Goal: Transaction & Acquisition: Purchase product/service

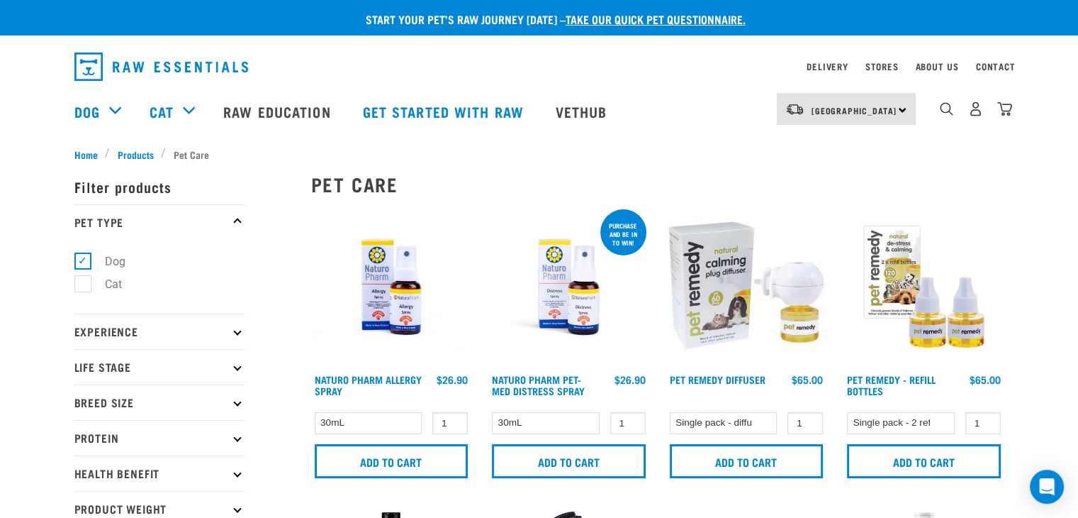
click at [608, 16] on link "take our quick pet questionnaire." at bounding box center [656, 19] width 180 height 6
click at [600, 26] on p "Start your pet’s raw journey today – take our quick pet questionnaire." at bounding box center [550, 19] width 1078 height 17
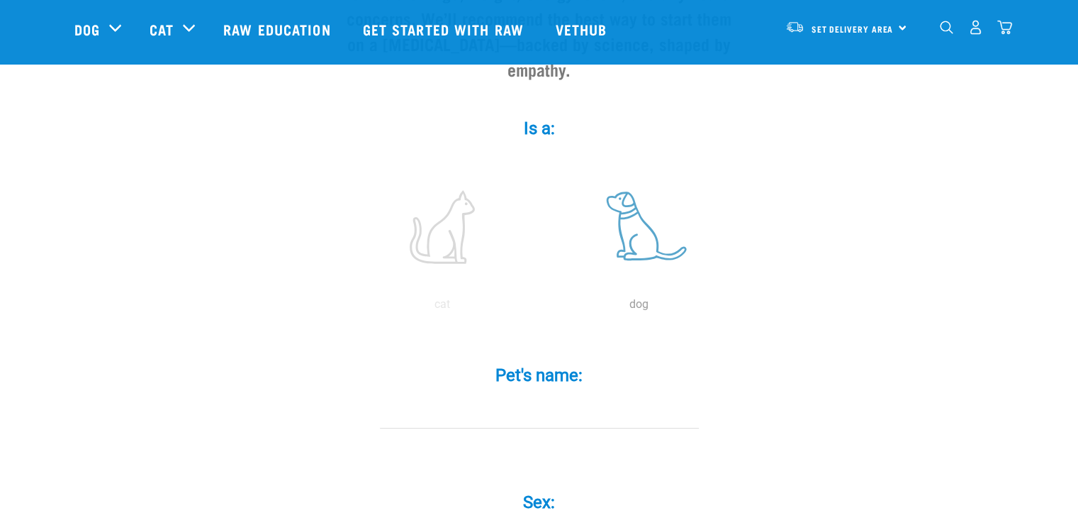
click at [647, 236] on label at bounding box center [639, 227] width 191 height 121
click at [541, 308] on input "radio" at bounding box center [541, 308] width 0 height 0
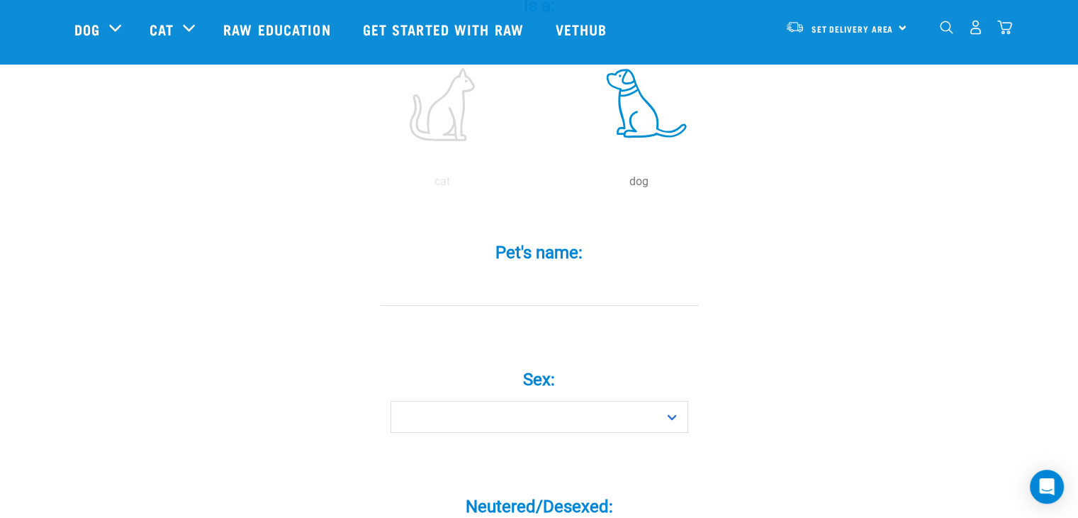
scroll to position [354, 0]
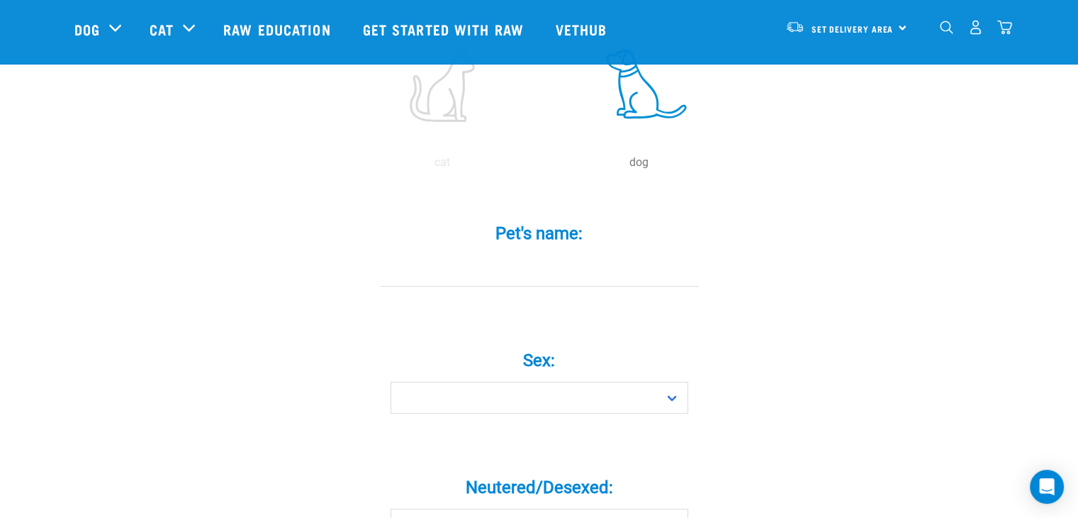
click at [574, 255] on input "Pet's name: *" at bounding box center [539, 271] width 319 height 32
type input "maple"
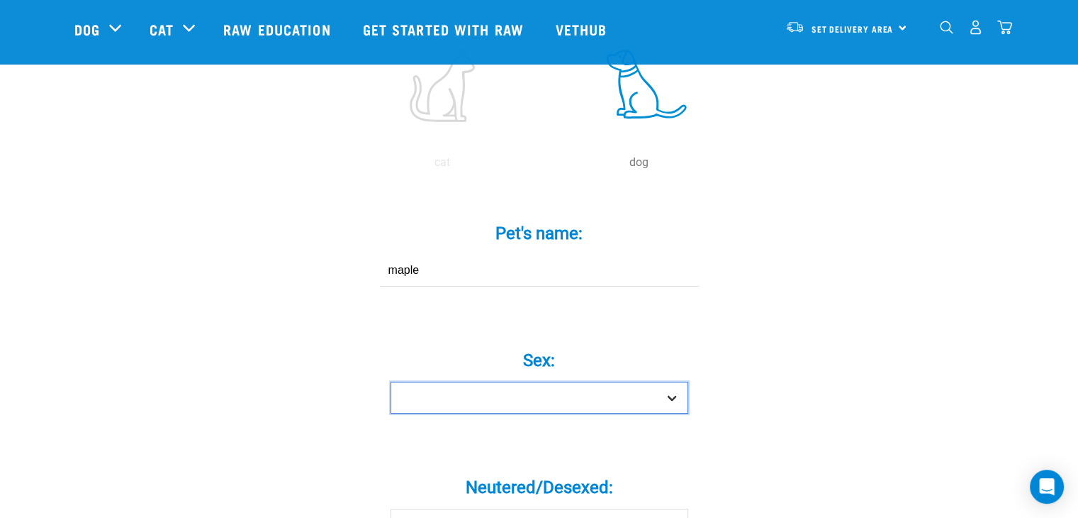
click at [607, 381] on select "Boy Girl" at bounding box center [540, 397] width 298 height 32
select select "girl"
click at [391, 381] on select "Boy Girl" at bounding box center [540, 397] width 298 height 32
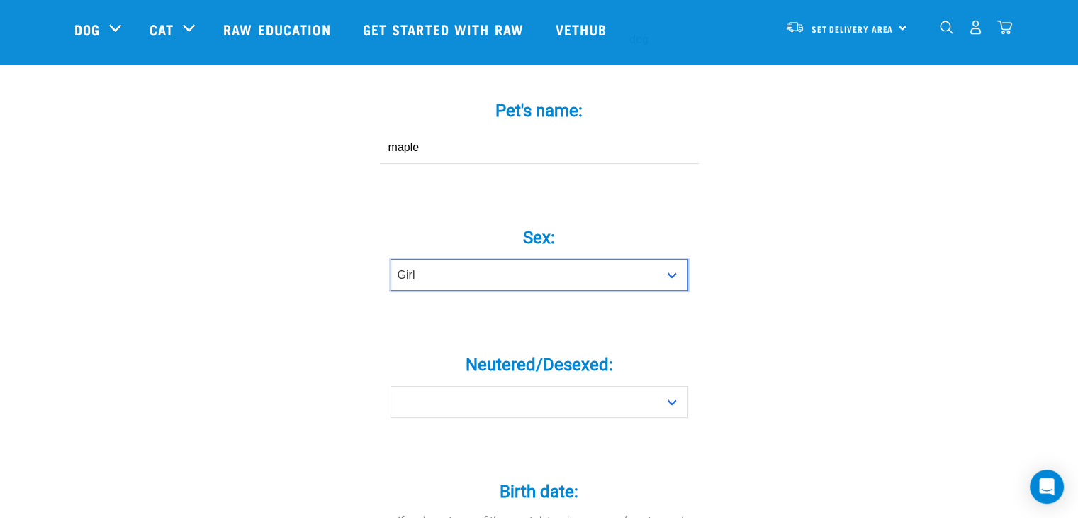
scroll to position [496, 0]
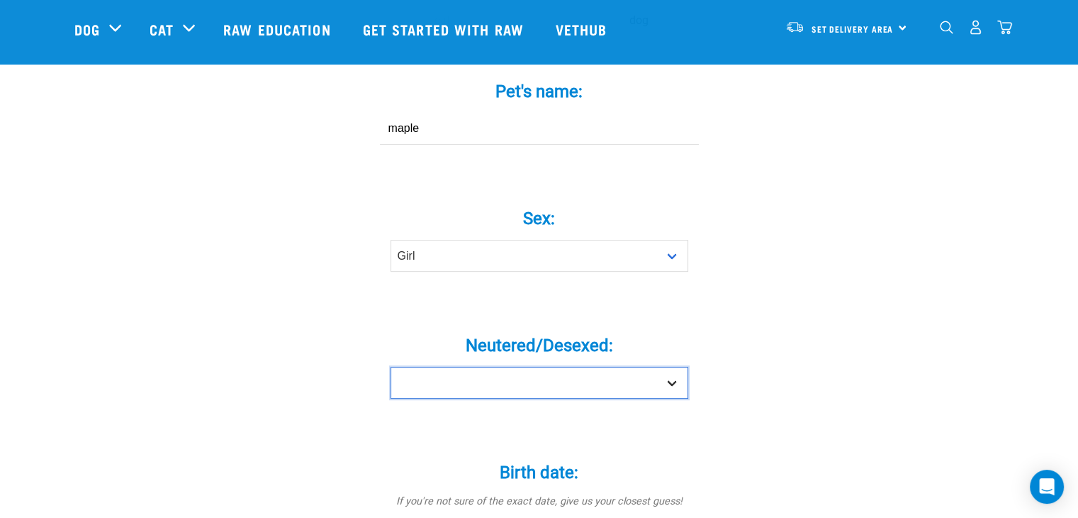
click at [598, 367] on select "Yes No" at bounding box center [540, 383] width 298 height 32
click at [581, 367] on select "Yes No" at bounding box center [540, 383] width 298 height 32
select select "no"
click at [391, 367] on select "Yes No" at bounding box center [540, 383] width 298 height 32
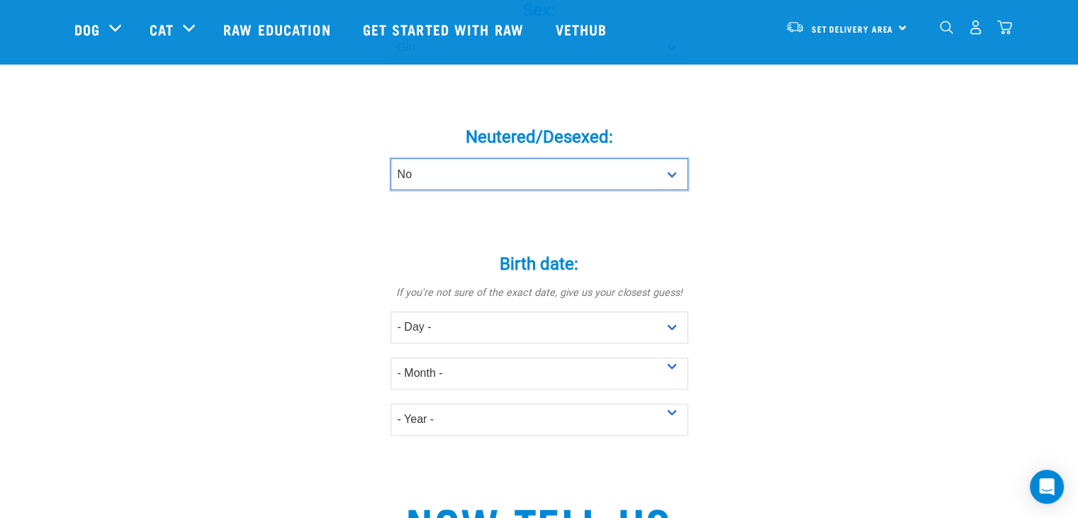
scroll to position [709, 0]
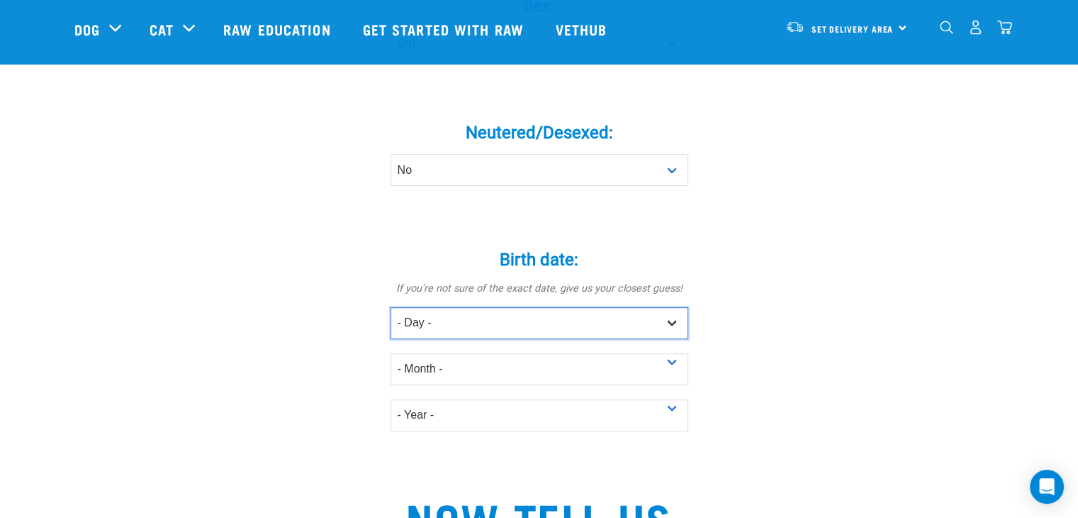
click at [506, 310] on select "- Day - 1 2 3 4 5 6 7 8 9 10 11 12 13 14 15 16 17 18 19 20 21 22 23 24 25 26 27" at bounding box center [540, 323] width 298 height 32
select select "20"
click at [391, 307] on select "- Day - 1 2 3 4 5 6 7 8 9 10 11 12 13 14 15 16 17 18 19 20 21 22 23 24 25 26 27" at bounding box center [540, 323] width 298 height 32
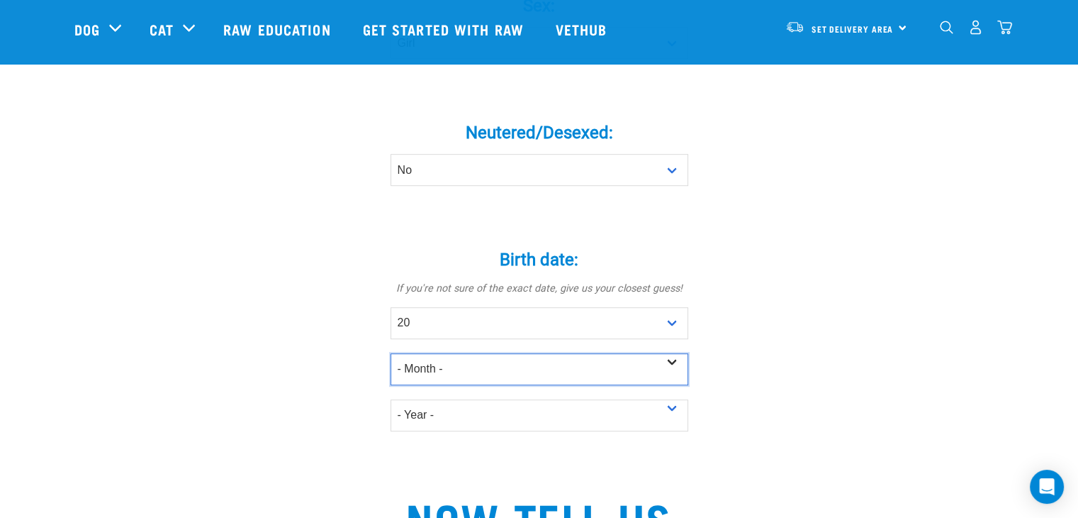
click at [467, 353] on select "- Month - January February March April May June July August September October N…" at bounding box center [540, 369] width 298 height 32
select select "June"
click at [391, 353] on select "- Month - January February March April May June July August September October N…" at bounding box center [540, 369] width 298 height 32
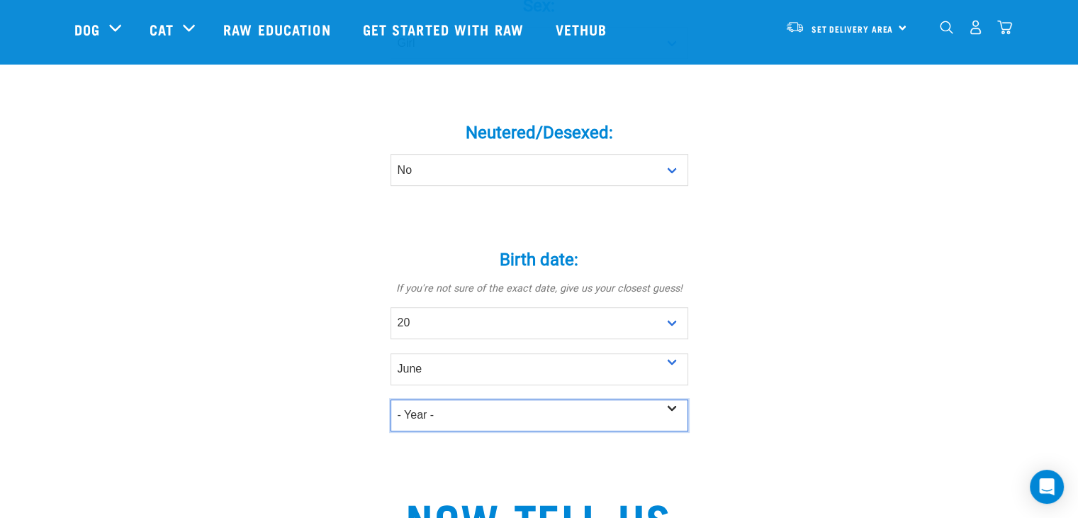
click at [453, 399] on select "- Year - 2025 2024 2023 2022 2021 2020 2019 2018 2017 2016 2015 2014 2013 2012" at bounding box center [540, 415] width 298 height 32
select select "2024"
click at [391, 399] on select "- Year - 2025 2024 2023 2022 2021 2020 2019 2018 2017 2016 2015 2014 2013 2012" at bounding box center [540, 415] width 298 height 32
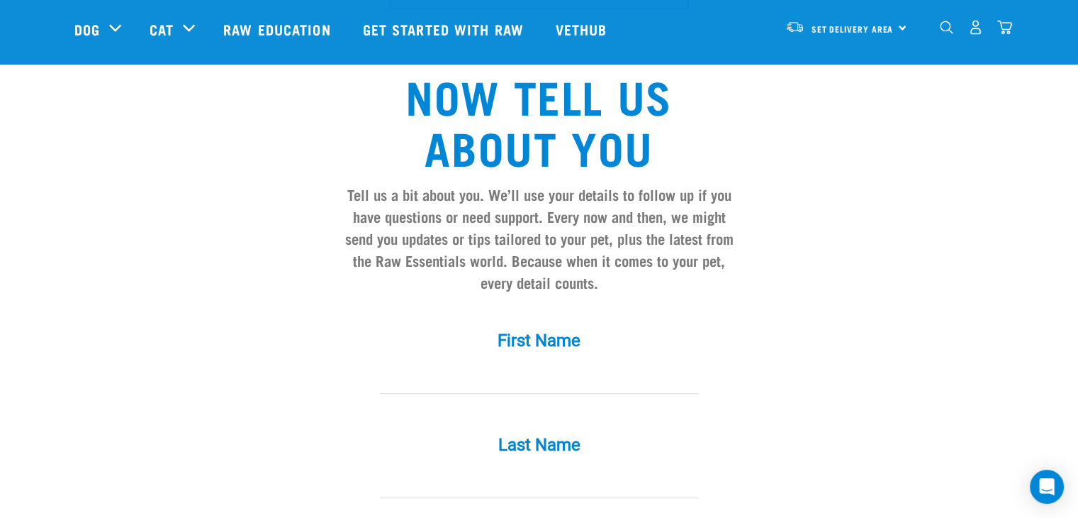
scroll to position [1134, 0]
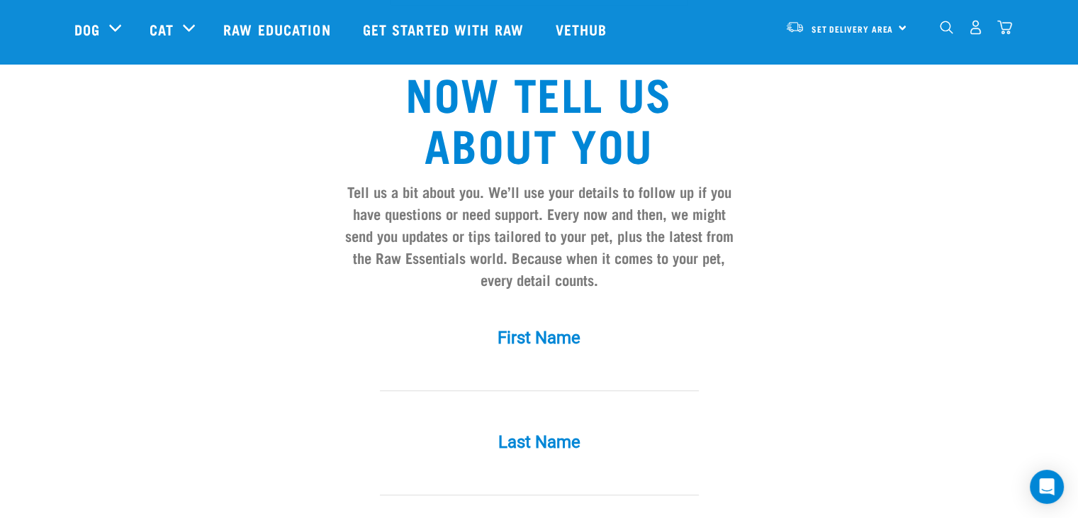
click at [577, 359] on input "First Name *" at bounding box center [539, 375] width 319 height 32
type input "Phoebe"
type input "Smith"
type input "phoebesmithxo@gmail.com"
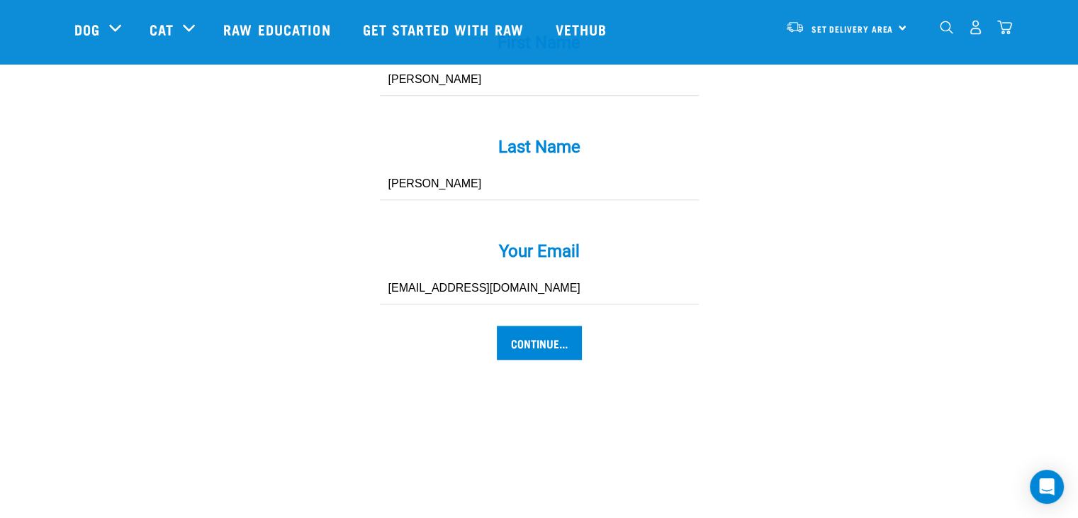
scroll to position [1489, 0]
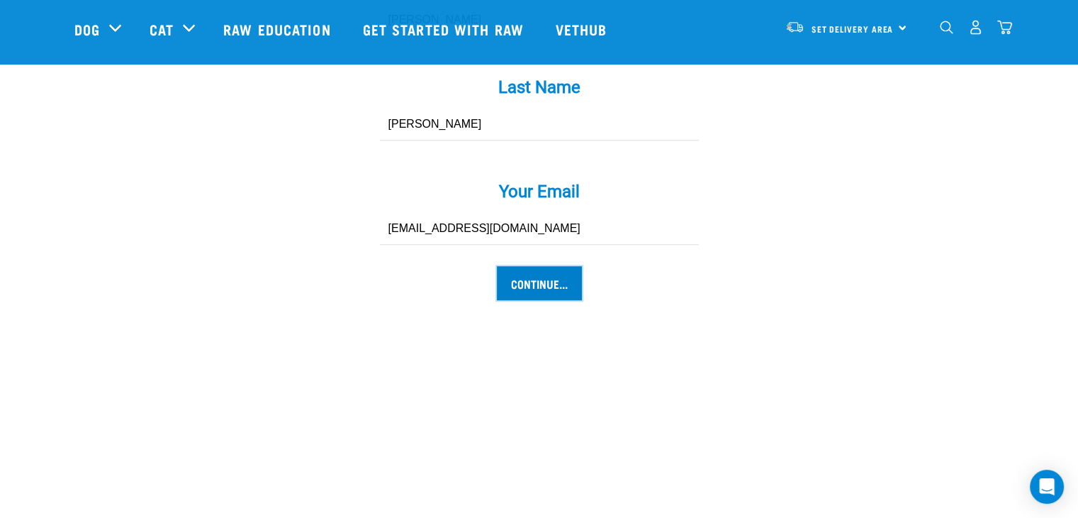
click at [535, 266] on input "Continue..." at bounding box center [539, 283] width 85 height 34
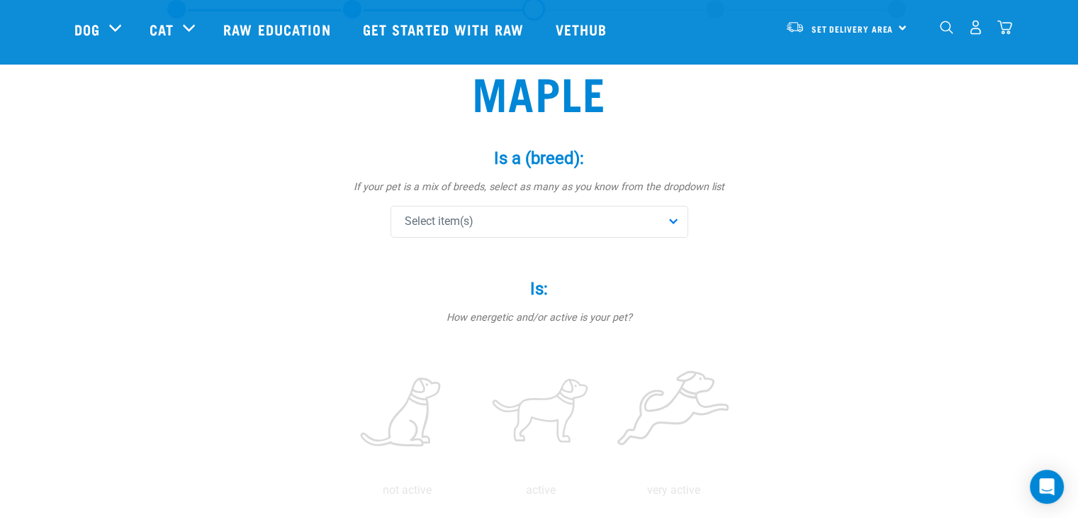
scroll to position [71, 0]
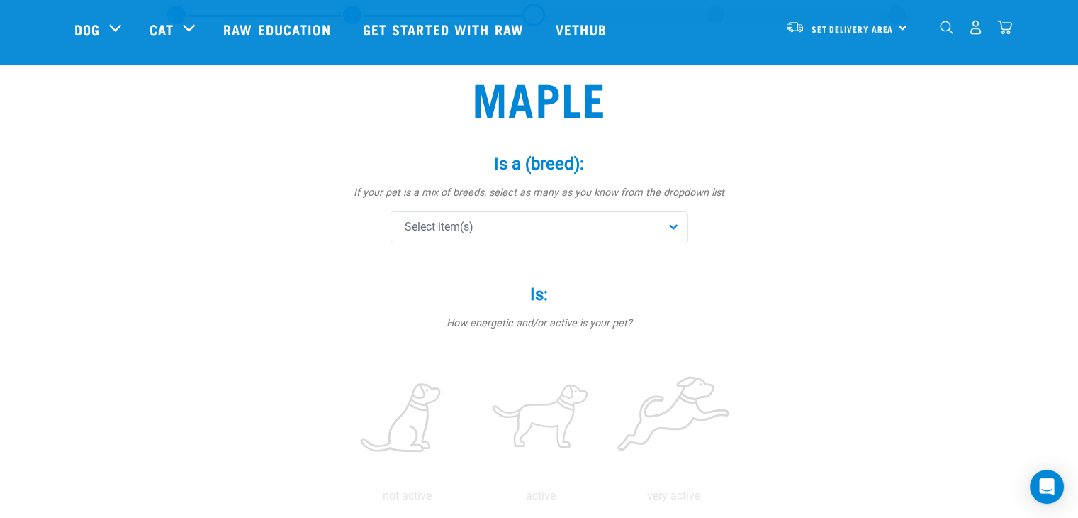
click at [525, 230] on div "Select item(s)" at bounding box center [540, 227] width 298 height 32
click at [504, 233] on div "Select item(s)" at bounding box center [540, 227] width 298 height 32
click at [476, 267] on input "text" at bounding box center [539, 266] width 291 height 32
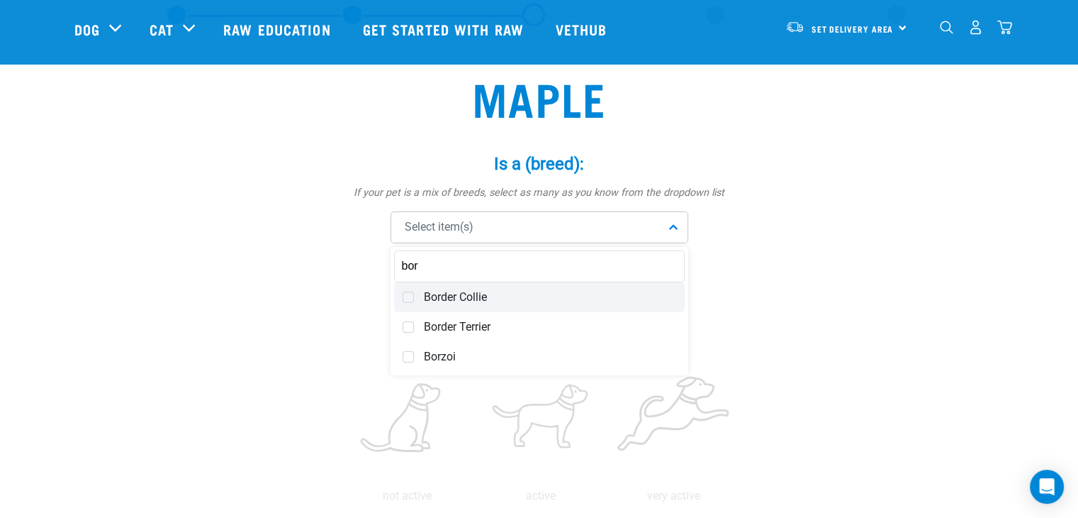
type input "bor"
click at [436, 301] on span "Border Collie" at bounding box center [550, 297] width 252 height 14
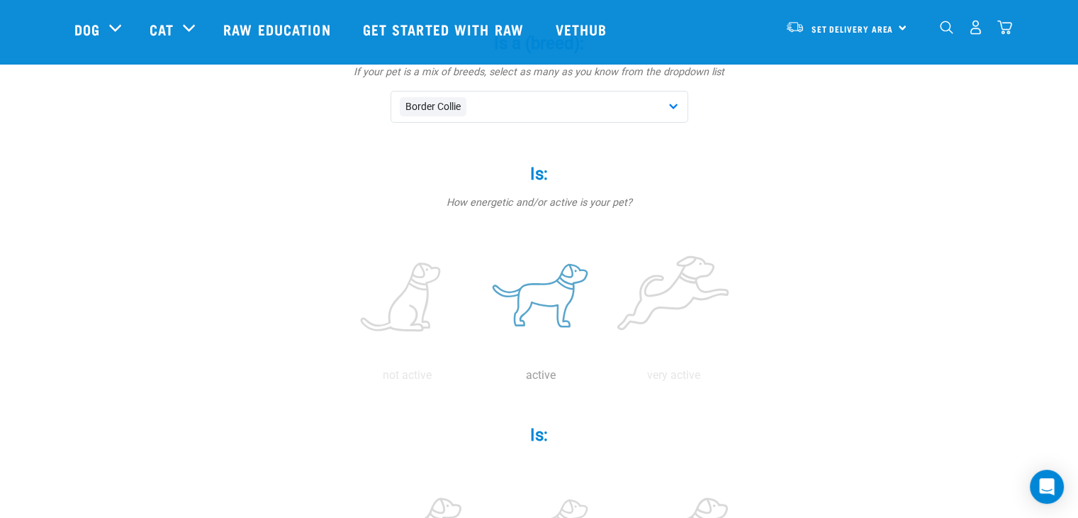
scroll to position [213, 0]
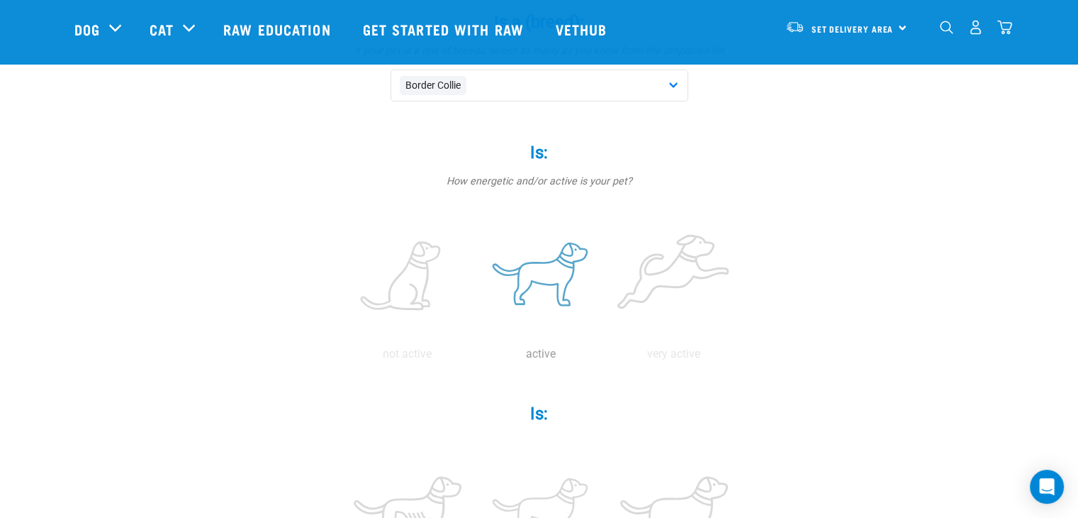
click at [551, 289] on label at bounding box center [541, 276] width 128 height 121
click at [474, 357] on input "radio" at bounding box center [474, 357] width 0 height 0
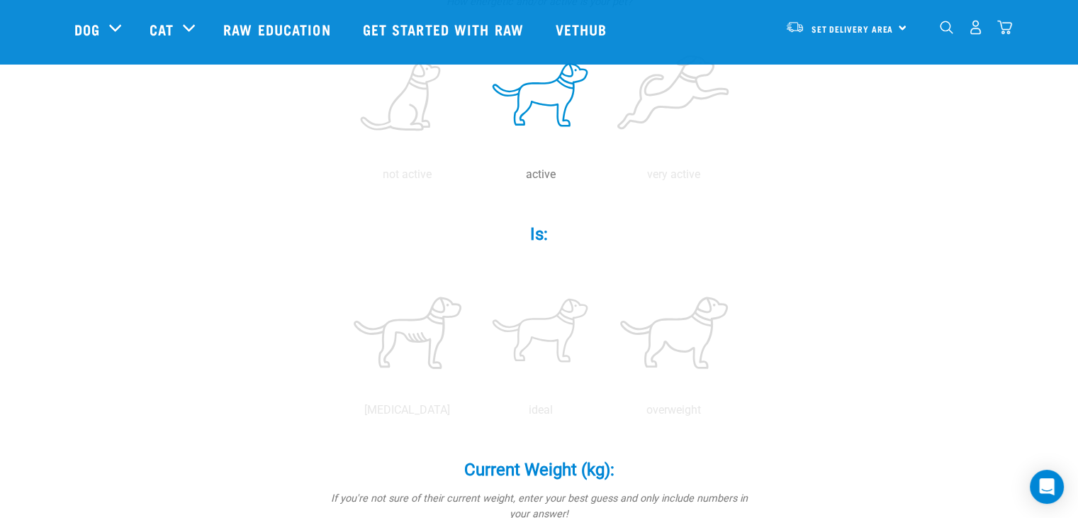
scroll to position [425, 0]
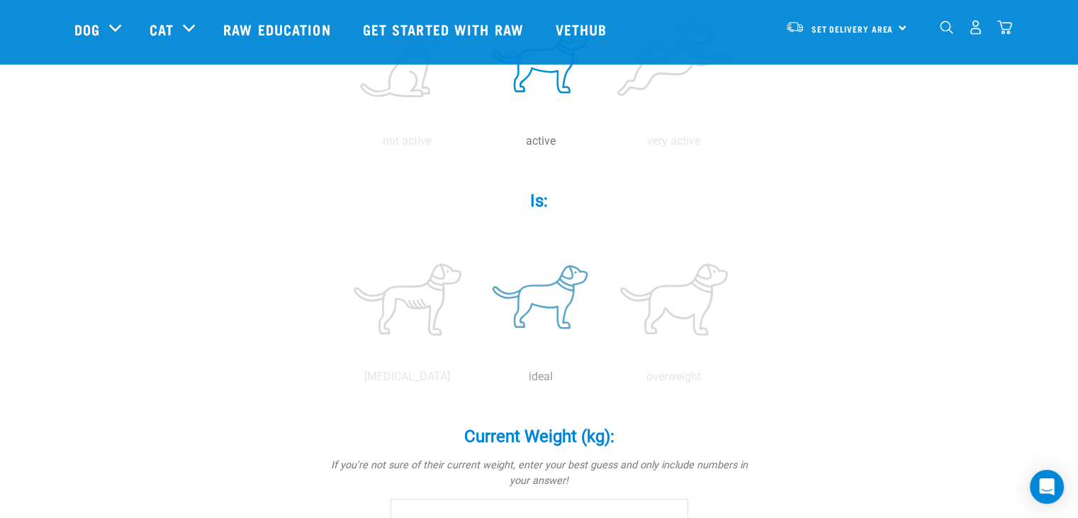
click at [511, 288] on label at bounding box center [541, 299] width 128 height 121
click at [474, 380] on input "radio" at bounding box center [474, 380] width 0 height 0
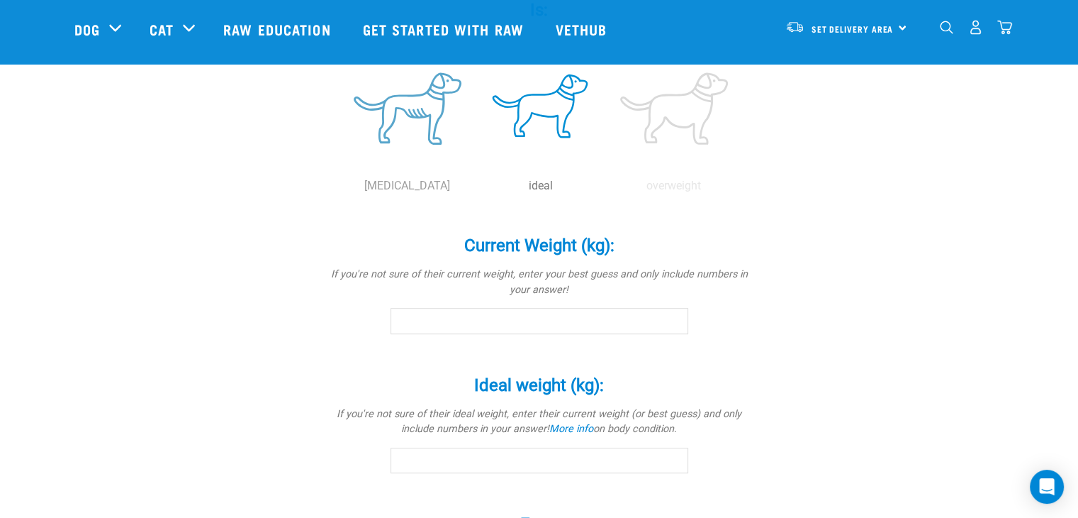
scroll to position [638, 0]
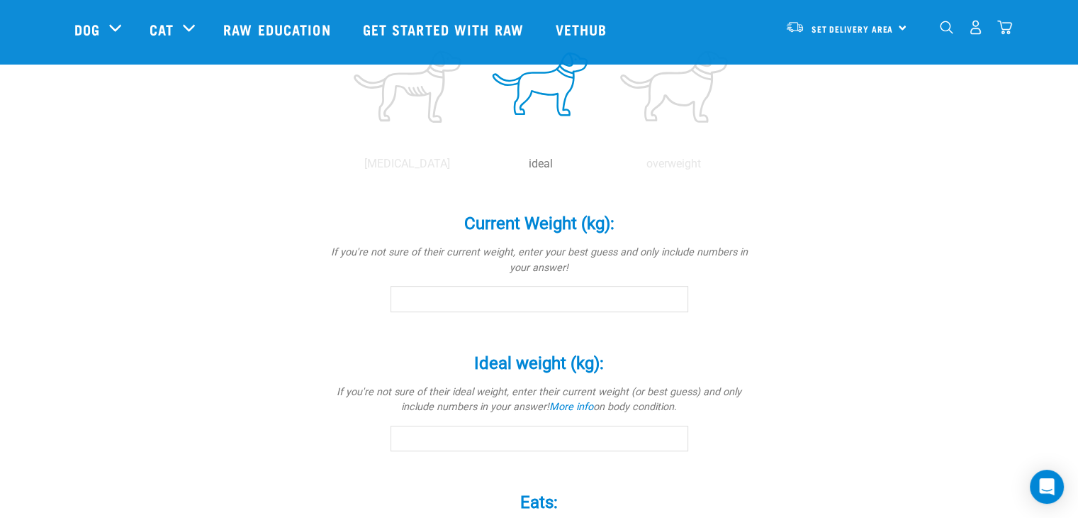
click at [462, 305] on input "Current Weight (kg): *" at bounding box center [540, 299] width 298 height 26
click at [677, 295] on input "0.4" at bounding box center [540, 299] width 298 height 26
click at [678, 295] on input "3.6" at bounding box center [540, 299] width 298 height 26
drag, startPoint x: 510, startPoint y: 301, endPoint x: 293, endPoint y: 289, distance: 218.0
click at [293, 289] on div "maple Is a (breed): * If your pet is a mix of breeds, select as many as you kno…" at bounding box center [539, 130] width 930 height 1309
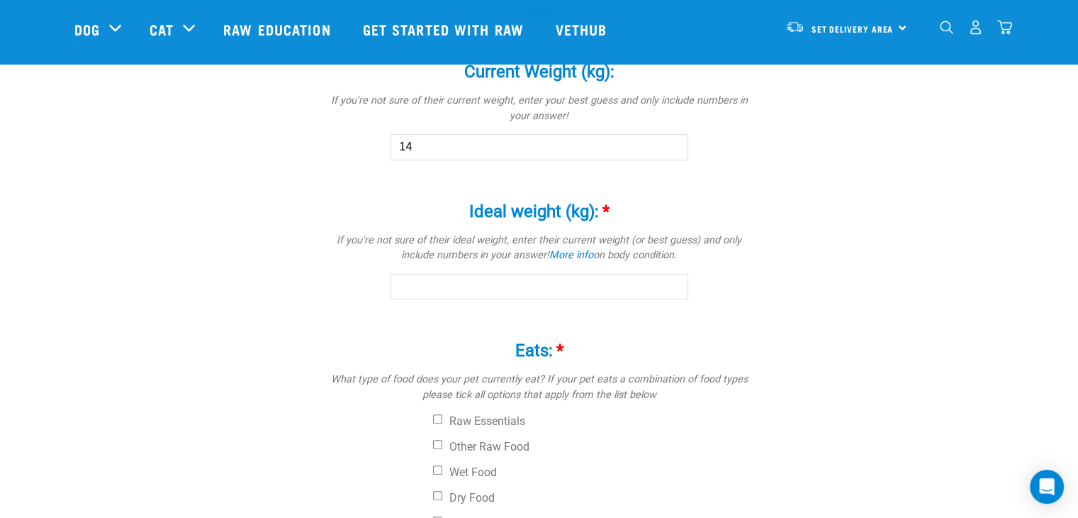
scroll to position [766, 0]
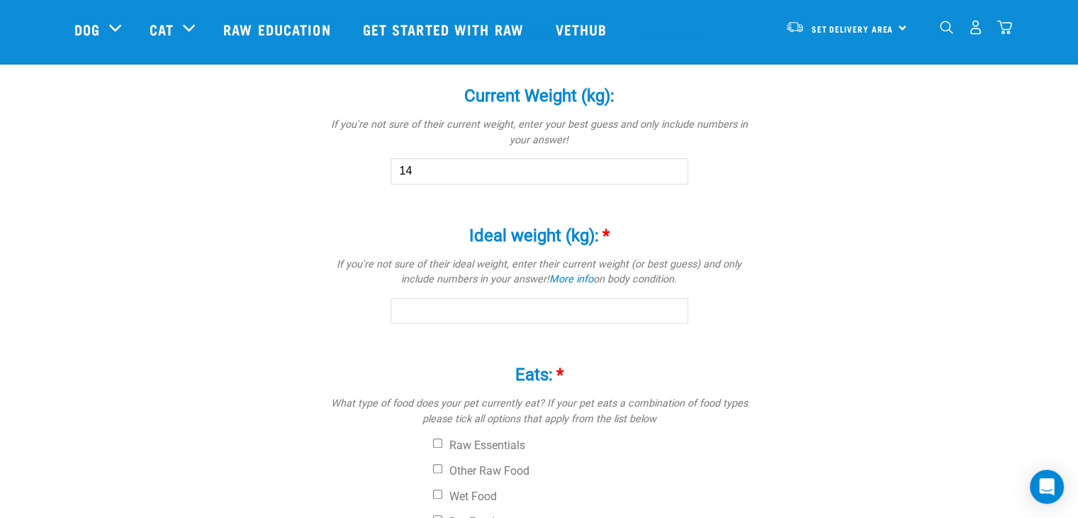
click at [442, 171] on input "14" at bounding box center [540, 171] width 298 height 26
type input "15"
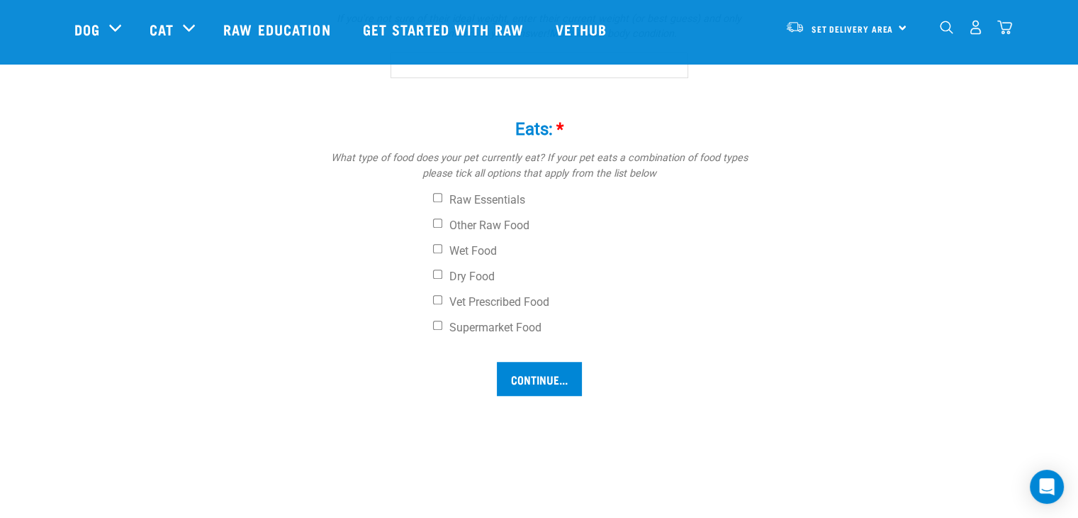
scroll to position [837, 0]
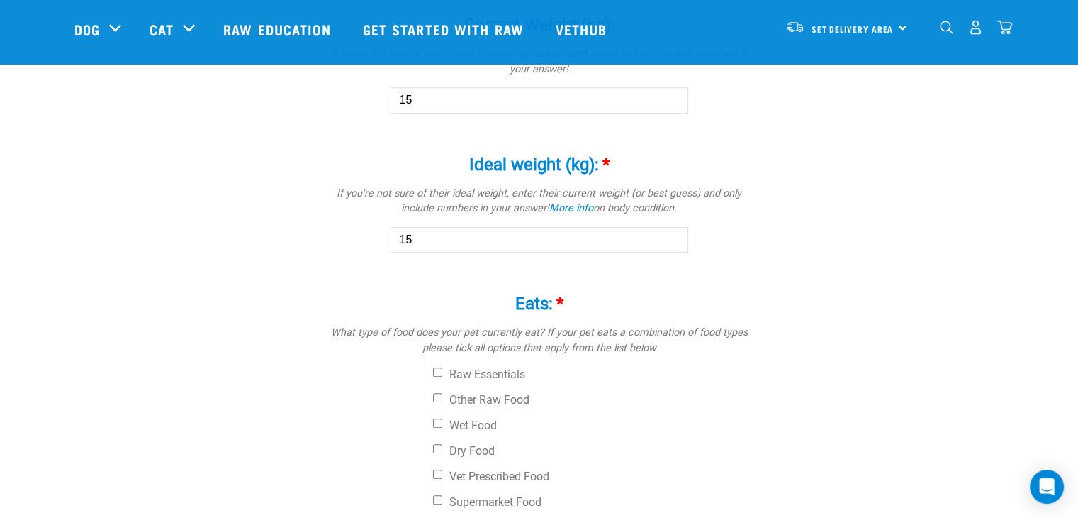
type input "15"
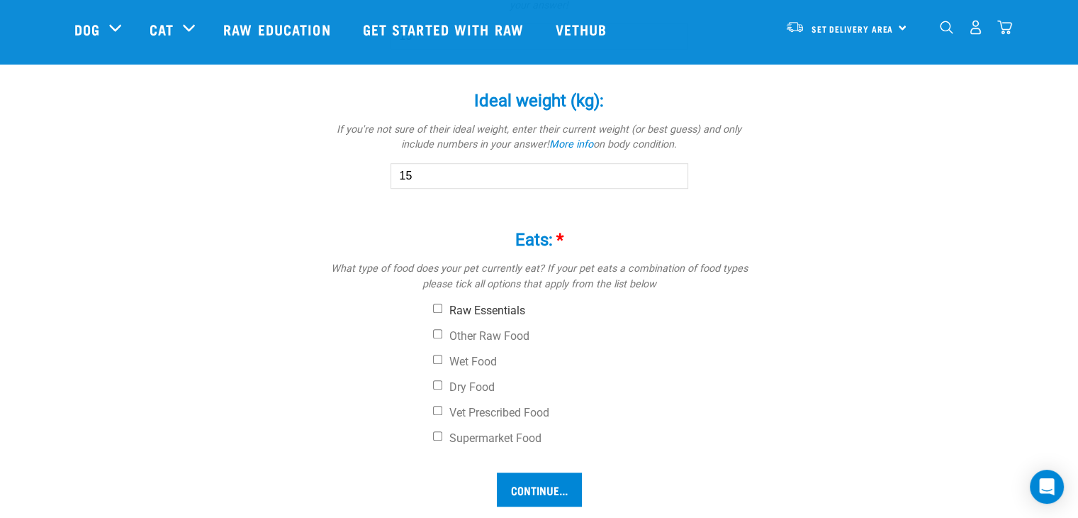
scroll to position [907, 0]
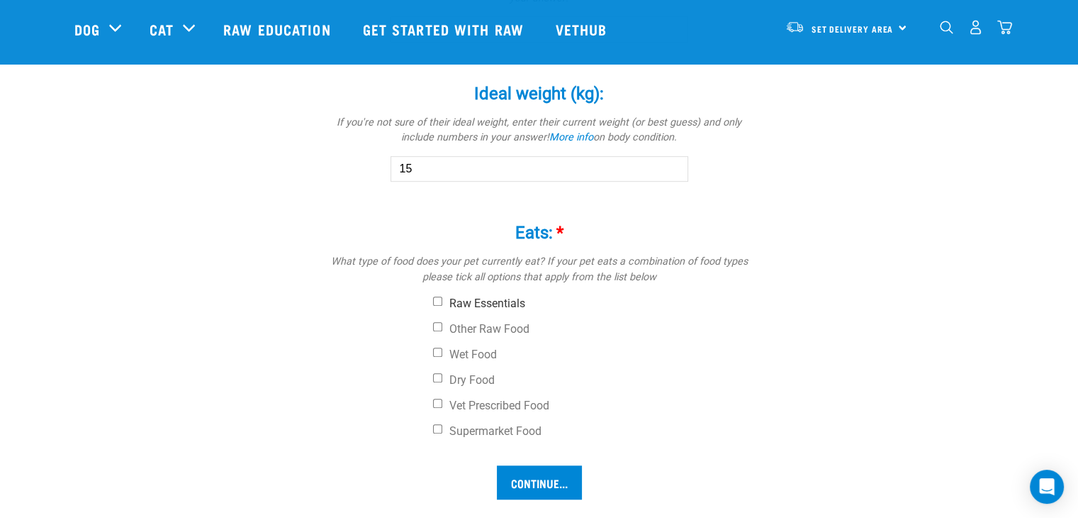
click at [439, 301] on input "Raw Essentials" at bounding box center [437, 300] width 9 height 9
checkbox input "true"
click at [433, 326] on input "Other Raw Food" at bounding box center [437, 326] width 9 height 9
checkbox input "true"
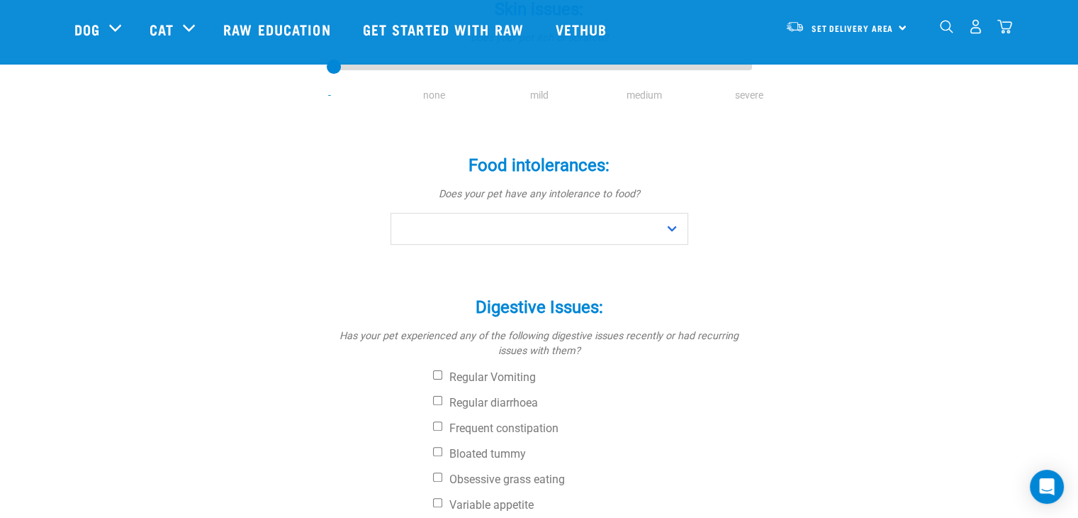
scroll to position [142, 0]
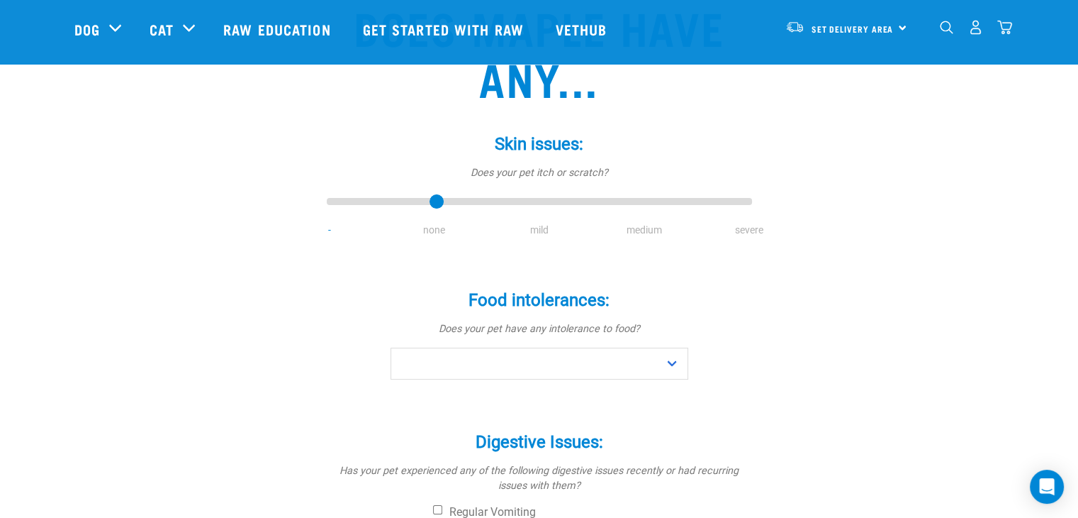
type input "1"
click at [419, 196] on input "range" at bounding box center [539, 202] width 425 height 20
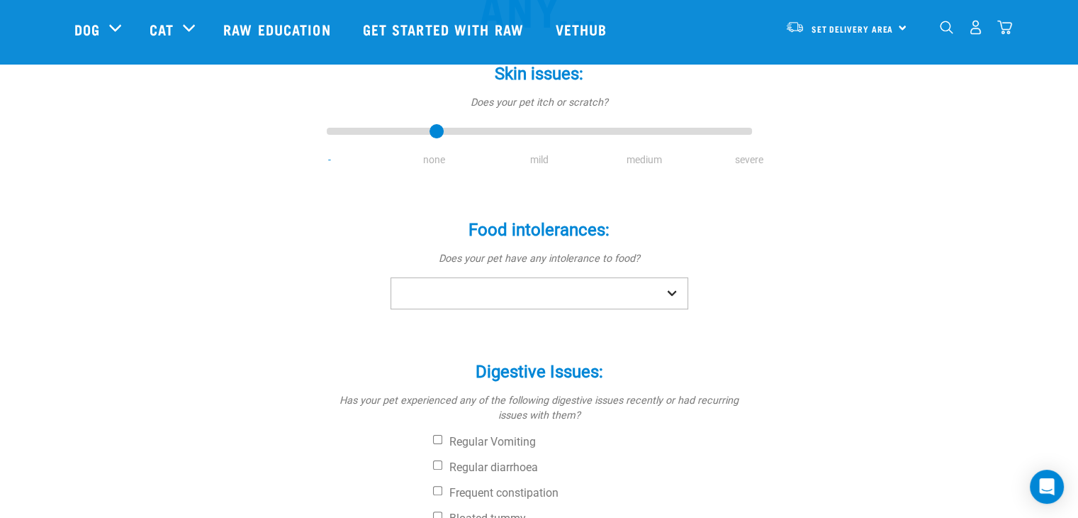
scroll to position [213, 0]
click at [487, 289] on select "No Yes" at bounding box center [540, 293] width 298 height 32
select select "no"
click at [391, 277] on select "No Yes" at bounding box center [540, 293] width 298 height 32
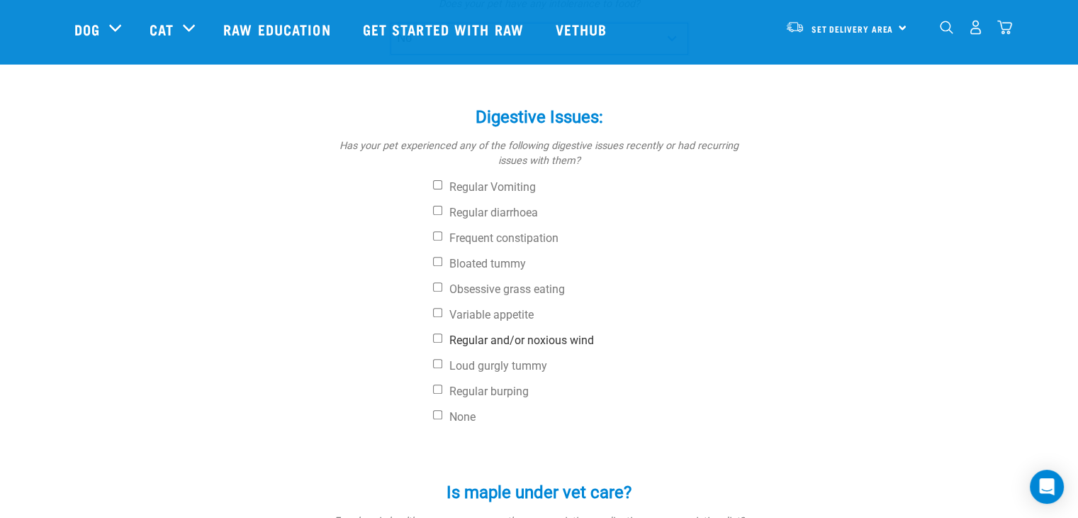
scroll to position [496, 0]
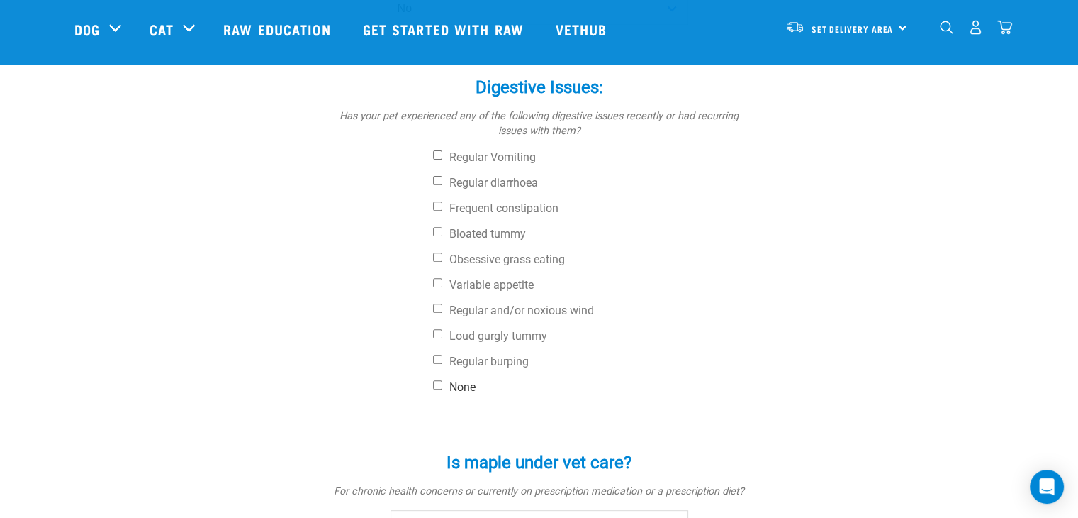
click at [447, 390] on label "None" at bounding box center [592, 387] width 319 height 14
click at [442, 389] on input "None" at bounding box center [437, 384] width 9 height 9
checkbox input "true"
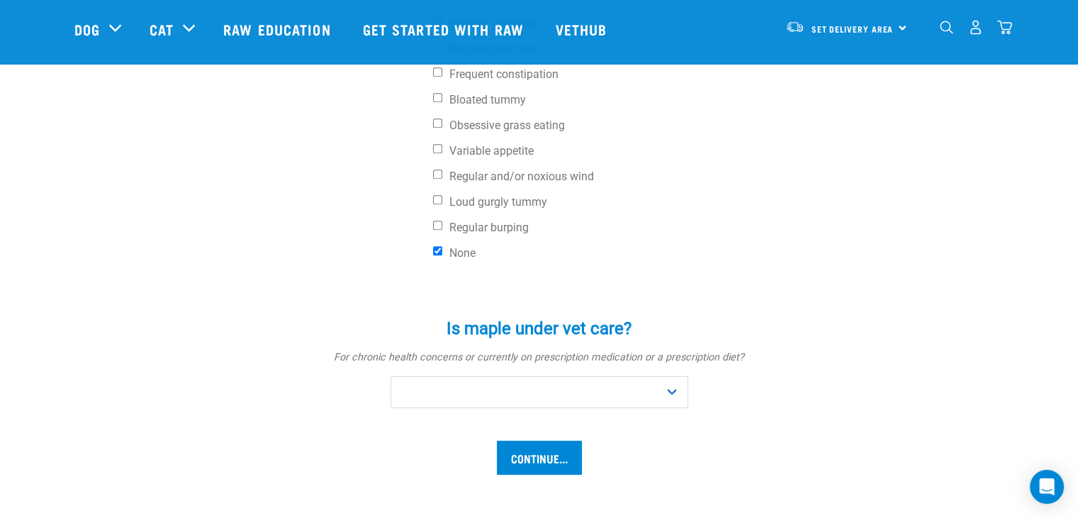
scroll to position [638, 0]
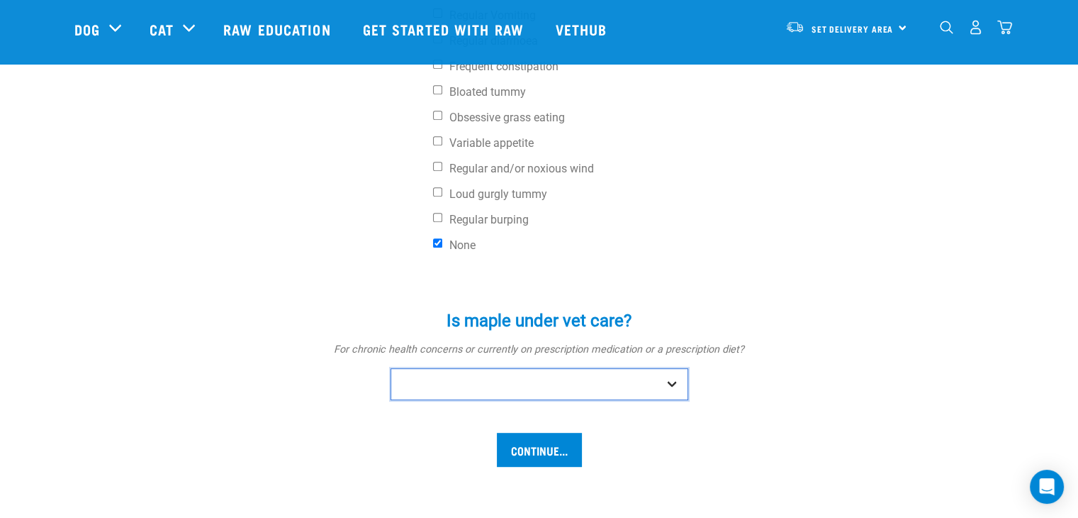
click at [474, 397] on select "No Yes" at bounding box center [540, 384] width 298 height 32
select select "no"
click at [391, 368] on select "No Yes" at bounding box center [540, 384] width 298 height 32
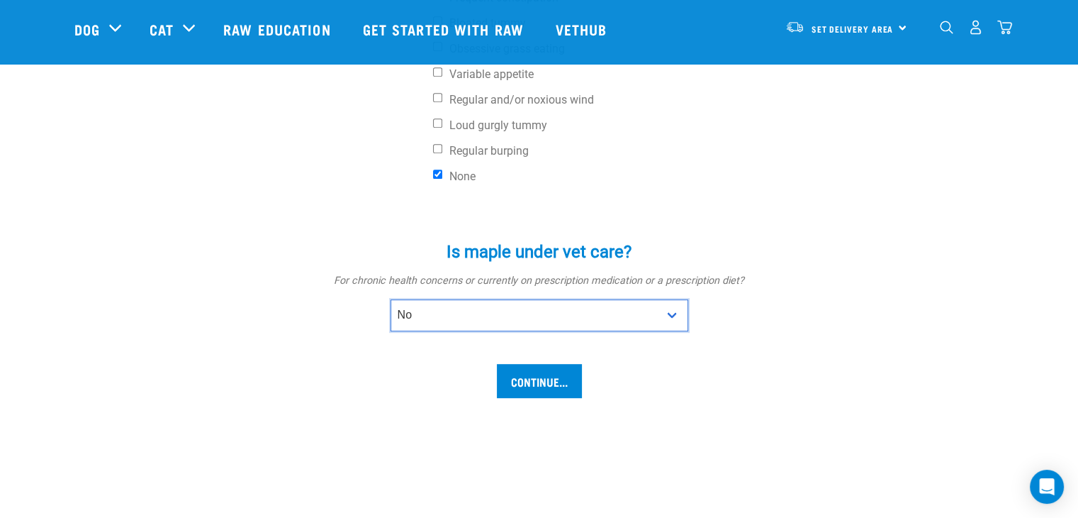
scroll to position [709, 0]
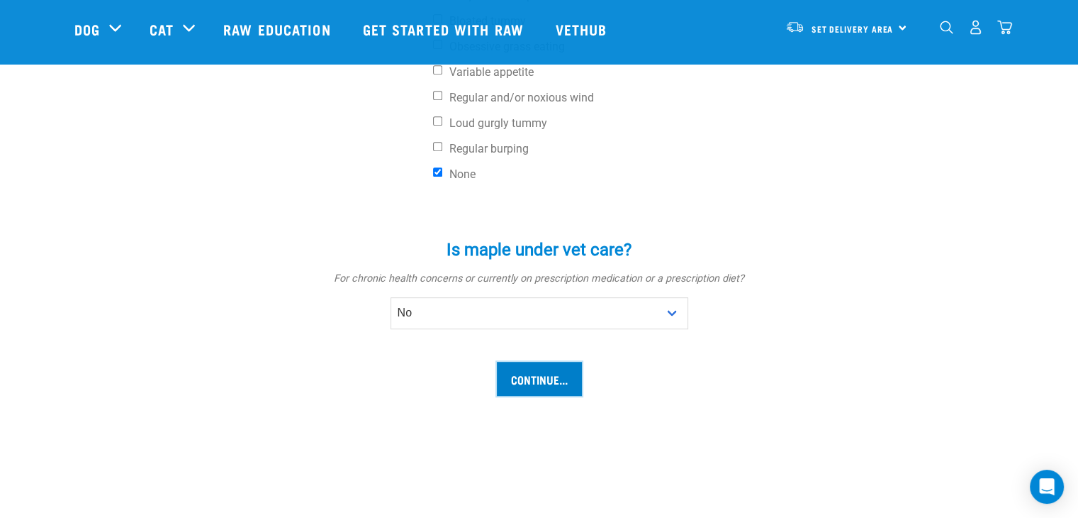
click at [521, 386] on input "Continue..." at bounding box center [539, 379] width 85 height 34
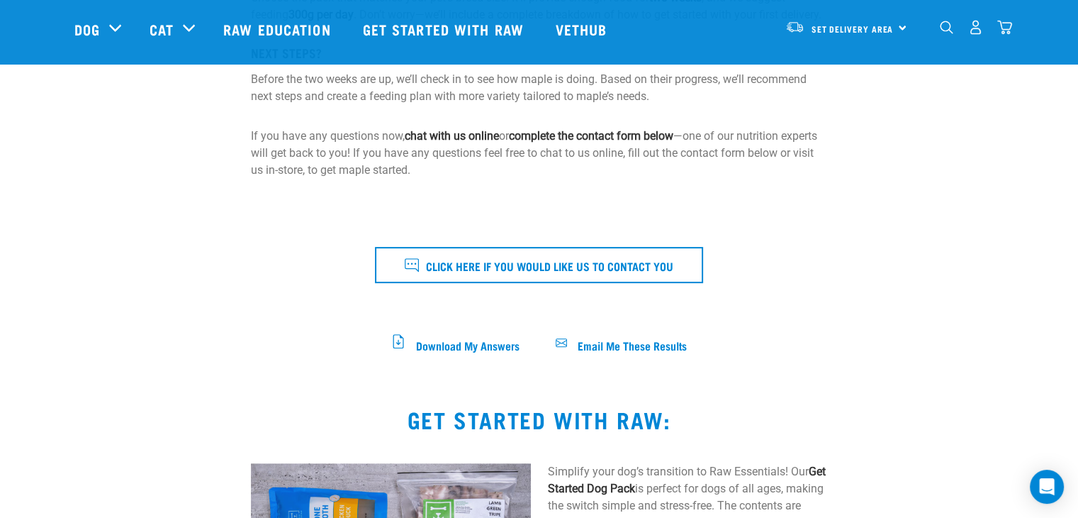
scroll to position [425, 0]
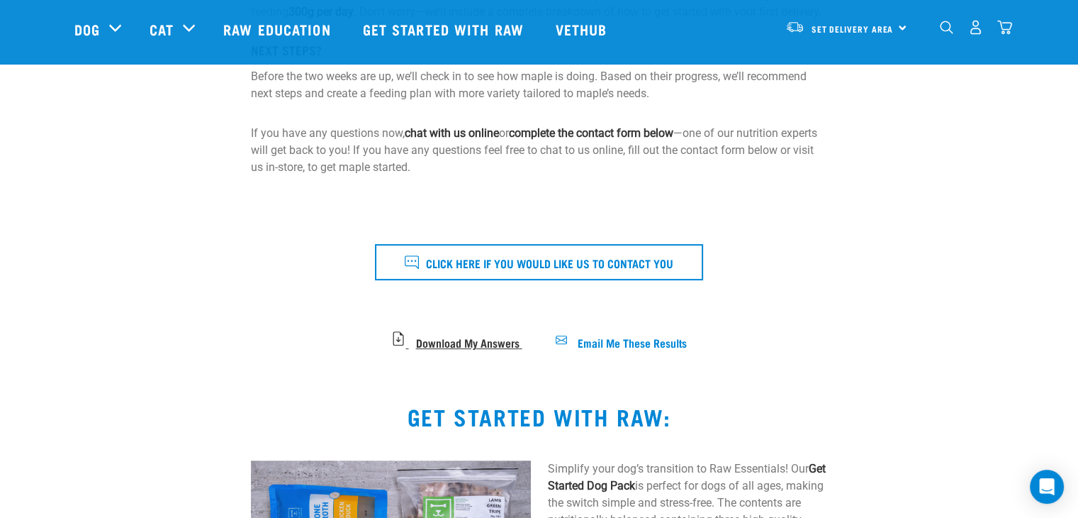
click at [450, 345] on span "Download My Answers" at bounding box center [467, 341] width 104 height 8
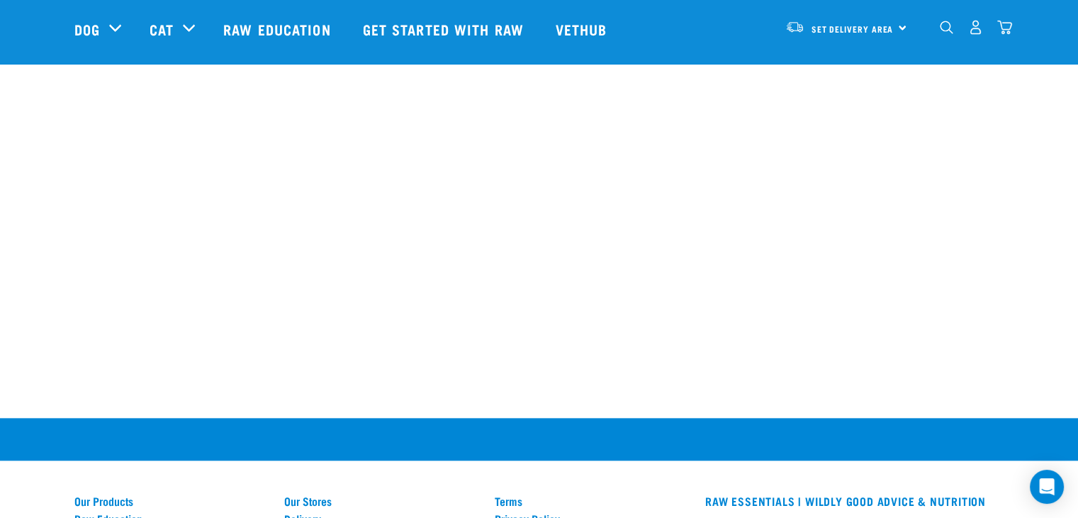
scroll to position [1560, 0]
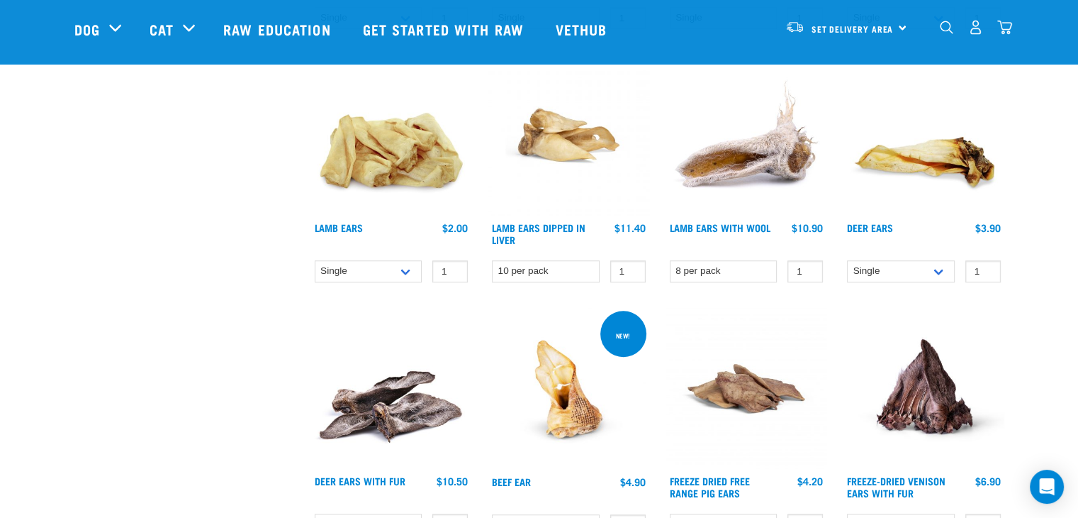
scroll to position [922, 0]
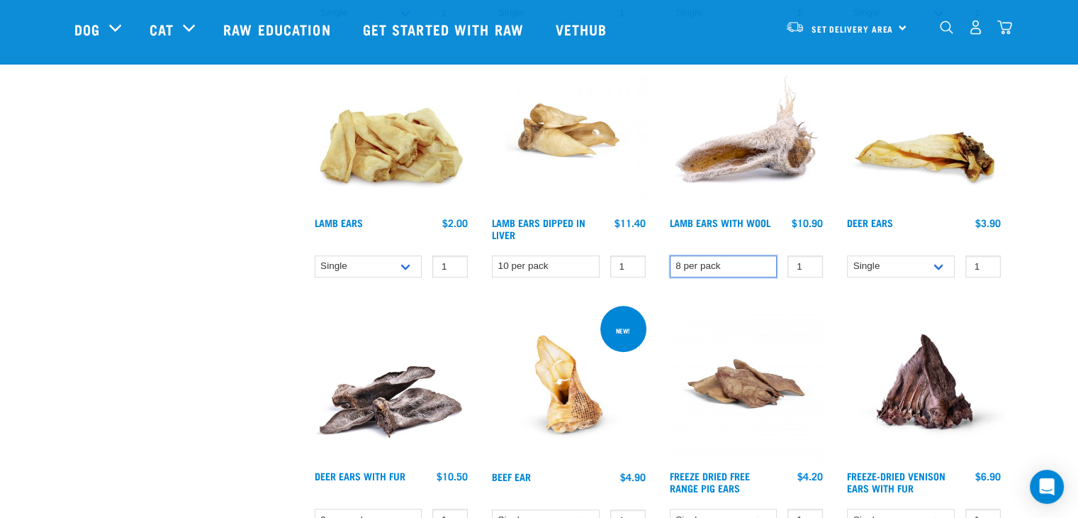
click at [766, 262] on select "8 per pack" at bounding box center [724, 266] width 108 height 22
click at [820, 35] on link "Set Delivery Area" at bounding box center [853, 29] width 82 height 23
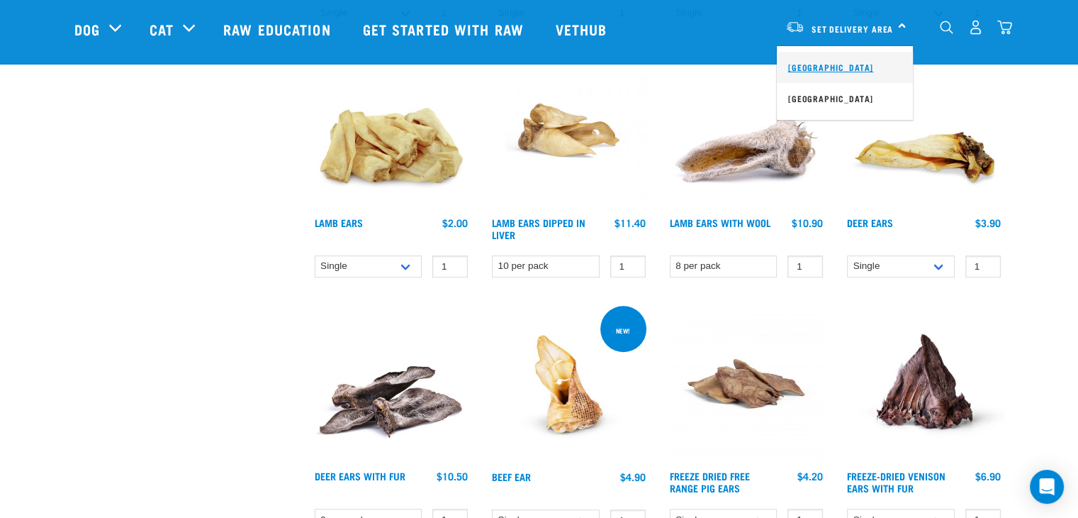
click at [832, 70] on link "[GEOGRAPHIC_DATA]" at bounding box center [845, 67] width 136 height 31
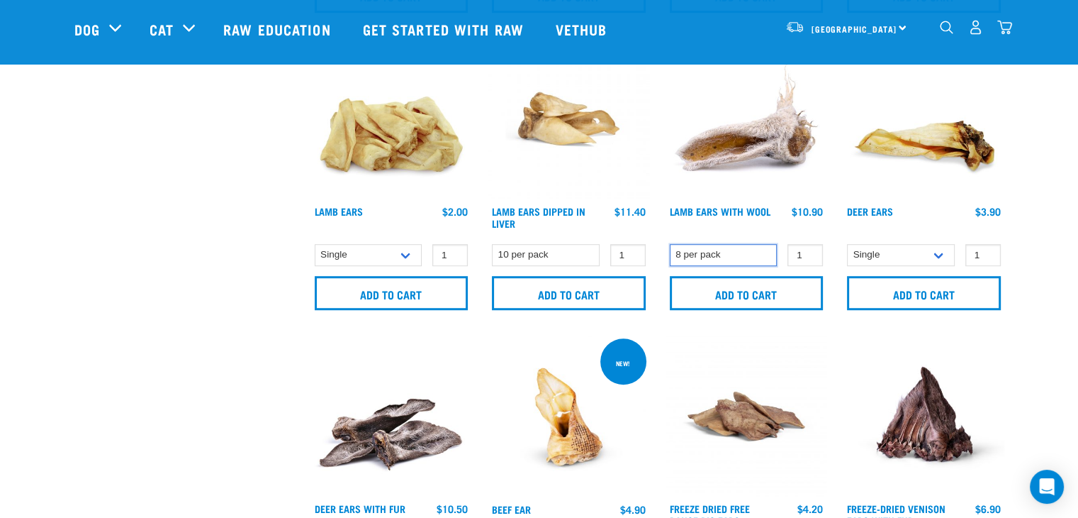
click at [706, 250] on select "8 per pack" at bounding box center [724, 255] width 108 height 22
click at [707, 251] on select "8 per pack" at bounding box center [724, 255] width 108 height 22
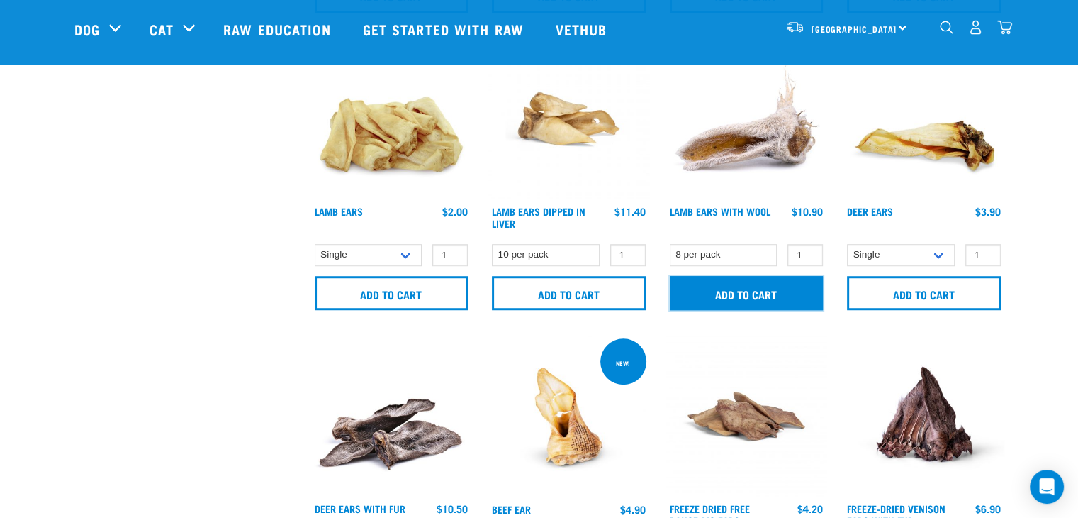
click at [738, 291] on input "Add to cart" at bounding box center [747, 293] width 154 height 34
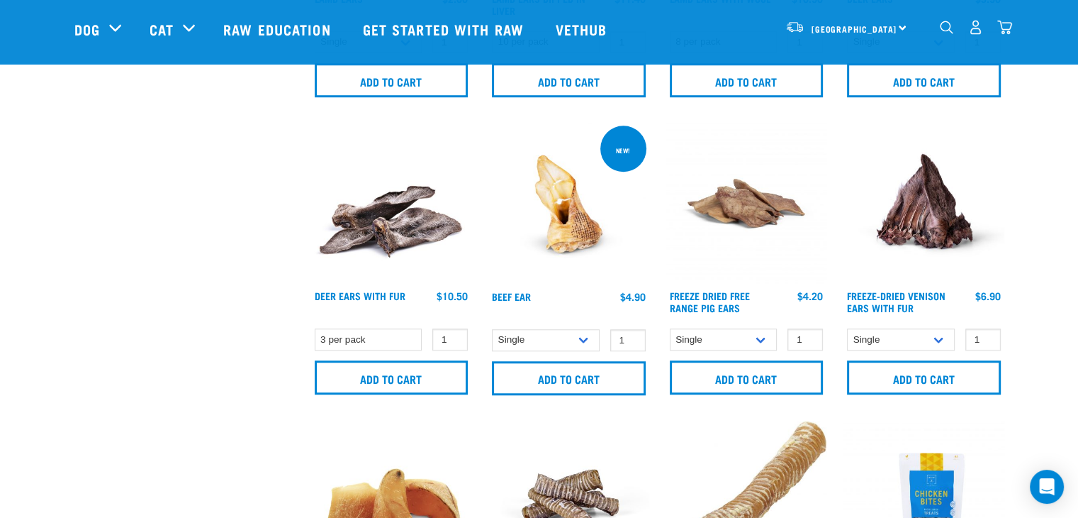
click at [376, 321] on div "Deer Ears with Fur" at bounding box center [392, 263] width 178 height 298
click at [396, 339] on select "3 per pack" at bounding box center [369, 339] width 108 height 22
click at [397, 340] on select "3 per pack" at bounding box center [369, 339] width 108 height 22
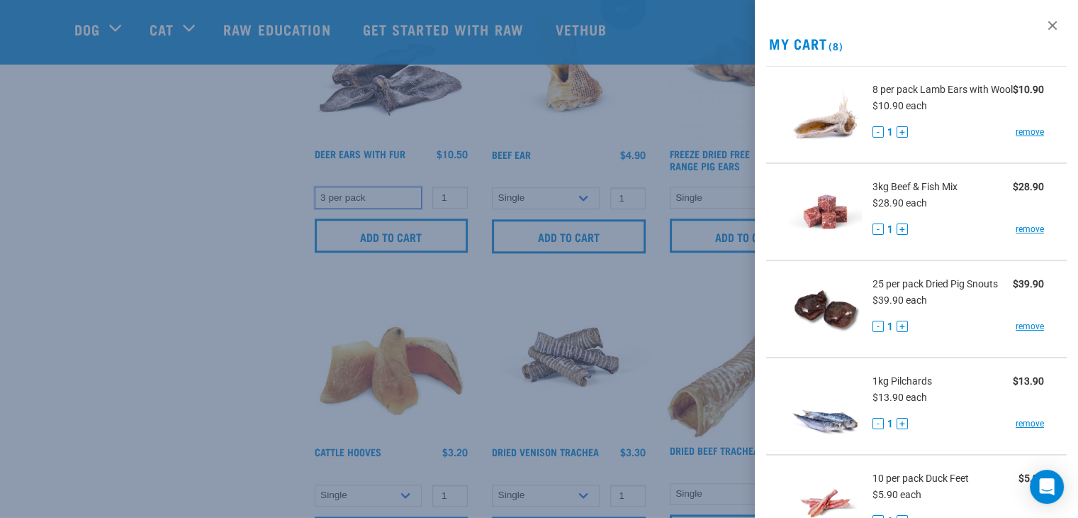
scroll to position [551, 0]
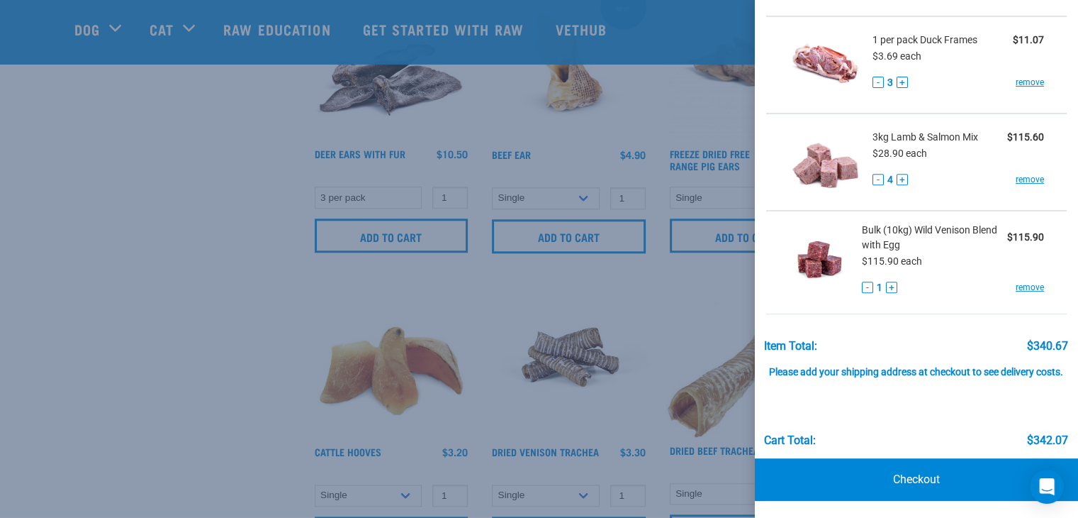
click at [177, 246] on div at bounding box center [539, 259] width 1078 height 518
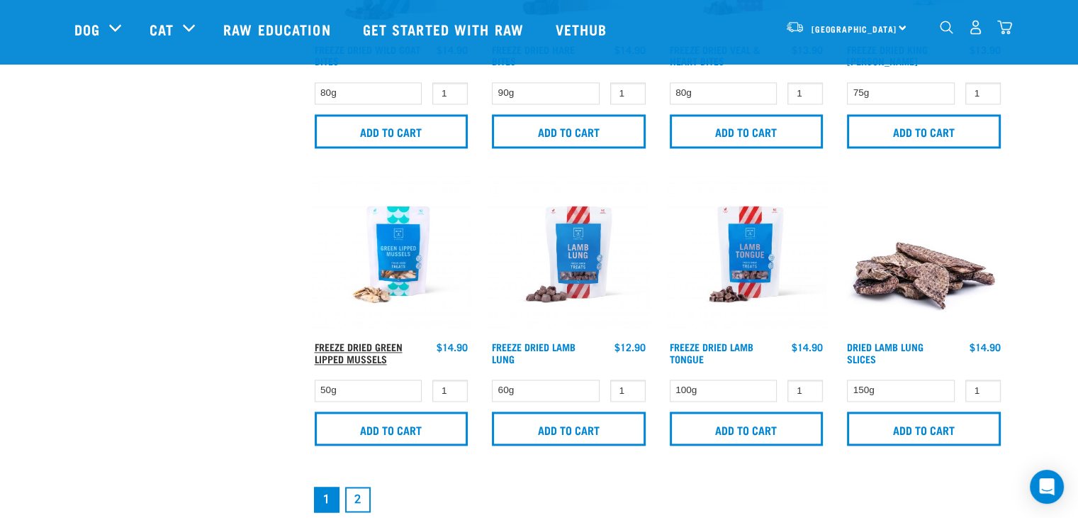
scroll to position [2231, 0]
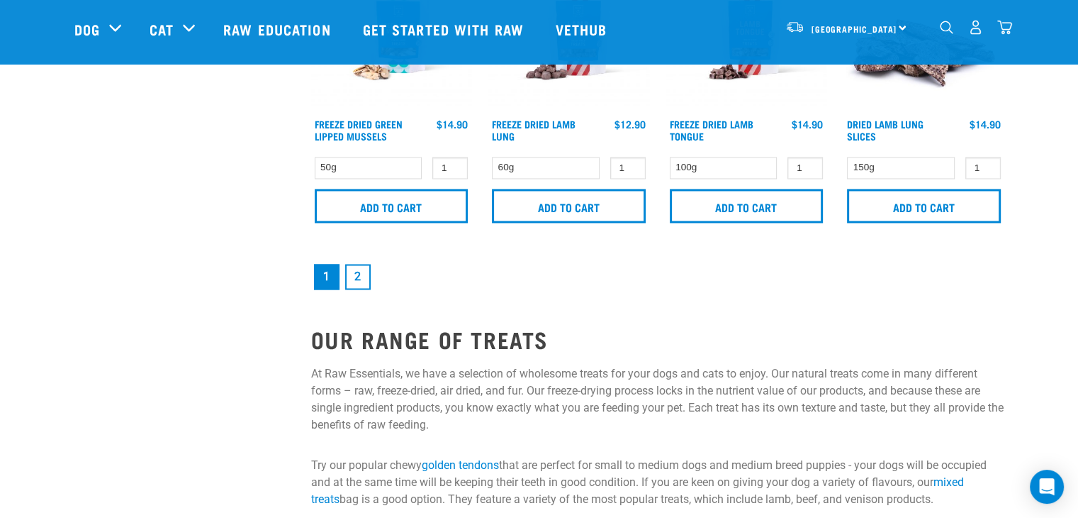
click at [367, 272] on link "2" at bounding box center [358, 277] width 26 height 26
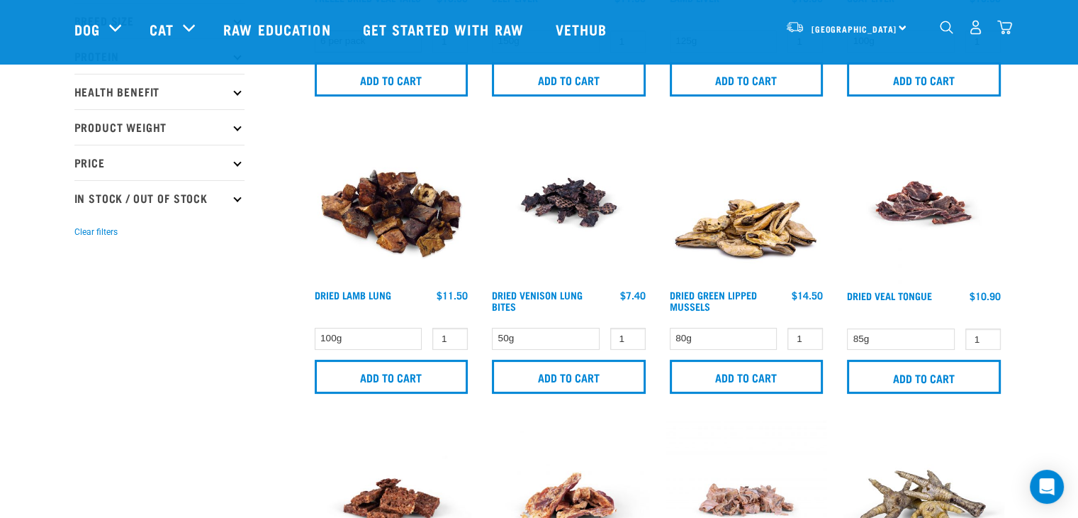
scroll to position [284, 0]
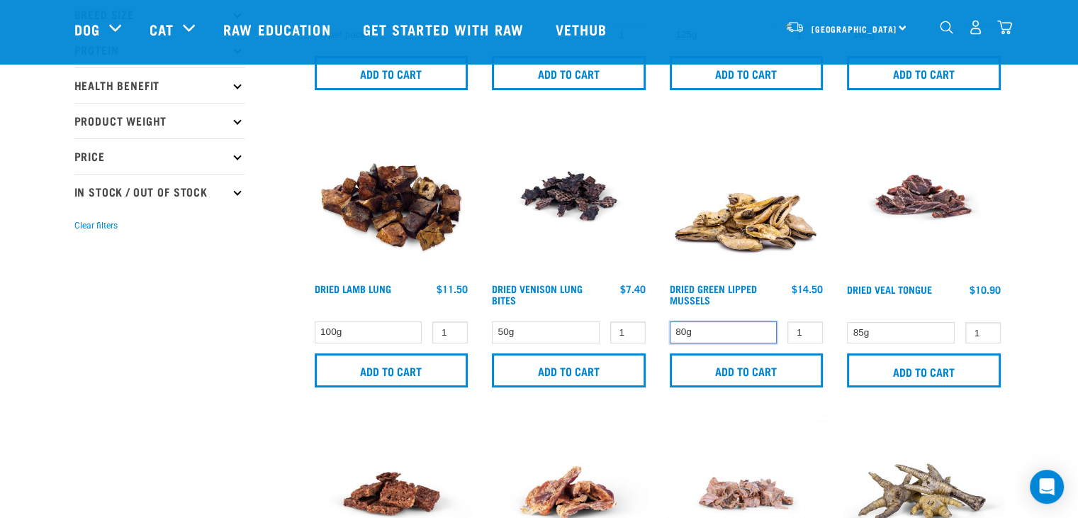
click at [704, 340] on select "80g" at bounding box center [724, 332] width 108 height 22
click at [708, 338] on select "80g" at bounding box center [724, 332] width 108 height 22
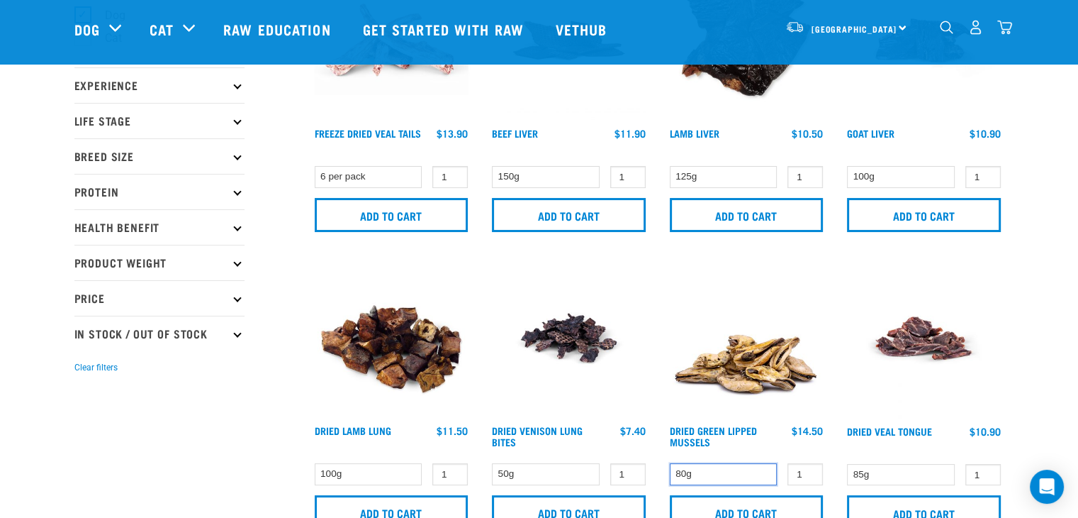
scroll to position [0, 0]
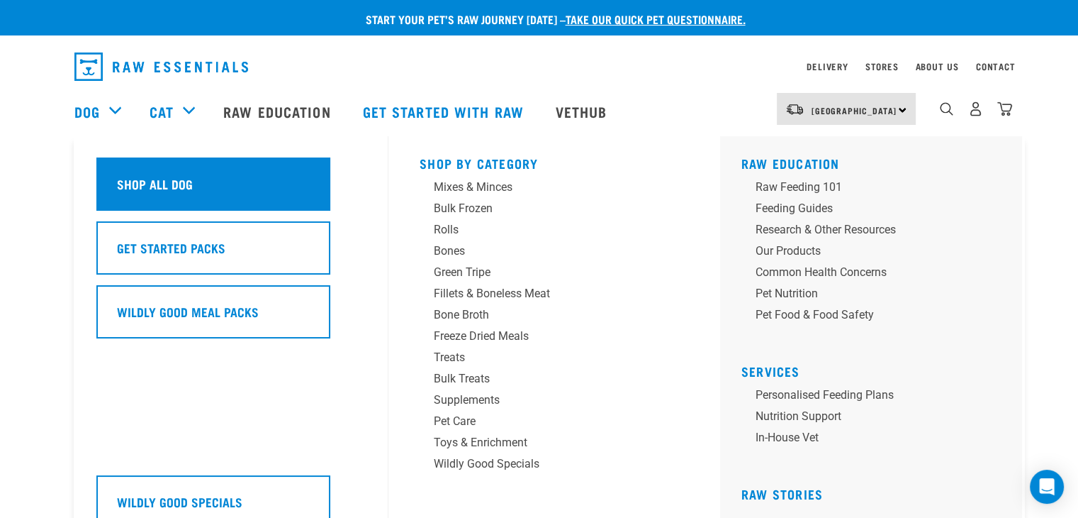
click at [259, 174] on div "Shop All Dog" at bounding box center [213, 183] width 234 height 53
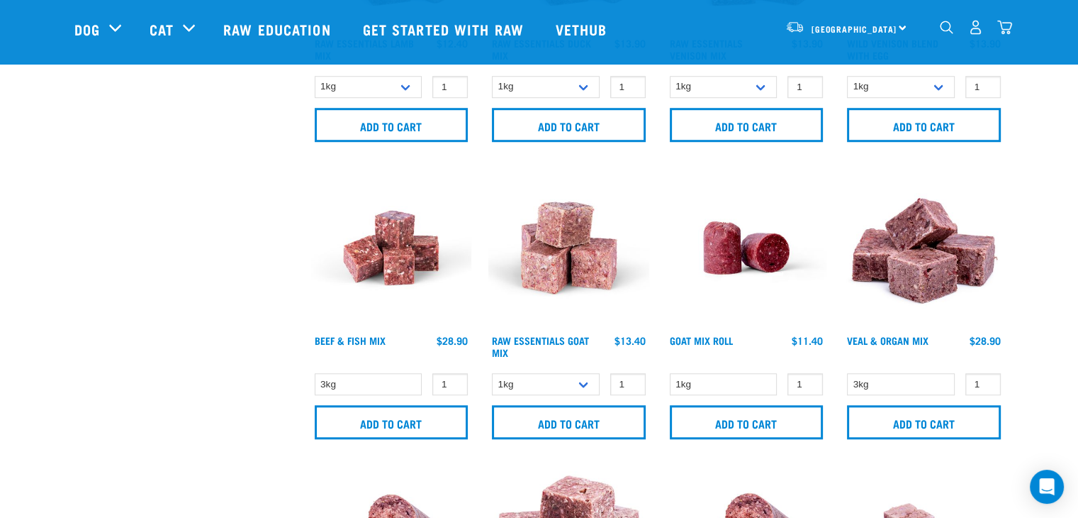
scroll to position [1134, 0]
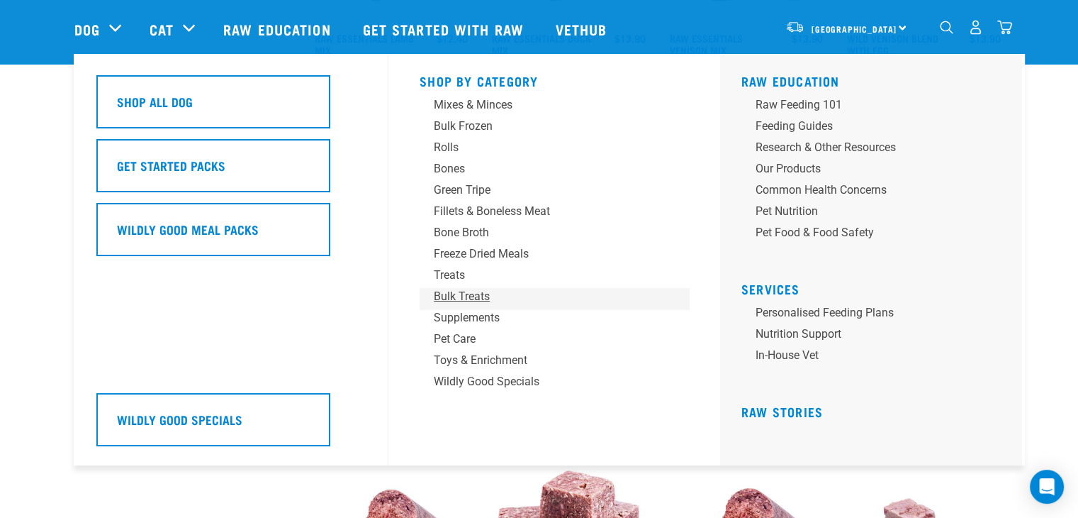
click at [452, 301] on div "Bulk Treats" at bounding box center [544, 296] width 221 height 17
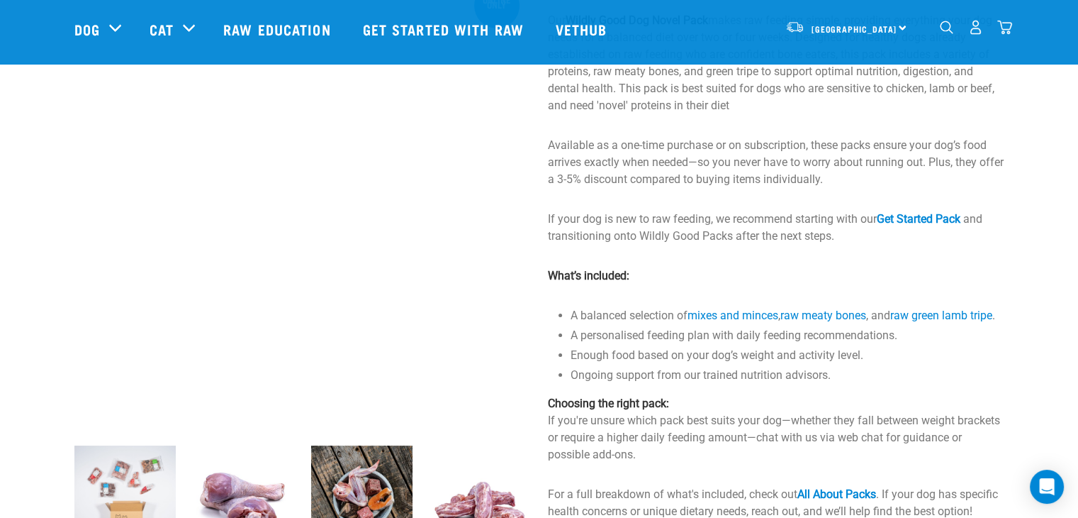
scroll to position [142, 0]
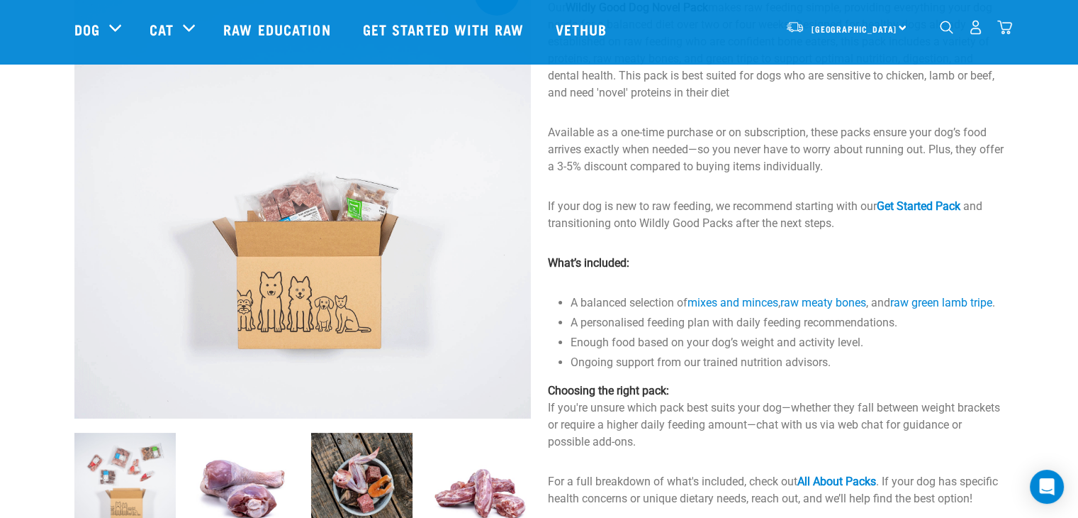
click at [271, 479] on img at bounding box center [243, 482] width 101 height 101
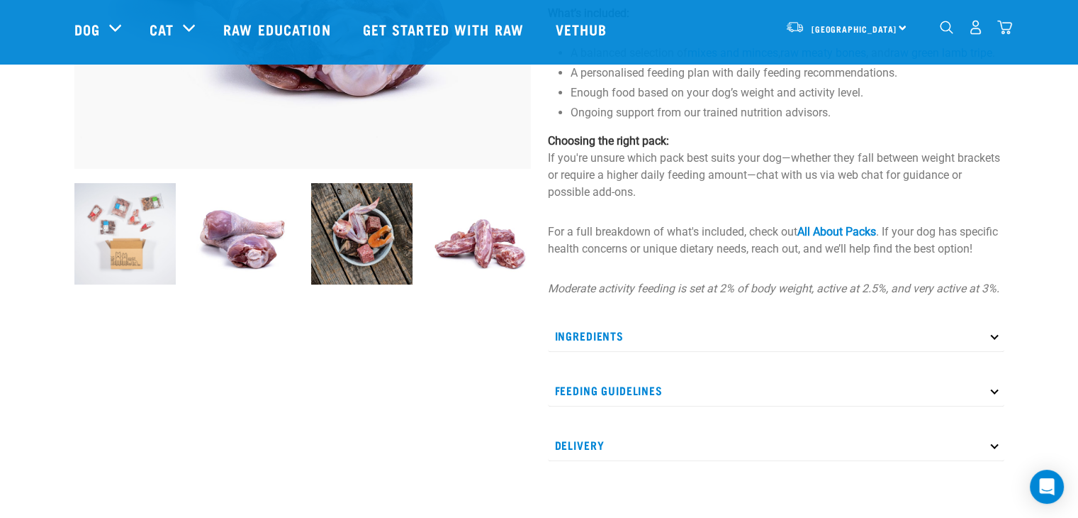
scroll to position [372, 0]
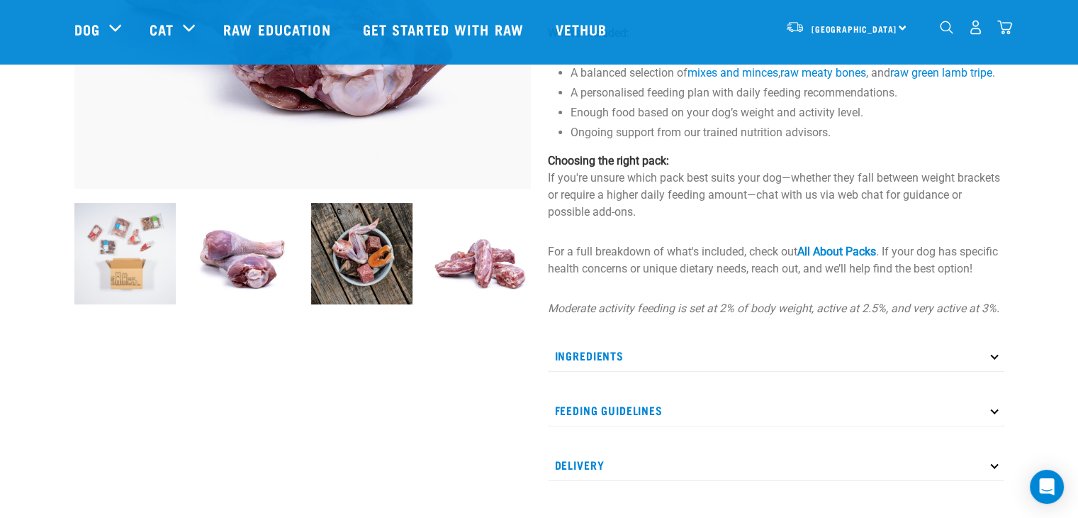
click at [342, 273] on img at bounding box center [361, 253] width 101 height 101
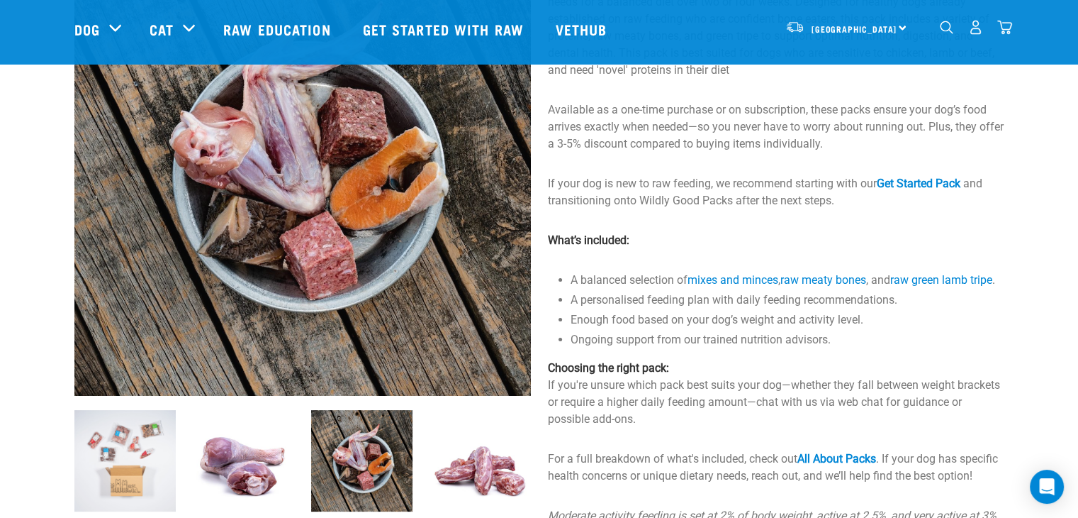
scroll to position [213, 0]
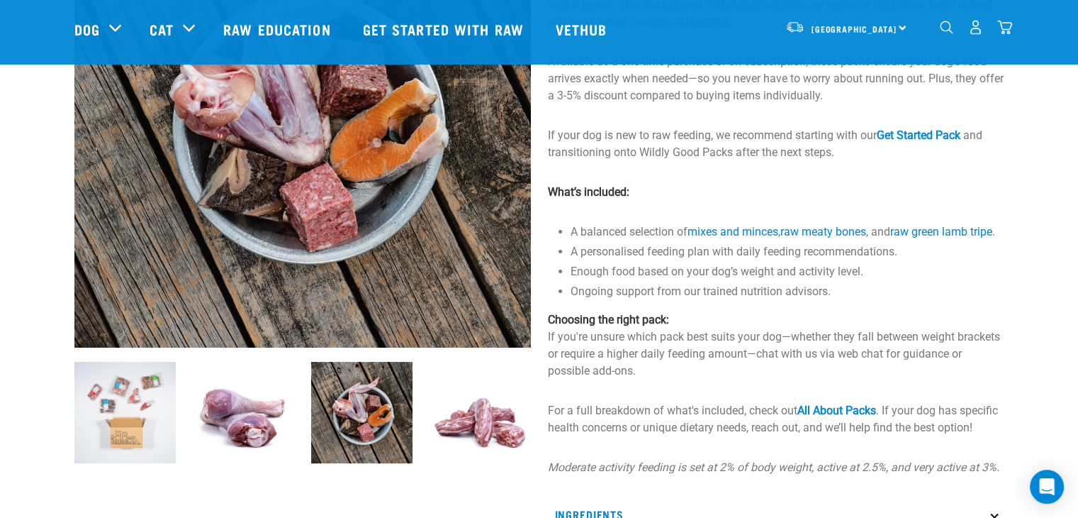
click at [501, 406] on img at bounding box center [480, 412] width 101 height 101
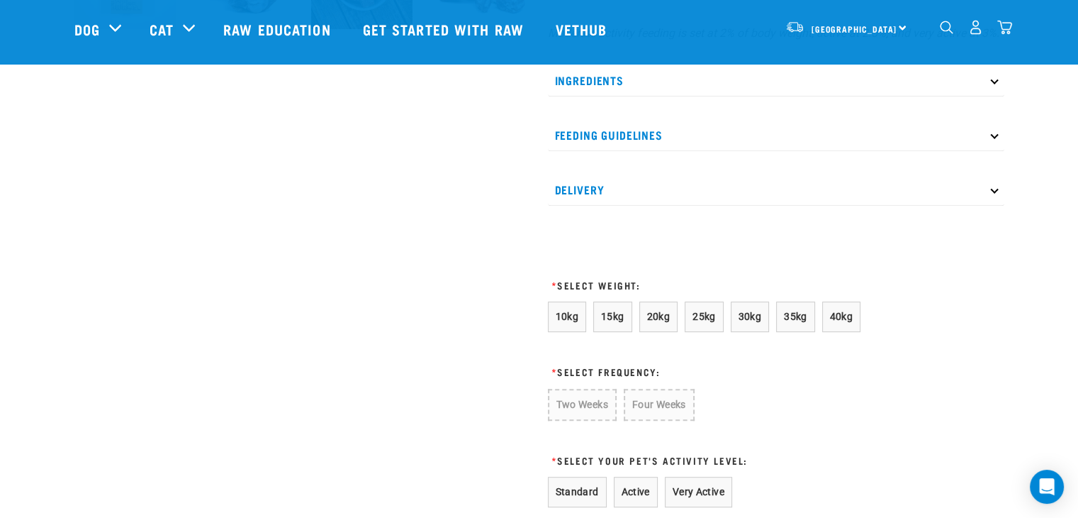
scroll to position [655, 0]
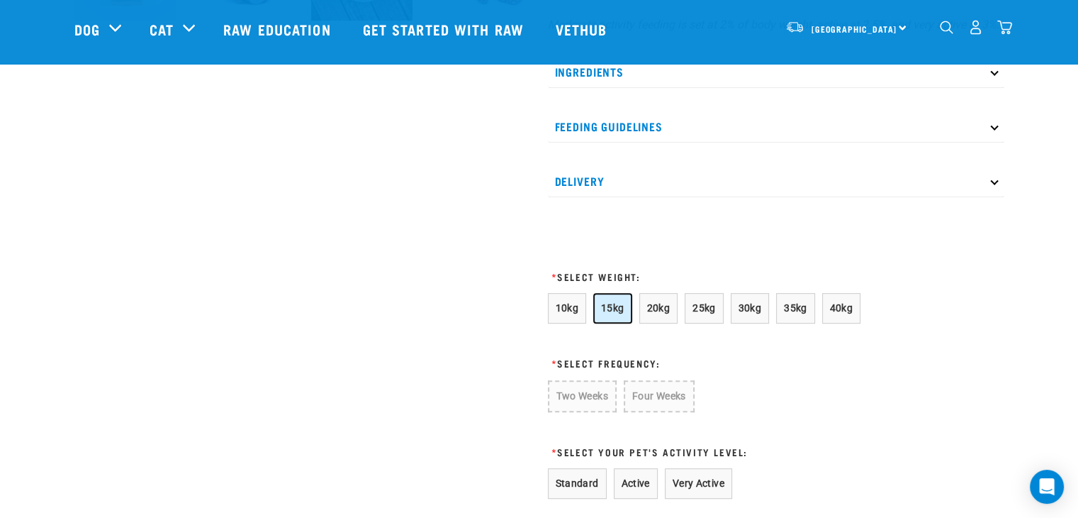
click at [618, 323] on button "15kg" at bounding box center [612, 308] width 39 height 30
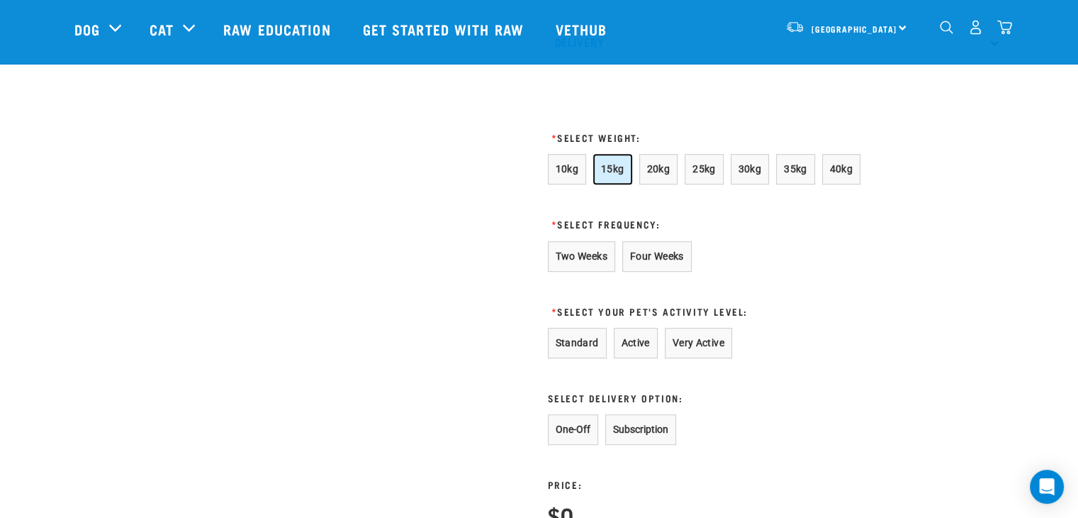
scroll to position [797, 0]
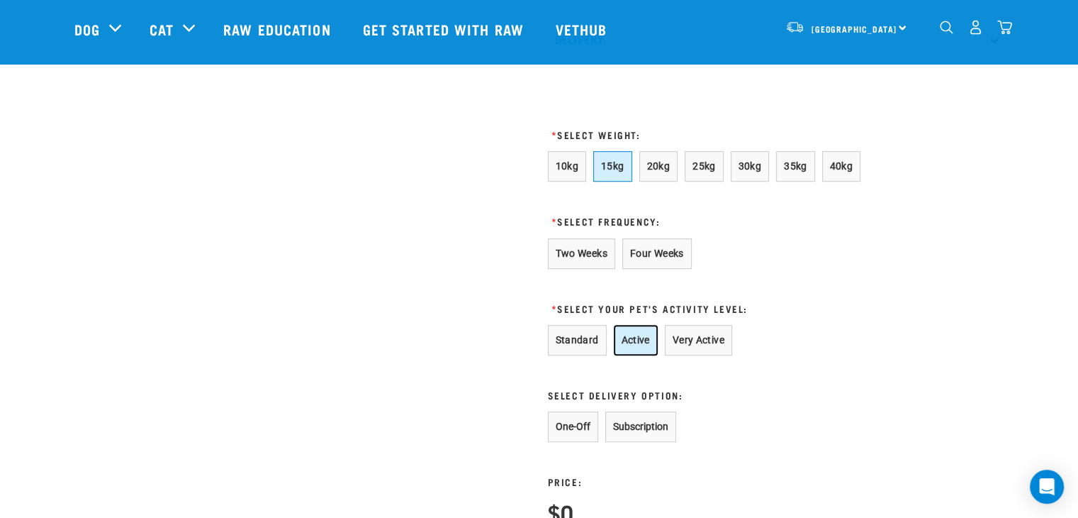
click at [647, 351] on button "Active" at bounding box center [636, 340] width 44 height 30
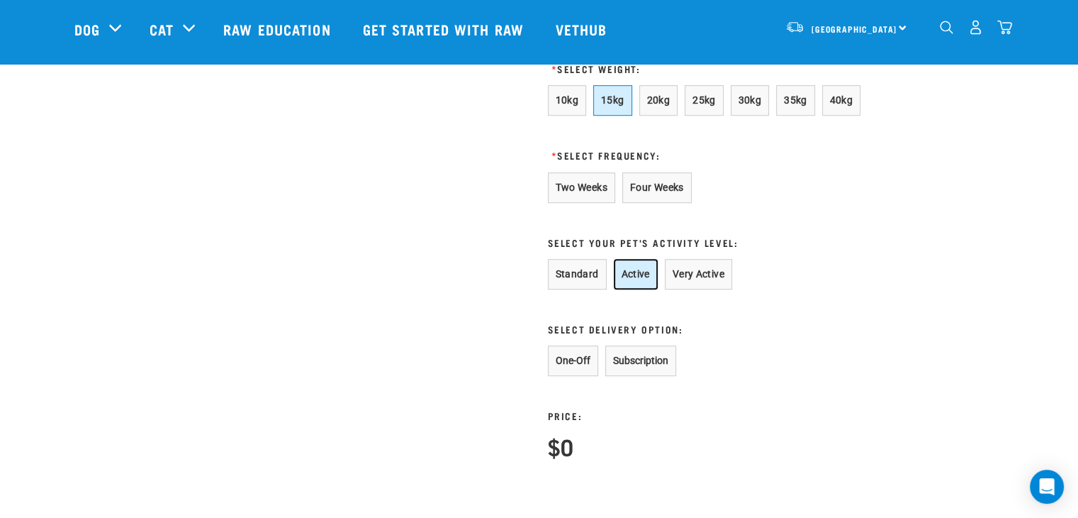
scroll to position [868, 0]
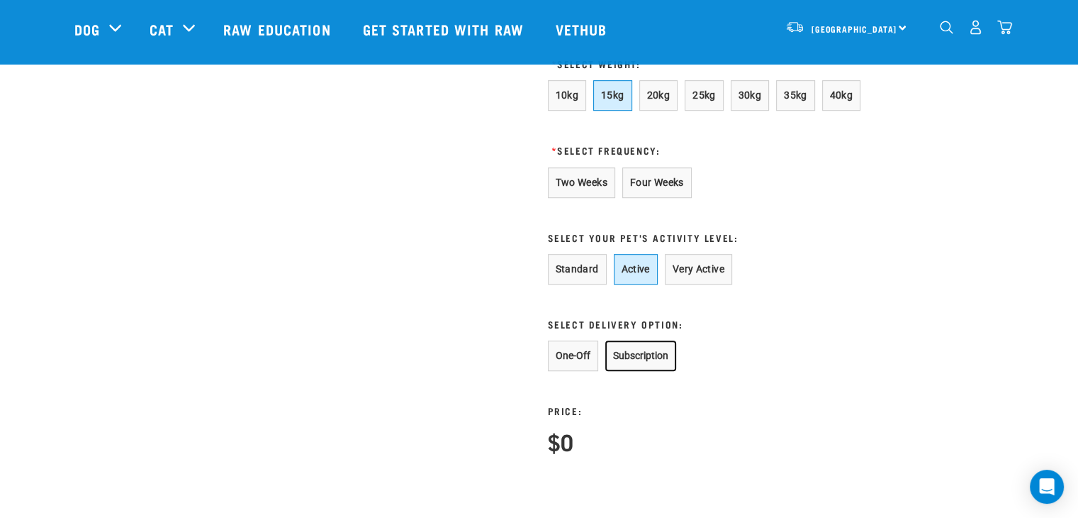
click at [649, 371] on button "Subscription" at bounding box center [640, 355] width 71 height 30
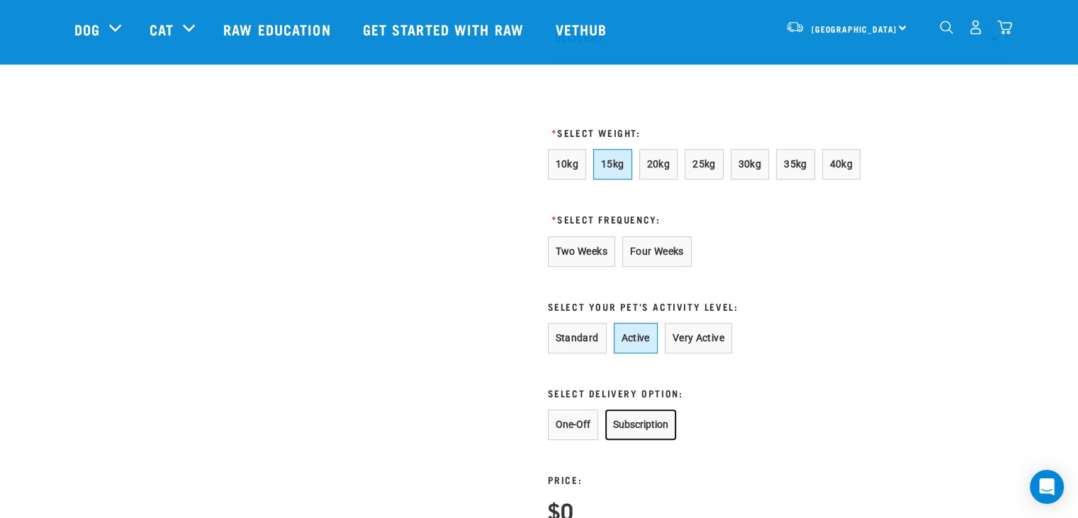
scroll to position [797, 0]
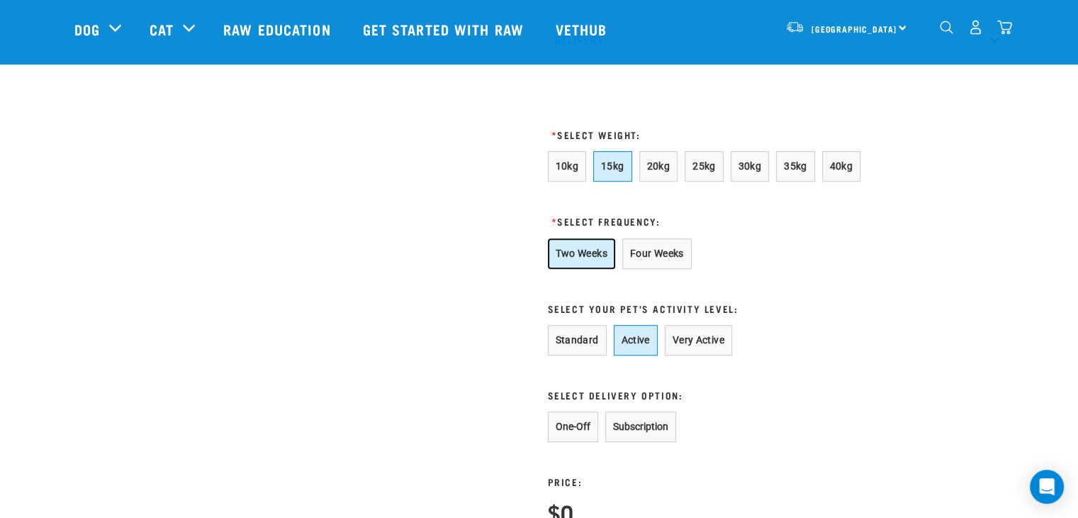
click at [567, 259] on button "Two Weeks" at bounding box center [581, 253] width 67 height 30
click at [655, 435] on button "Subscription" at bounding box center [640, 426] width 71 height 30
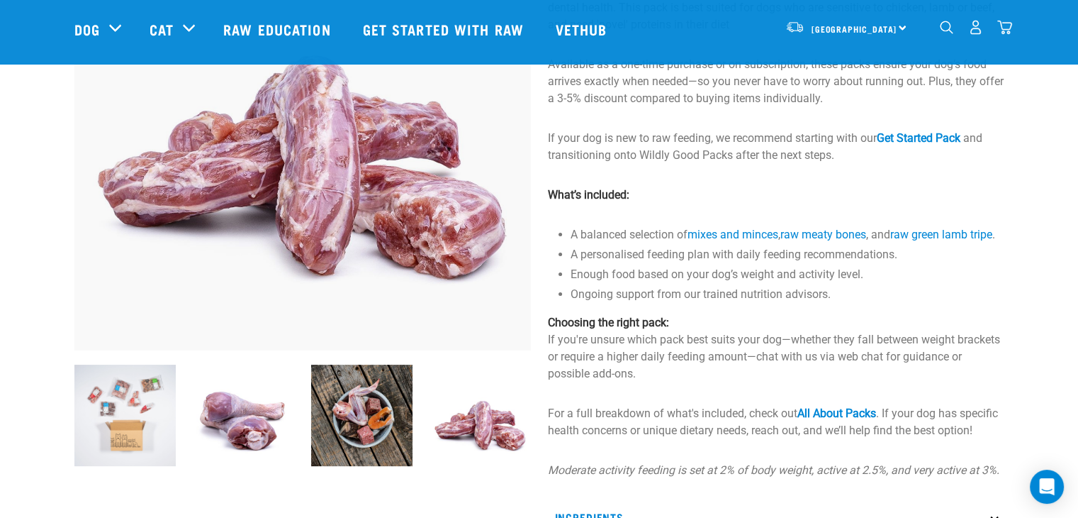
scroll to position [213, 0]
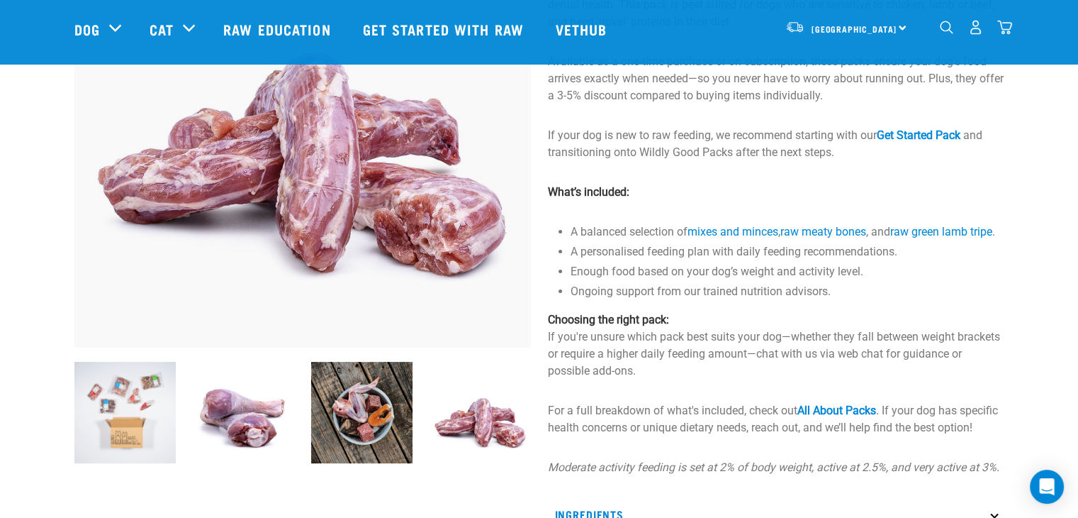
click at [107, 425] on img at bounding box center [124, 412] width 101 height 101
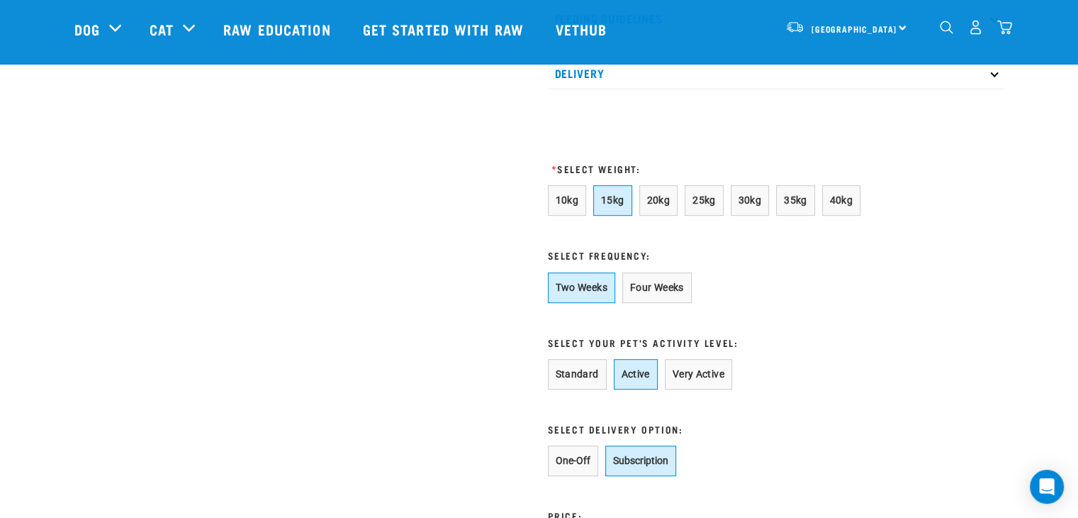
scroll to position [851, 0]
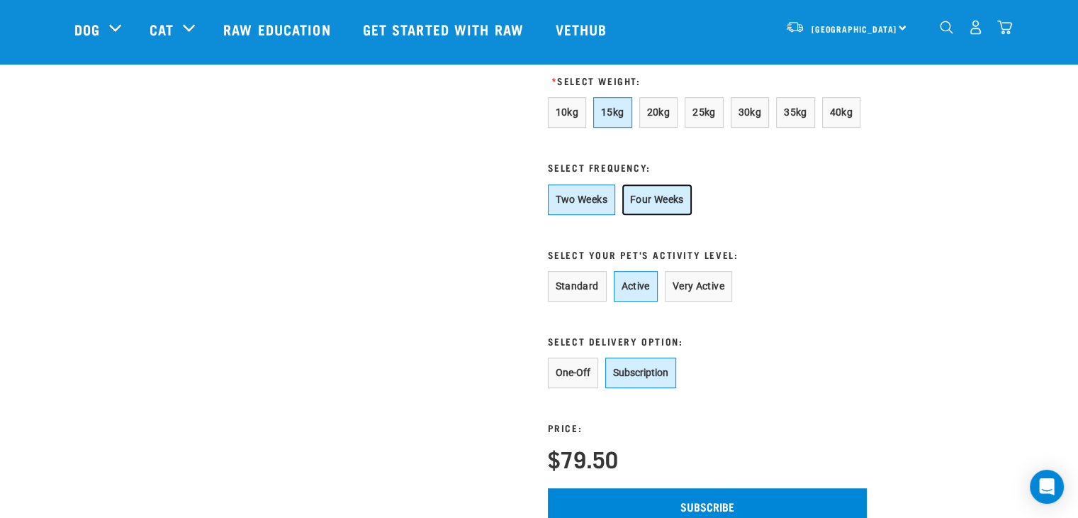
click at [658, 215] on button "Four Weeks" at bounding box center [656, 199] width 69 height 30
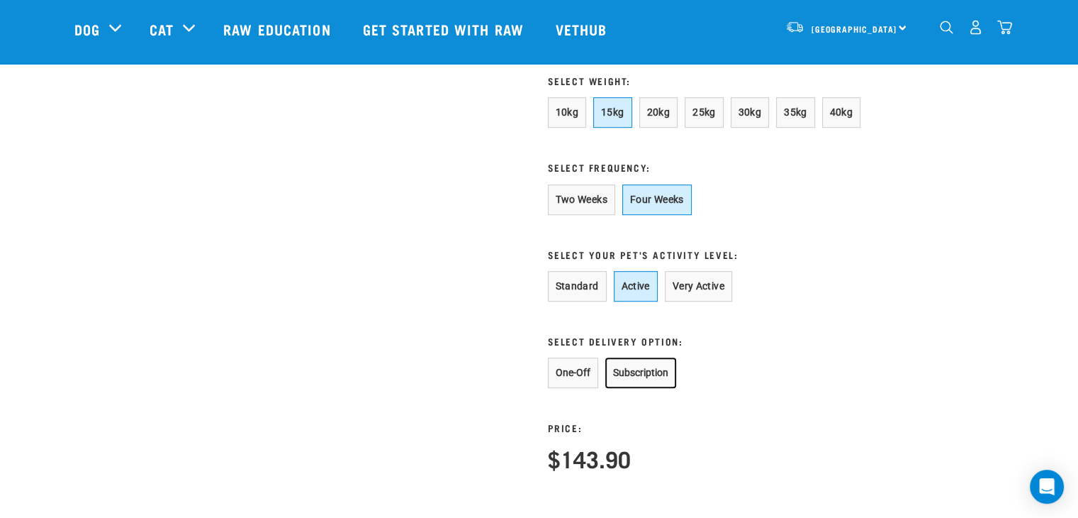
click at [644, 379] on button "Subscription" at bounding box center [640, 372] width 71 height 30
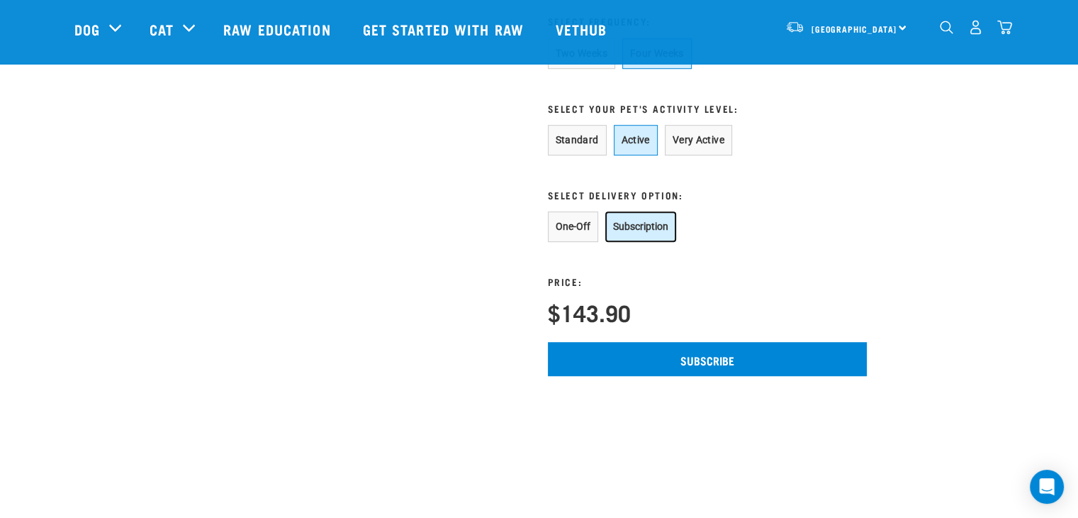
scroll to position [993, 0]
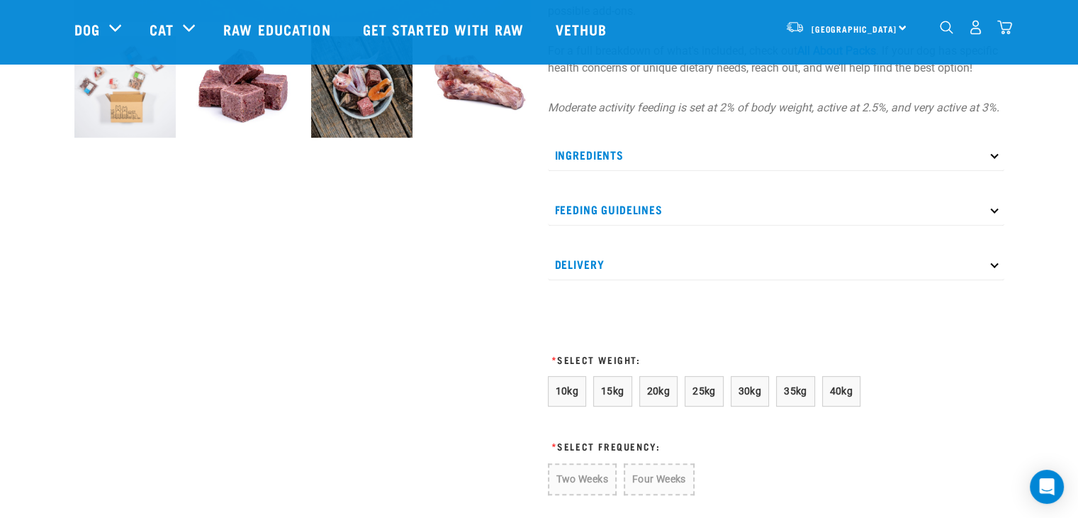
scroll to position [567, 0]
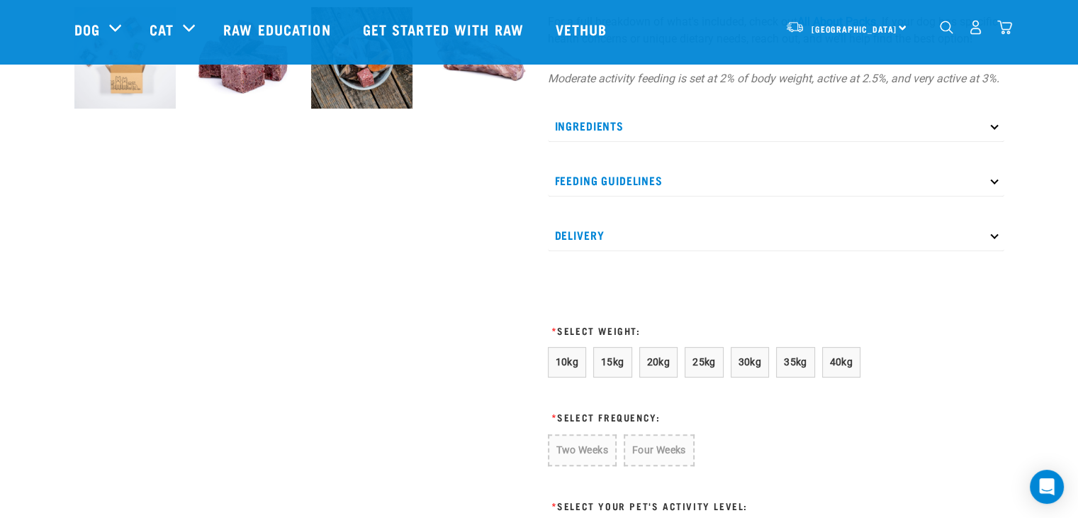
click at [643, 131] on p "Ingredients" at bounding box center [776, 126] width 457 height 32
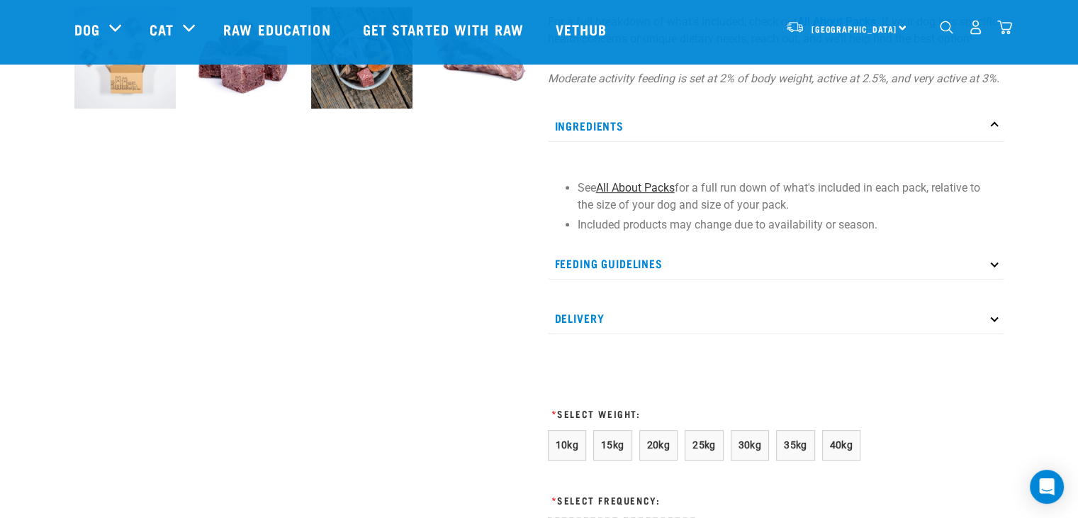
click at [635, 194] on link "All About Packs" at bounding box center [635, 187] width 79 height 13
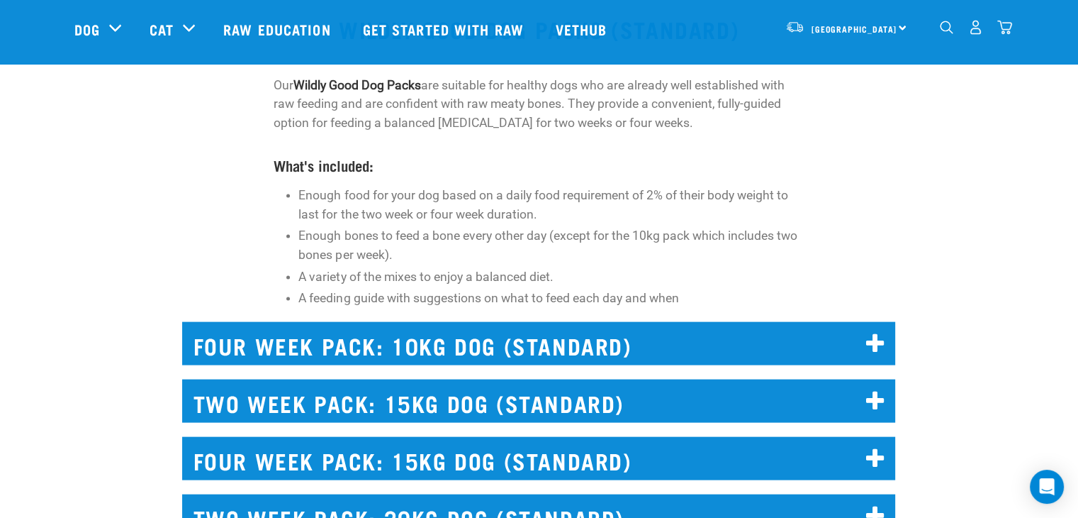
scroll to position [3049, 0]
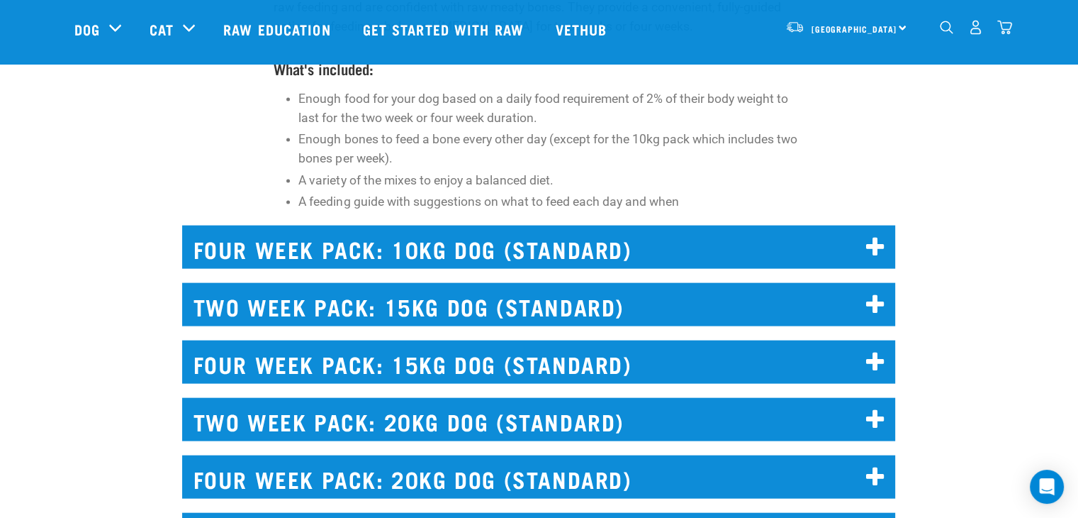
click at [655, 304] on h2 "TWO WEEK PACK: 15KG DOG (STANDARD)" at bounding box center [538, 304] width 713 height 43
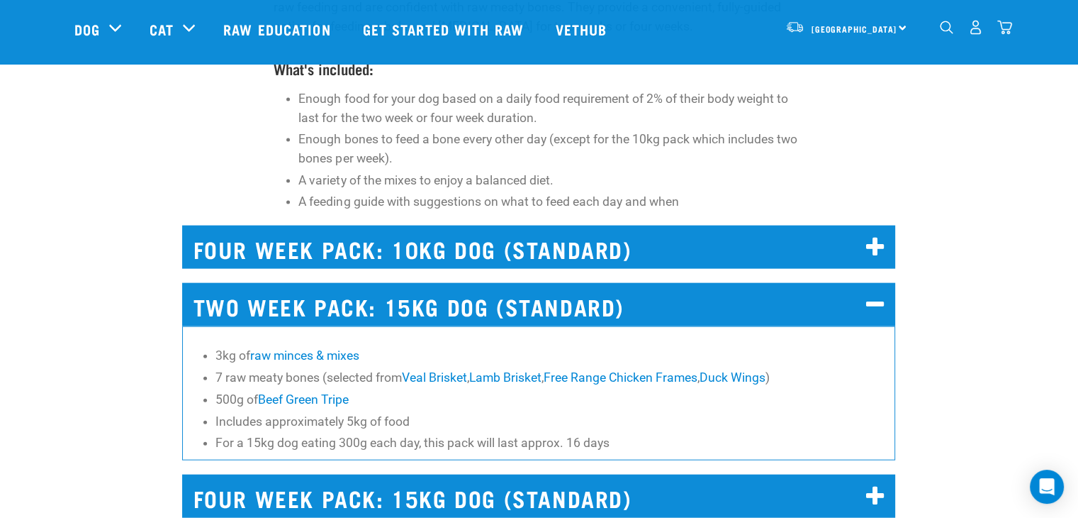
click at [530, 307] on h2 "TWO WEEK PACK: 15KG DOG (STANDARD)" at bounding box center [538, 304] width 713 height 43
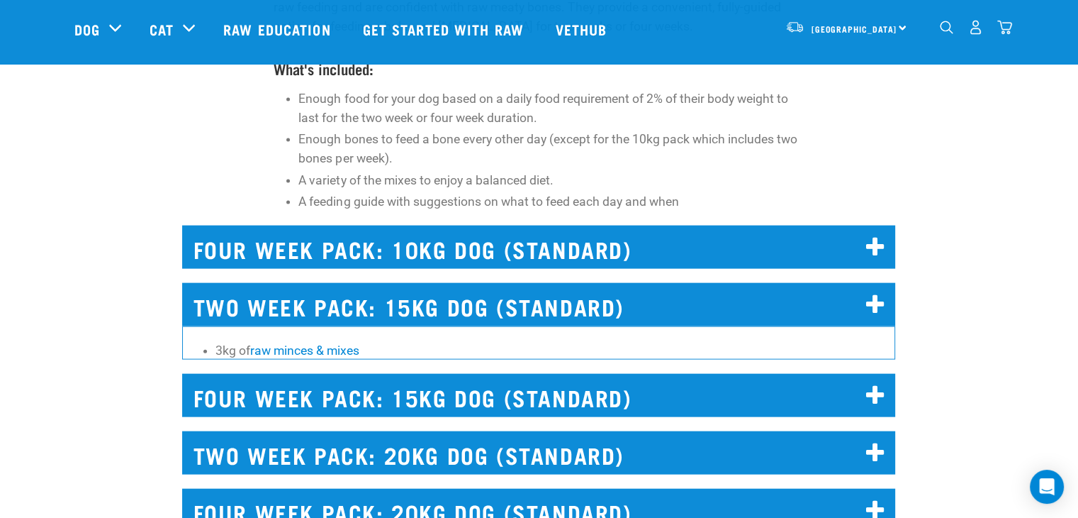
scroll to position [3119, 0]
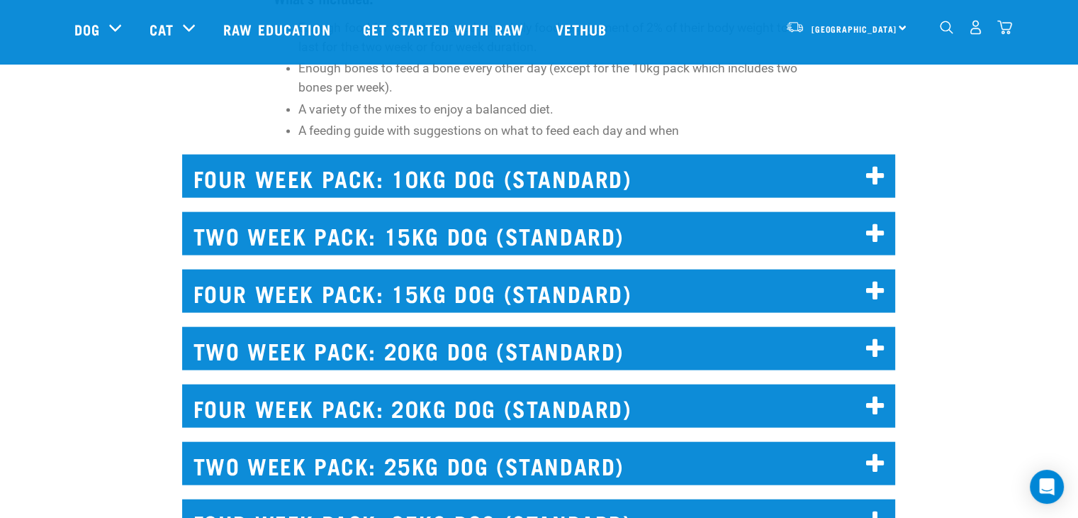
click at [545, 296] on h2 "FOUR WEEK PACK: 15KG DOG (STANDARD)" at bounding box center [538, 290] width 713 height 43
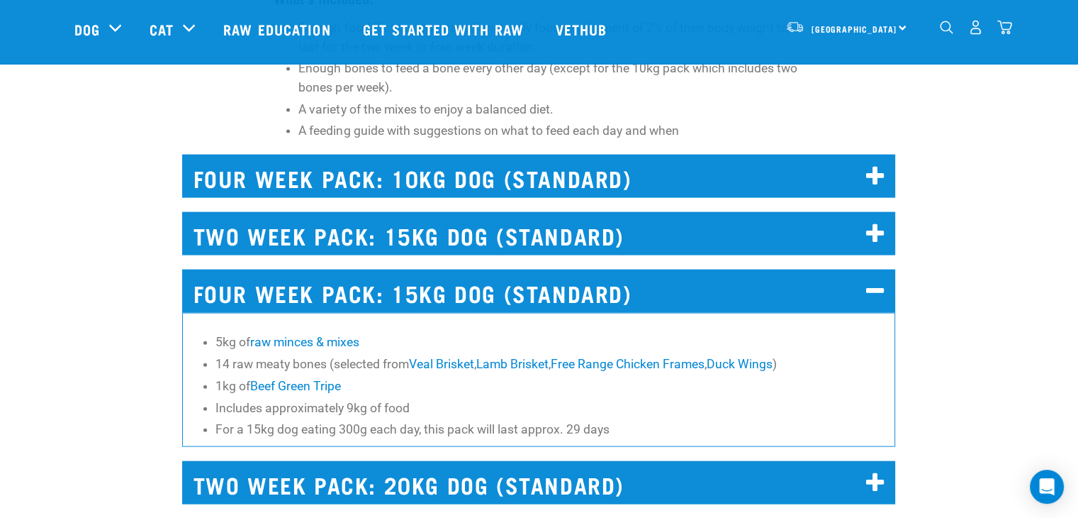
click at [545, 296] on h2 "FOUR WEEK PACK: 15KG DOG (STANDARD)" at bounding box center [538, 290] width 713 height 43
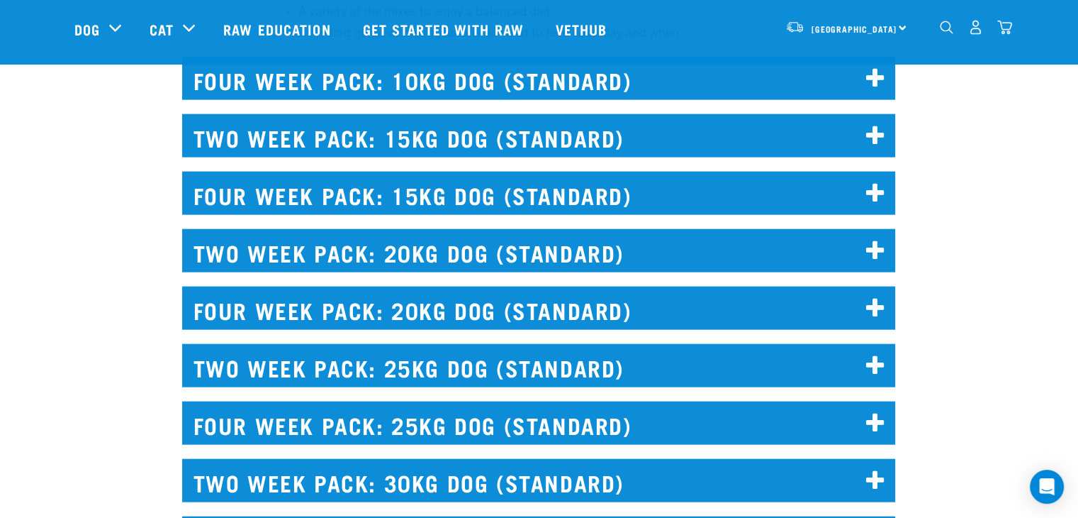
scroll to position [3261, 0]
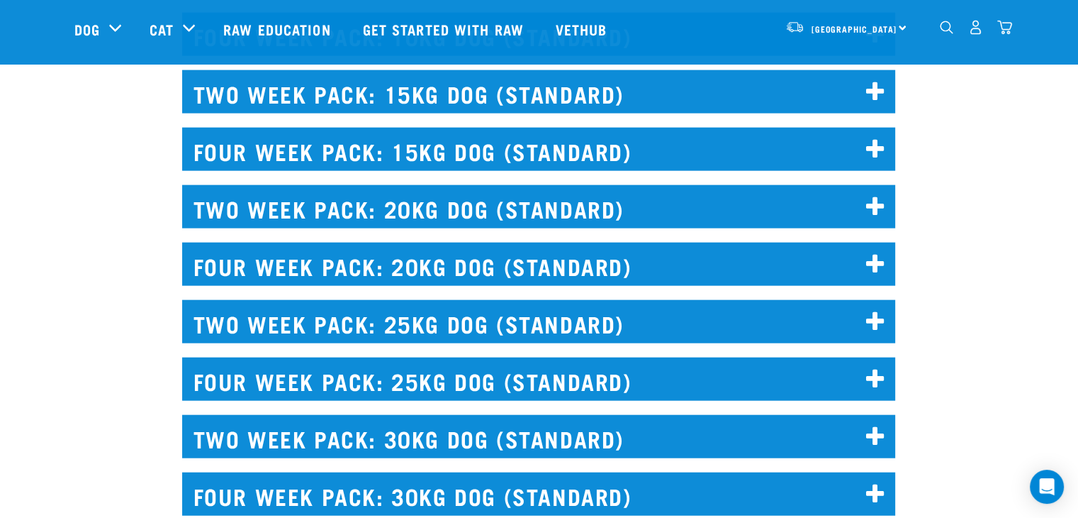
click at [497, 277] on h2 "FOUR WEEK PACK: 20KG DOG (STANDARD)" at bounding box center [538, 263] width 713 height 43
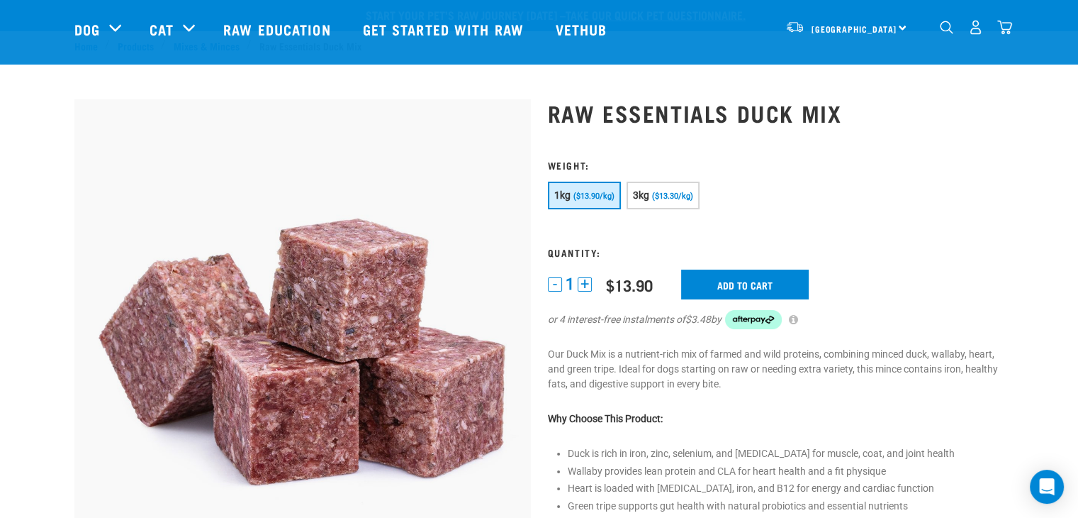
scroll to position [71, 0]
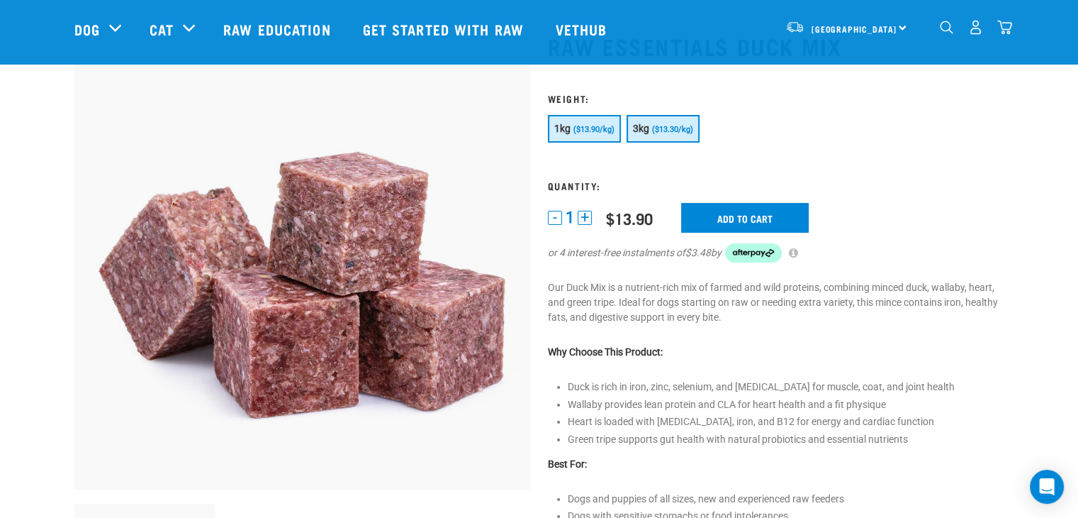
click at [684, 135] on button "3kg ($13.30/kg)" at bounding box center [663, 129] width 73 height 28
click at [605, 138] on button "1kg ($13.90/kg)" at bounding box center [584, 129] width 73 height 28
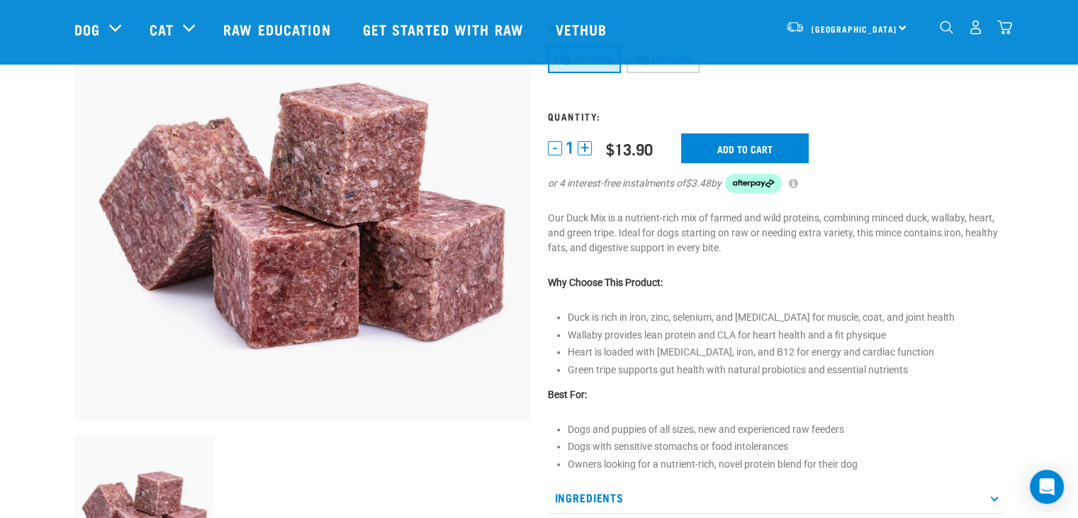
scroll to position [142, 0]
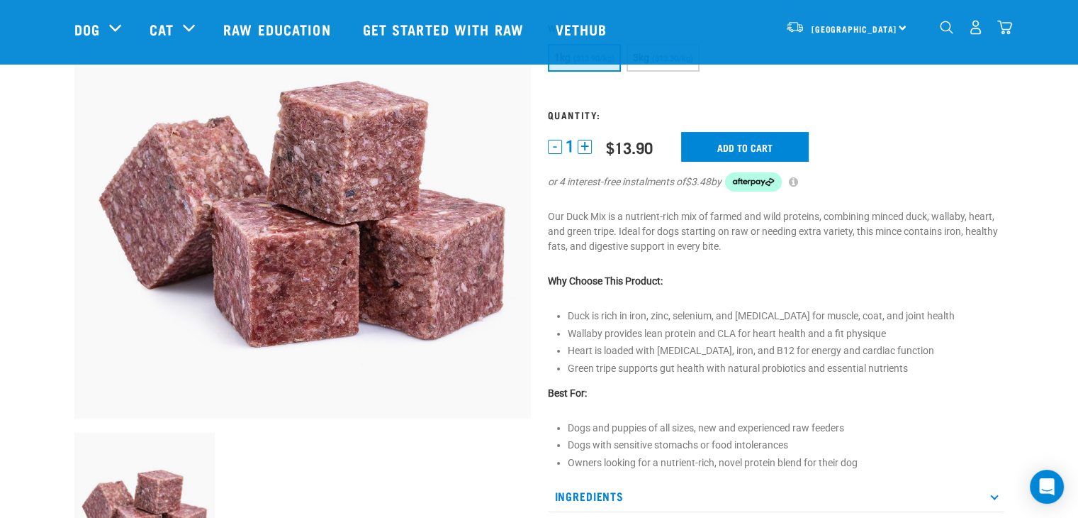
click at [1003, 29] on img "dropdown navigation" at bounding box center [1005, 27] width 15 height 15
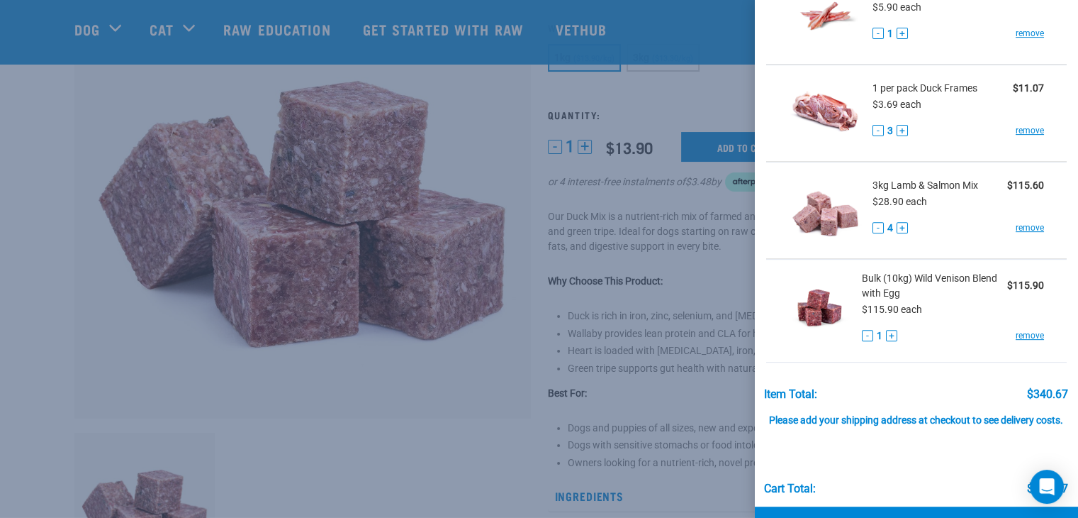
scroll to position [496, 0]
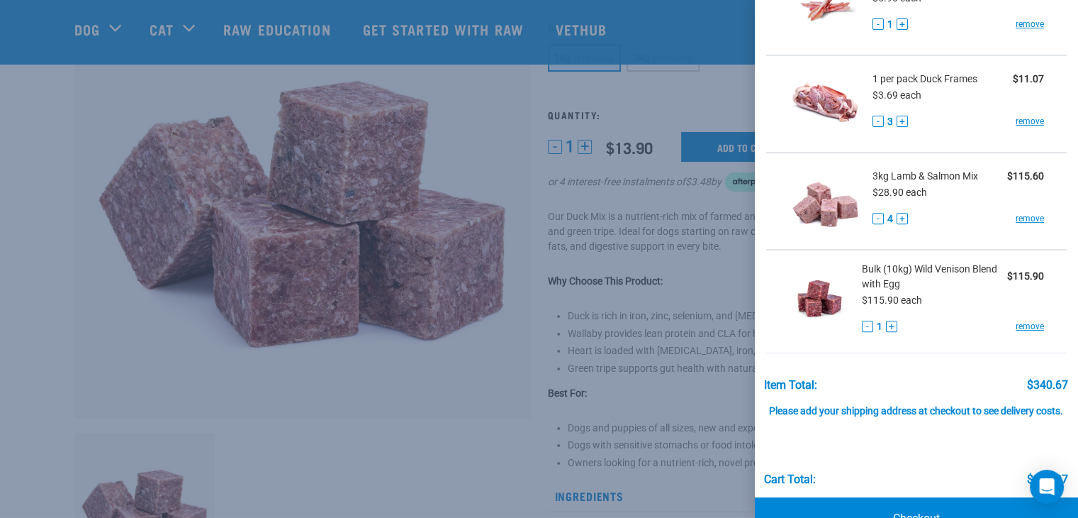
click at [828, 306] on img at bounding box center [820, 298] width 62 height 73
click at [887, 269] on span "Bulk (10kg) Wild Venison Blend with Egg" at bounding box center [934, 277] width 145 height 30
click at [975, 277] on span "Bulk (10kg) Wild Venison Blend with Egg" at bounding box center [934, 277] width 145 height 30
click at [844, 199] on img at bounding box center [825, 200] width 73 height 73
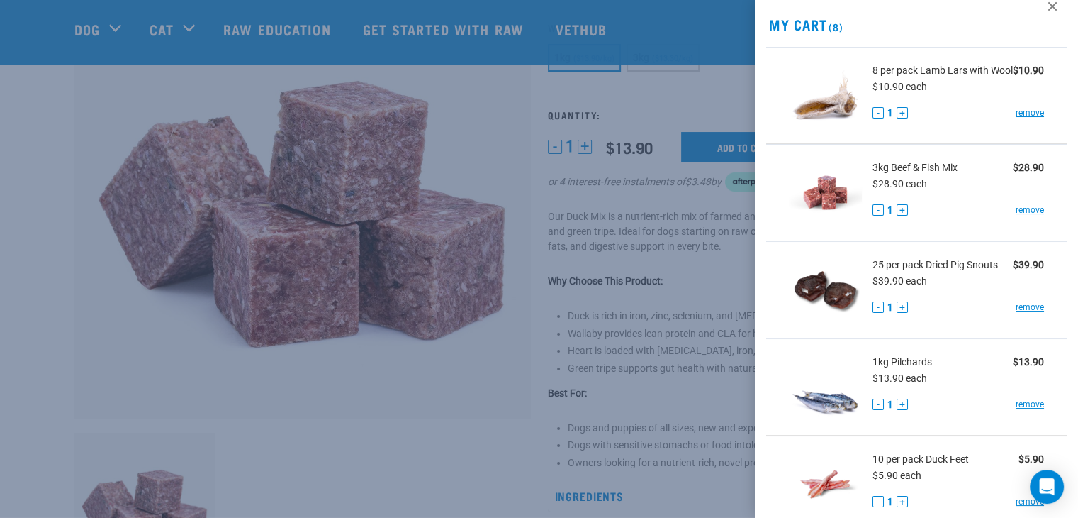
scroll to position [0, 0]
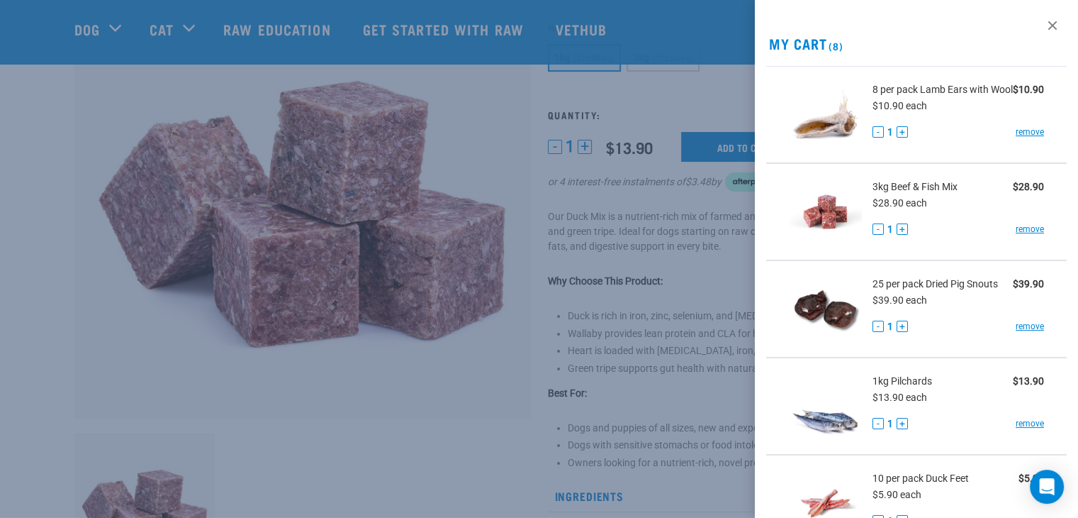
click at [830, 227] on img at bounding box center [825, 211] width 73 height 73
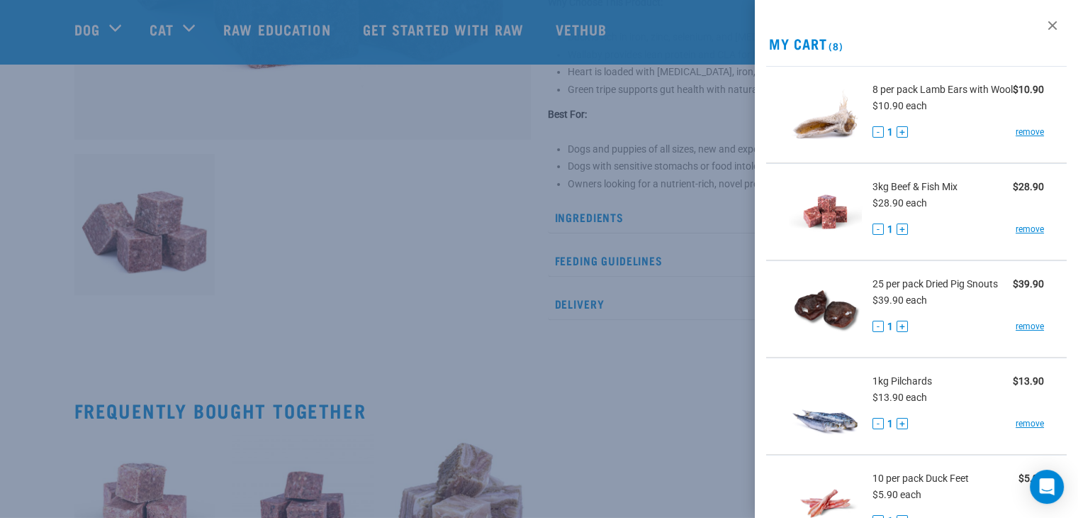
scroll to position [425, 0]
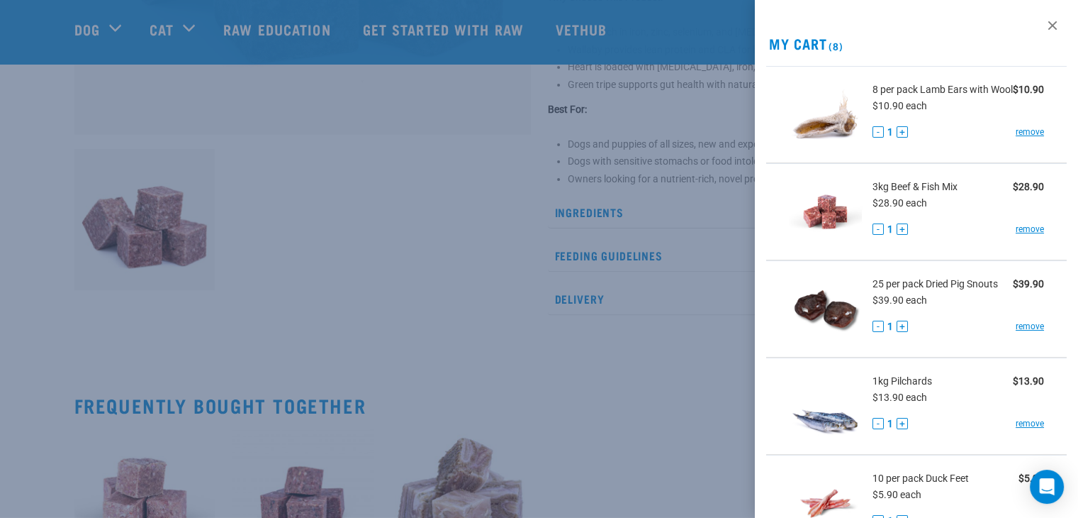
click at [554, 231] on div at bounding box center [539, 259] width 1078 height 518
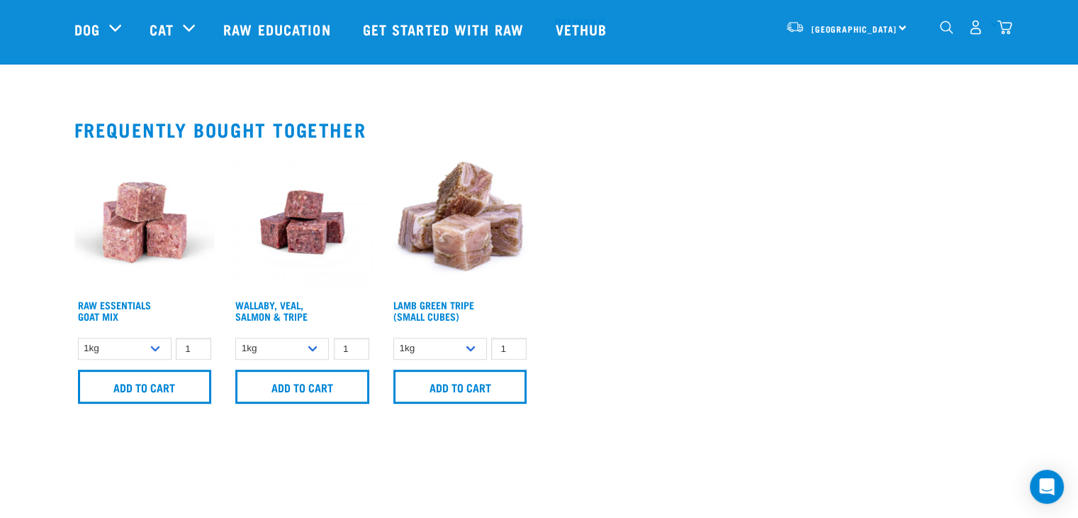
scroll to position [709, 0]
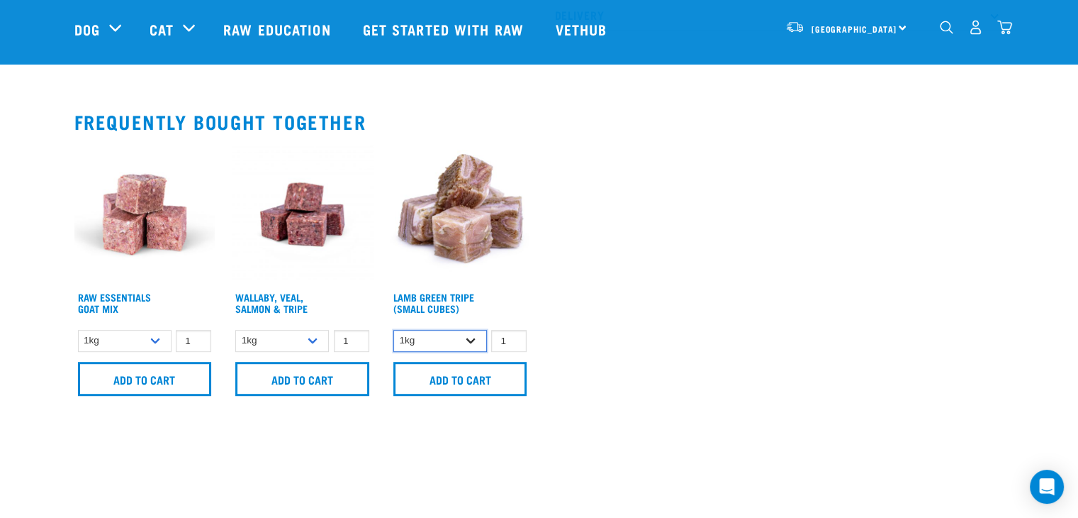
click at [467, 344] on select "1kg 3kg" at bounding box center [440, 341] width 94 height 22
select select "344959"
click at [393, 330] on select "1kg 3kg" at bounding box center [440, 341] width 94 height 22
click at [318, 344] on select "1kg 3kg Bulk (18kg)" at bounding box center [282, 341] width 94 height 22
select select "278010"
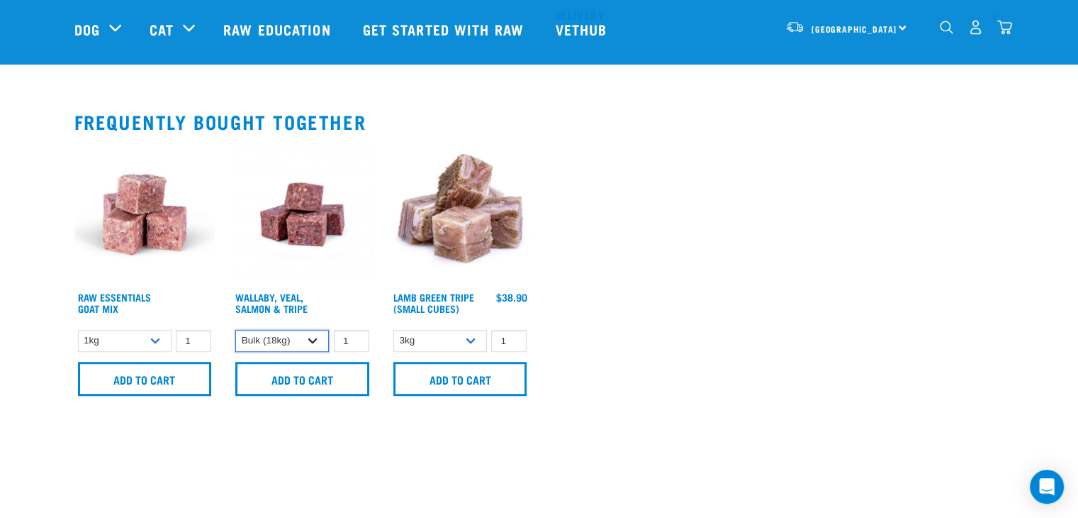
click at [235, 330] on select "1kg 3kg Bulk (18kg)" at bounding box center [282, 341] width 94 height 22
click at [161, 335] on select "1kg 3kg" at bounding box center [125, 341] width 94 height 22
select select "337219"
click at [78, 330] on select "1kg 3kg" at bounding box center [125, 341] width 94 height 22
click at [294, 301] on link "Wallaby, Veal, Salmon & Tripe" at bounding box center [271, 302] width 72 height 16
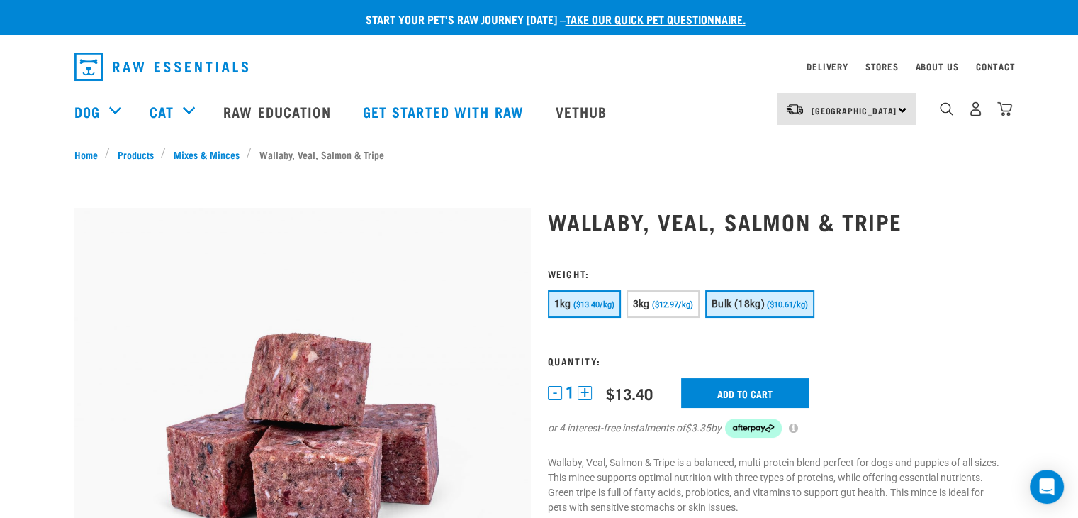
click at [723, 303] on span "Bulk (18kg)" at bounding box center [738, 303] width 53 height 11
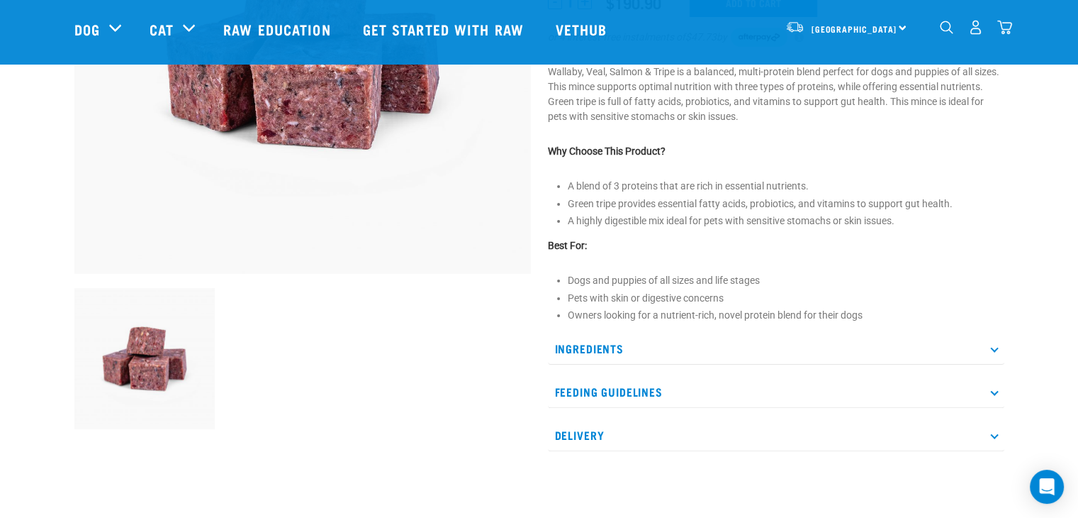
scroll to position [354, 0]
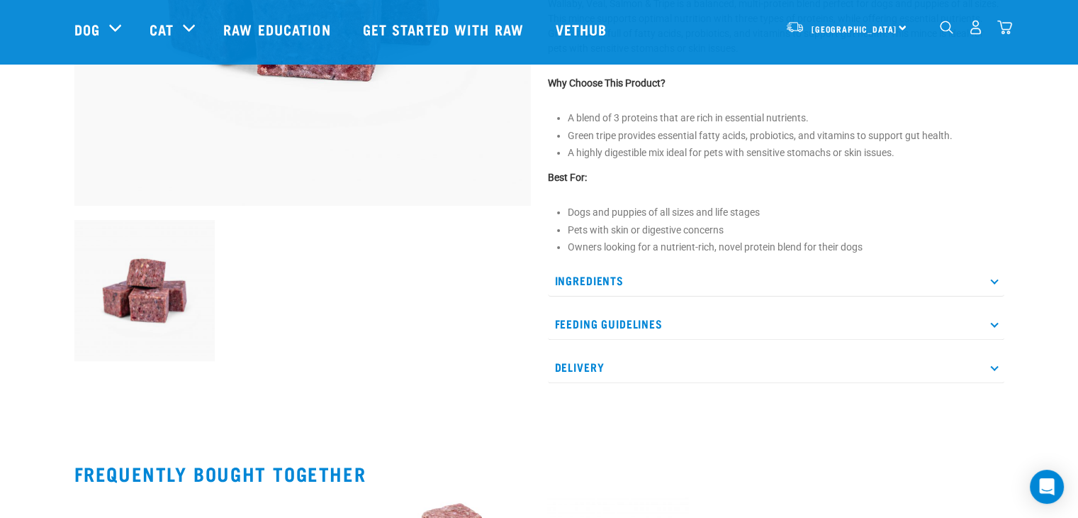
click at [618, 291] on p "Ingredients" at bounding box center [776, 280] width 457 height 32
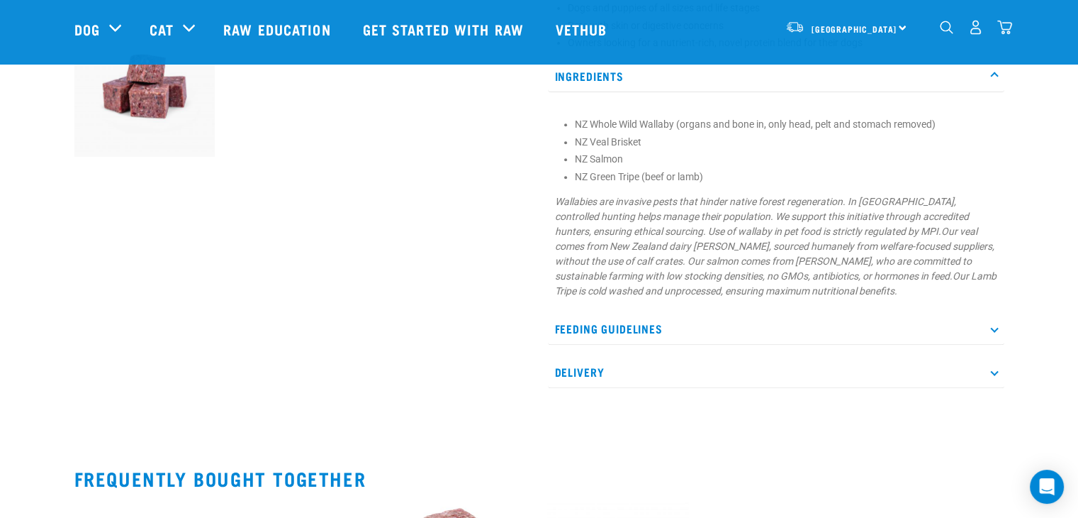
scroll to position [567, 0]
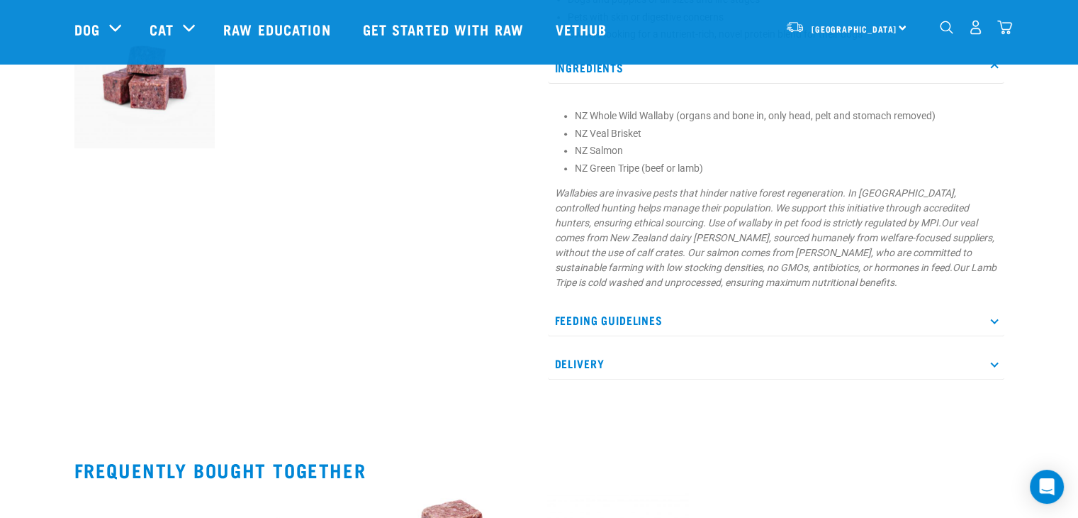
click at [640, 298] on div "Ingredients NZ Whole Wild Wallaby (organs and bone in, only head, pelt and stom…" at bounding box center [776, 216] width 457 height 328
click at [655, 314] on p "Feeding Guidelines" at bounding box center [776, 320] width 457 height 32
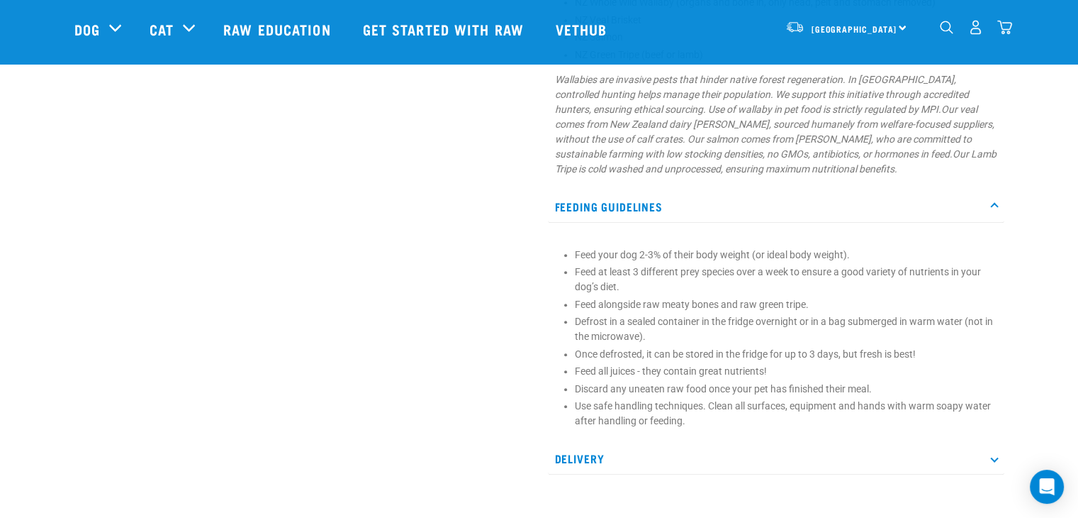
scroll to position [709, 0]
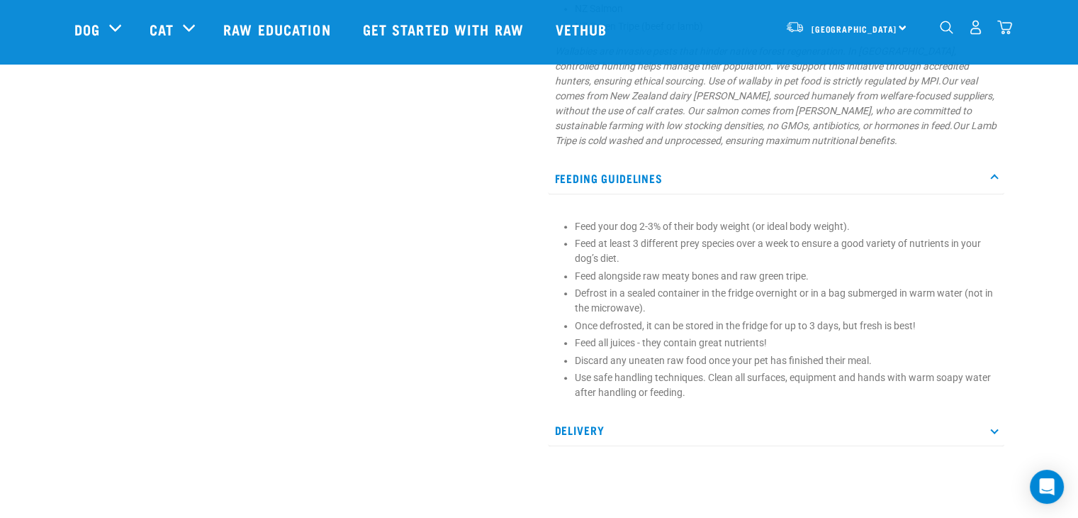
click at [658, 432] on p "Delivery" at bounding box center [776, 430] width 457 height 32
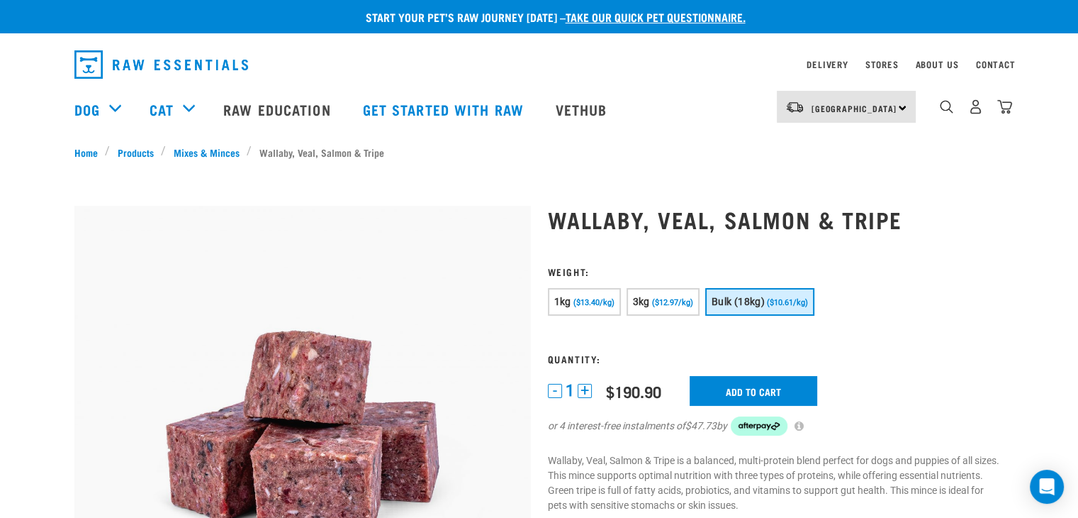
scroll to position [0, 0]
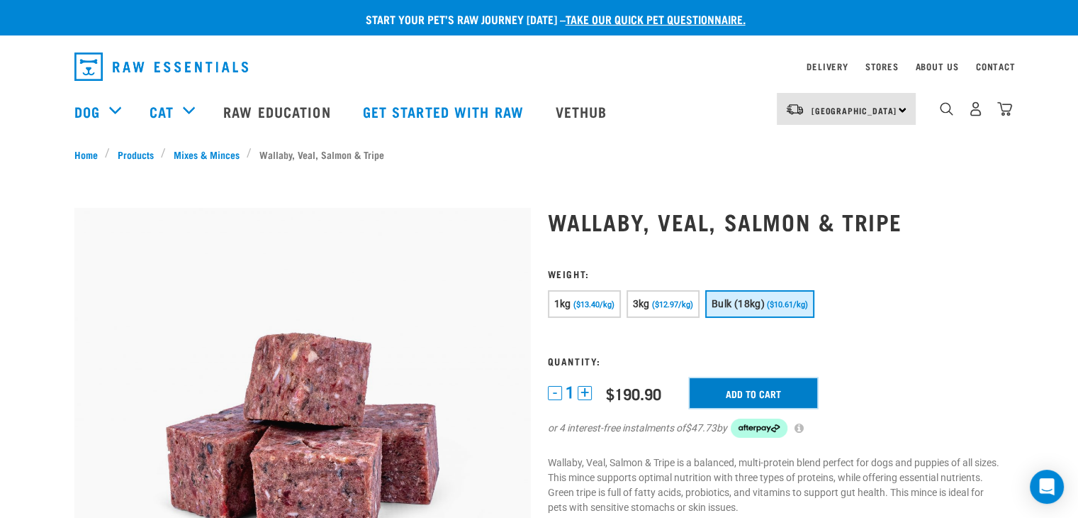
click at [768, 389] on input "Add to cart" at bounding box center [754, 393] width 128 height 30
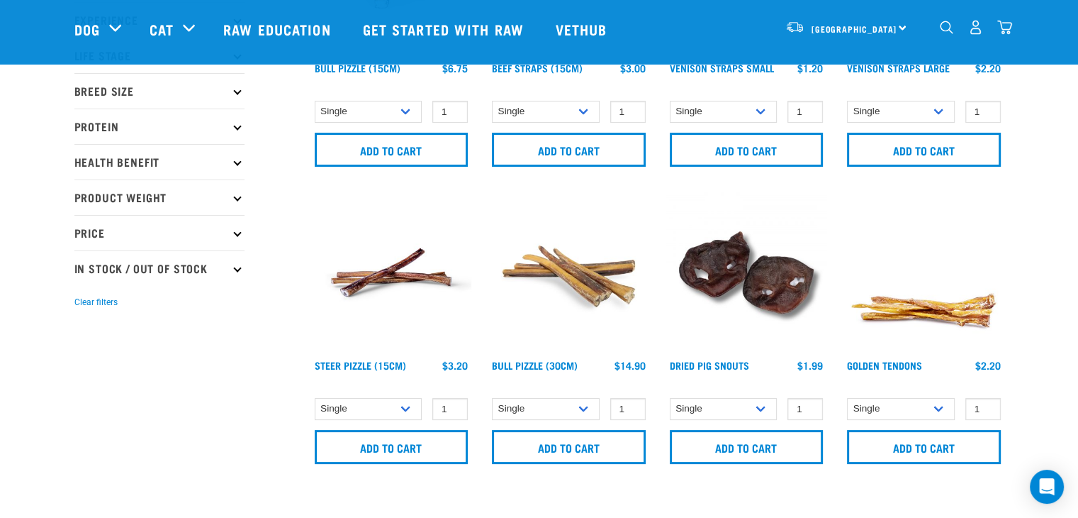
scroll to position [213, 0]
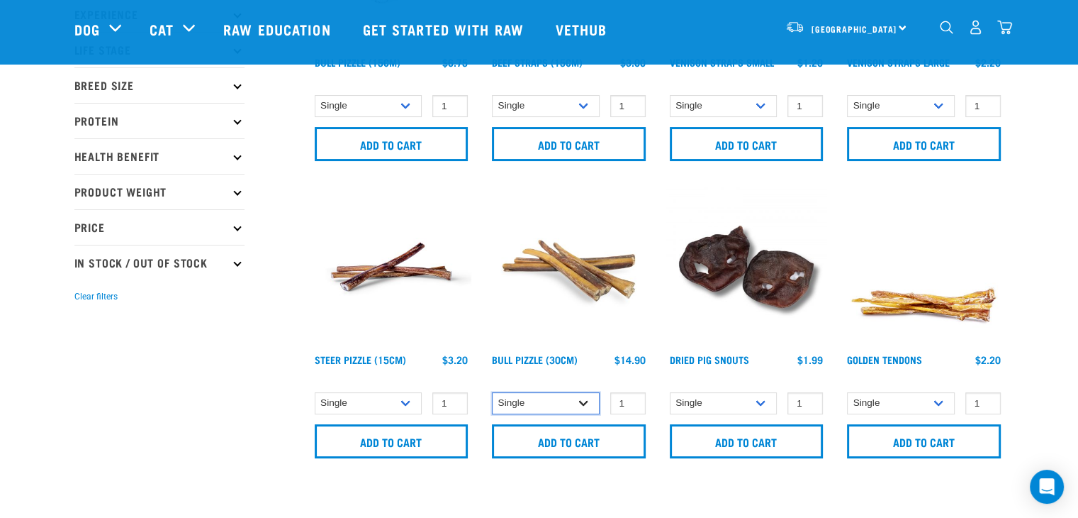
click at [576, 398] on select "Single 10 per pack 25 per pack" at bounding box center [546, 403] width 108 height 22
select select "682003"
click at [492, 392] on select "Single 10 per pack 25 per pack" at bounding box center [546, 403] width 108 height 22
click at [386, 401] on select "Single 10 per pack 25 per pack" at bounding box center [369, 403] width 108 height 22
select select "682008"
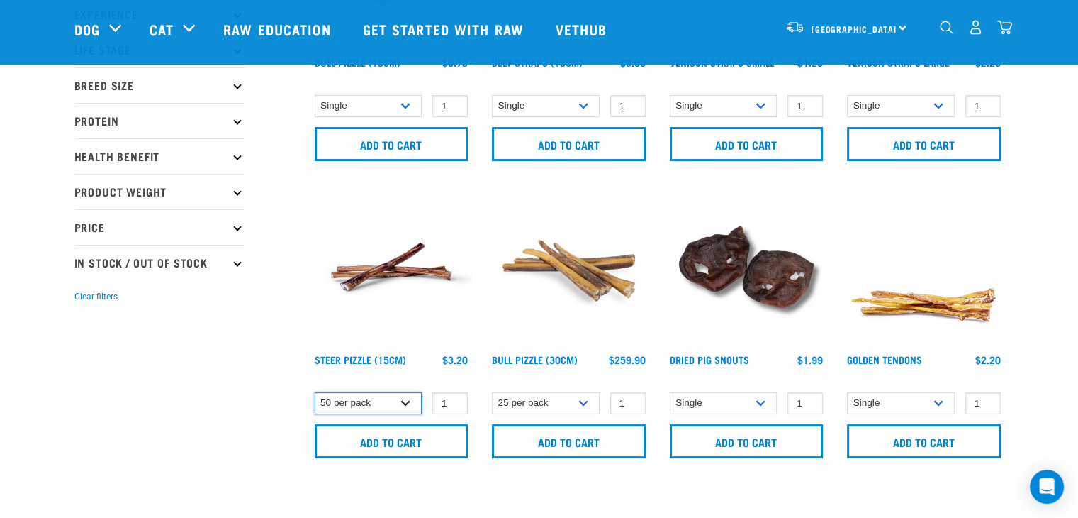
click at [315, 392] on select "Single 10 per pack 25 per pack" at bounding box center [369, 403] width 108 height 22
click at [873, 396] on select "Single 10 per pack 25 per pack" at bounding box center [901, 403] width 108 height 22
click at [847, 392] on select "Single 10 per pack 25 per pack" at bounding box center [901, 403] width 108 height 22
click at [889, 406] on select "Single 10 per pack 25 per pack" at bounding box center [901, 403] width 108 height 22
select select "248515"
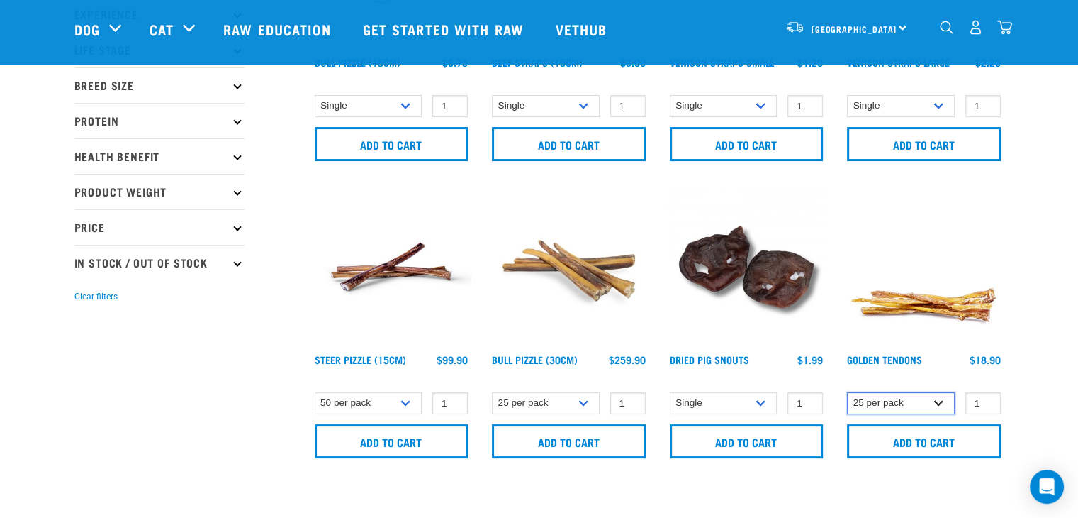
click at [847, 392] on select "Single 10 per pack 25 per pack" at bounding box center [901, 403] width 108 height 22
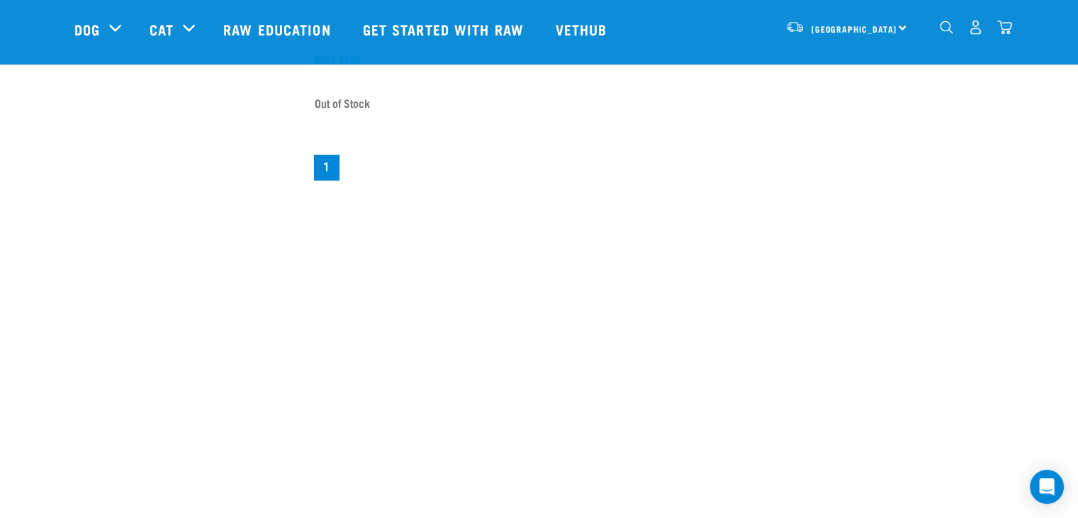
scroll to position [1276, 0]
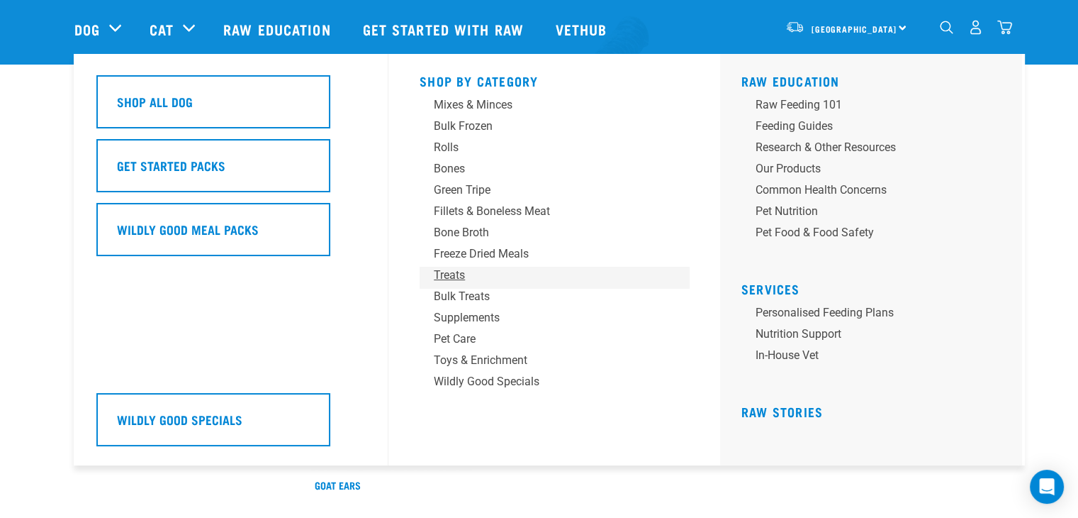
click at [465, 277] on div "Treats" at bounding box center [544, 275] width 221 height 17
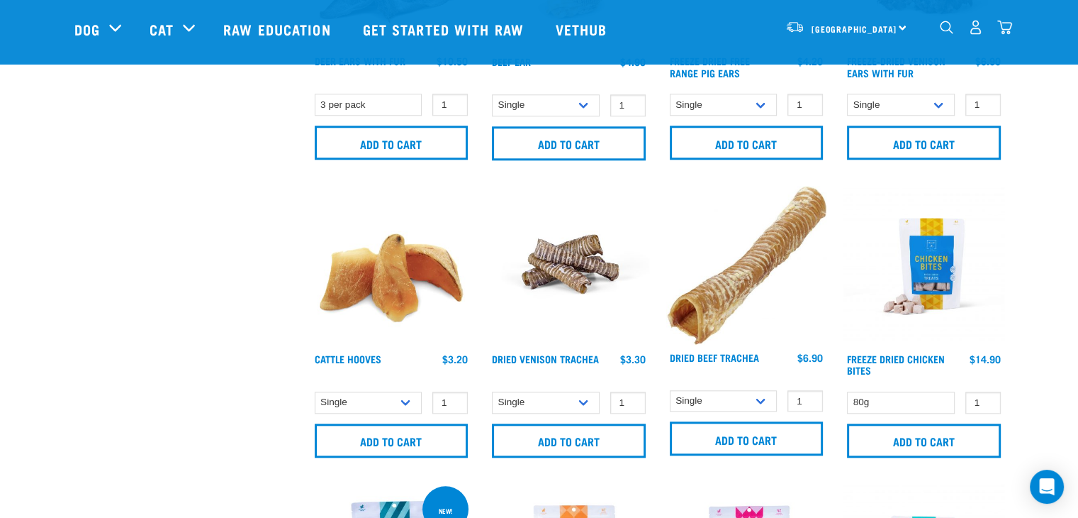
scroll to position [1418, 0]
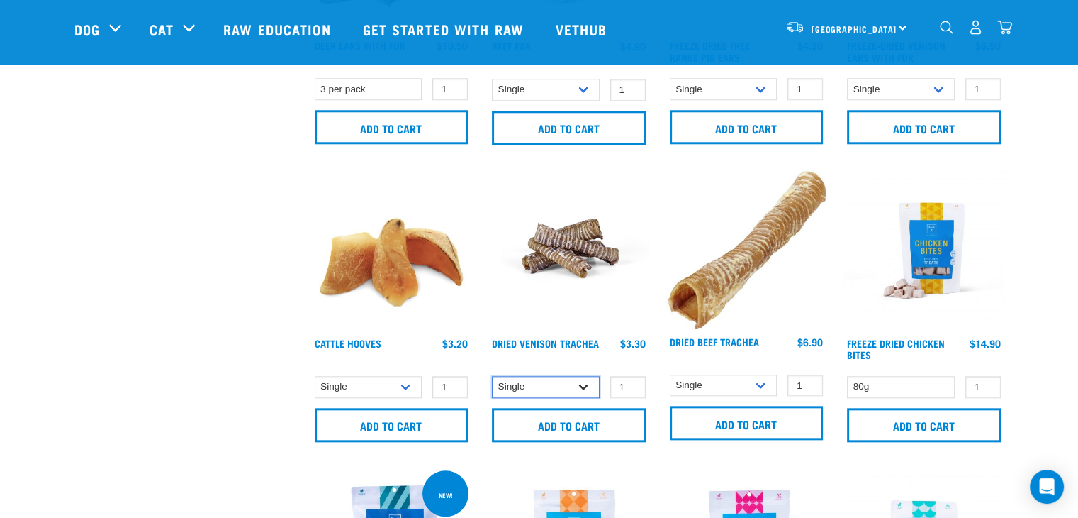
click at [533, 377] on select "Single 10 per pack 25 per pack" at bounding box center [546, 387] width 108 height 22
select select "682017"
click at [492, 376] on select "Single 10 per pack 25 per pack" at bounding box center [546, 387] width 108 height 22
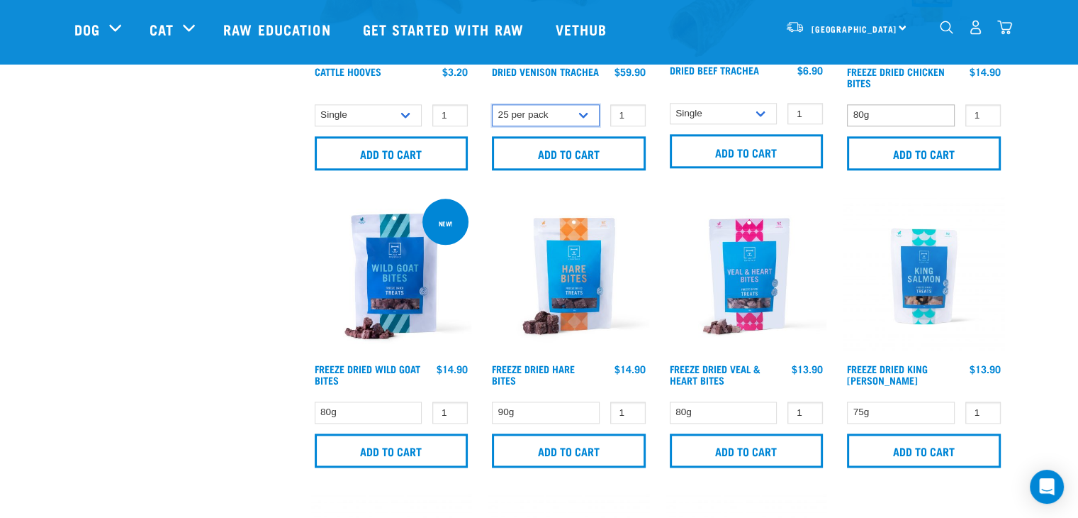
scroll to position [1702, 0]
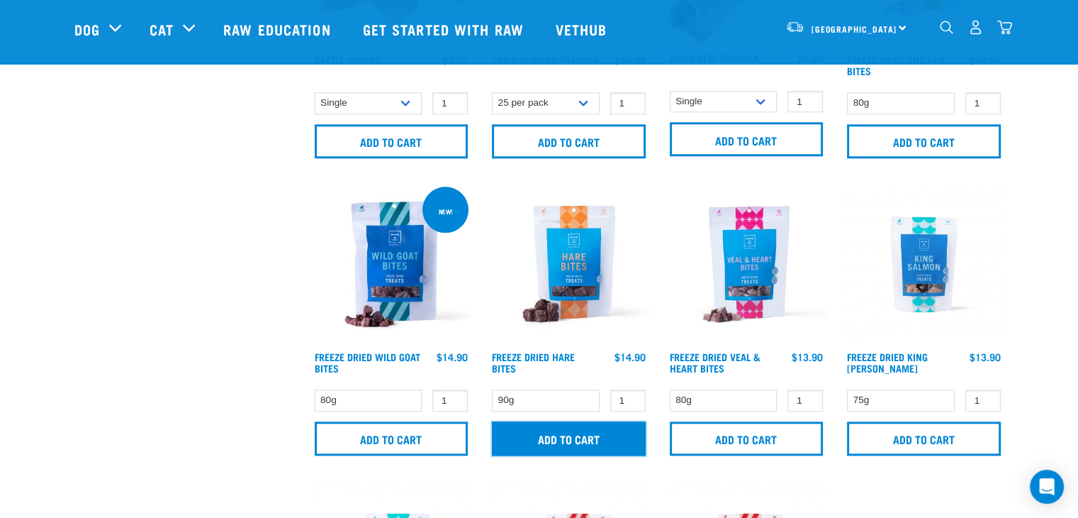
click at [554, 437] on input "Add to cart" at bounding box center [569, 438] width 154 height 34
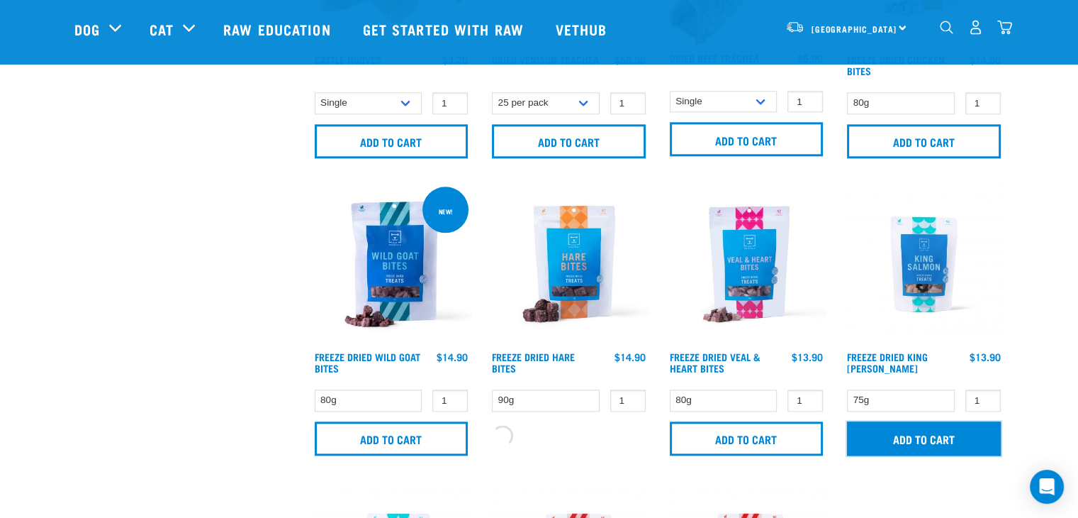
click at [903, 440] on input "Add to cart" at bounding box center [924, 438] width 154 height 34
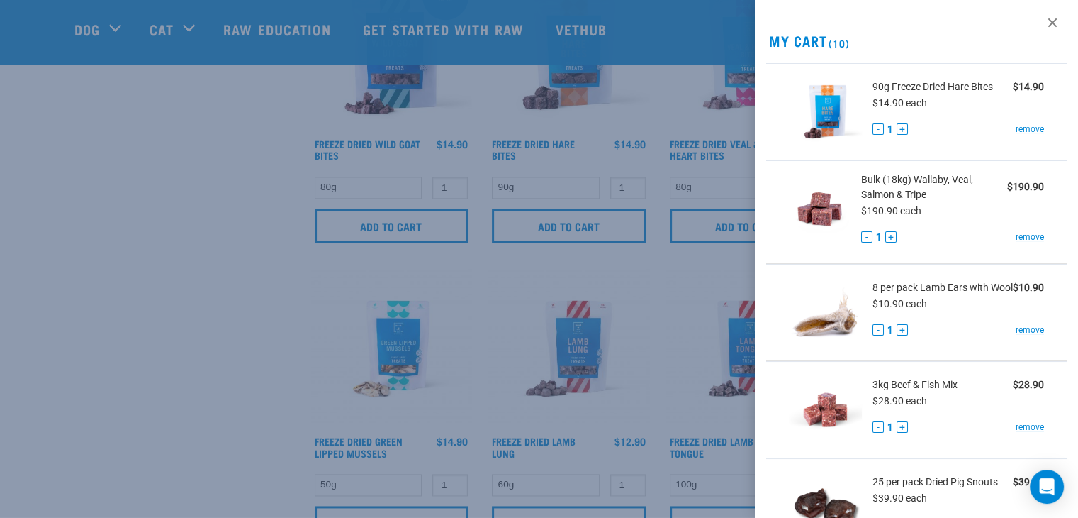
scroll to position [0, 0]
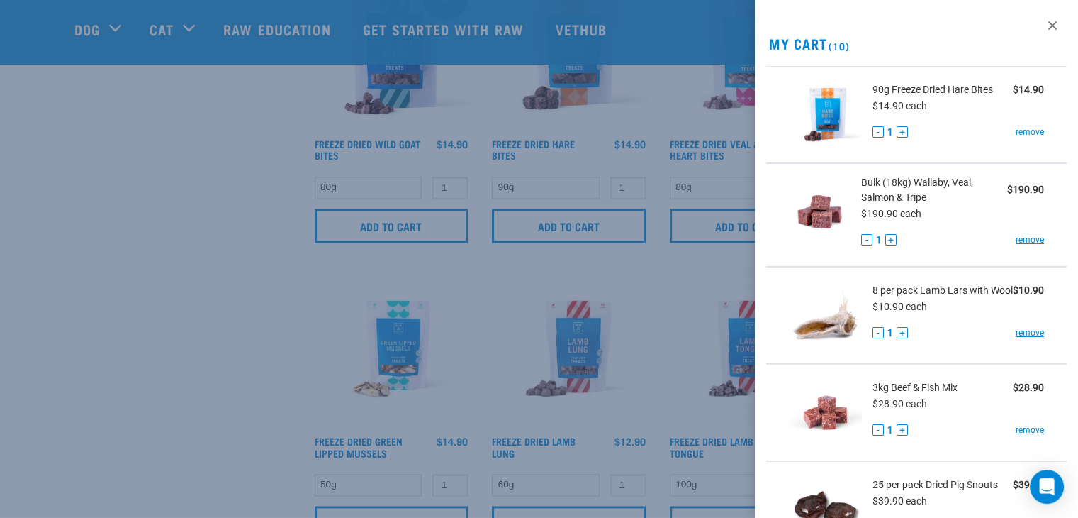
click at [598, 325] on div at bounding box center [539, 259] width 1078 height 518
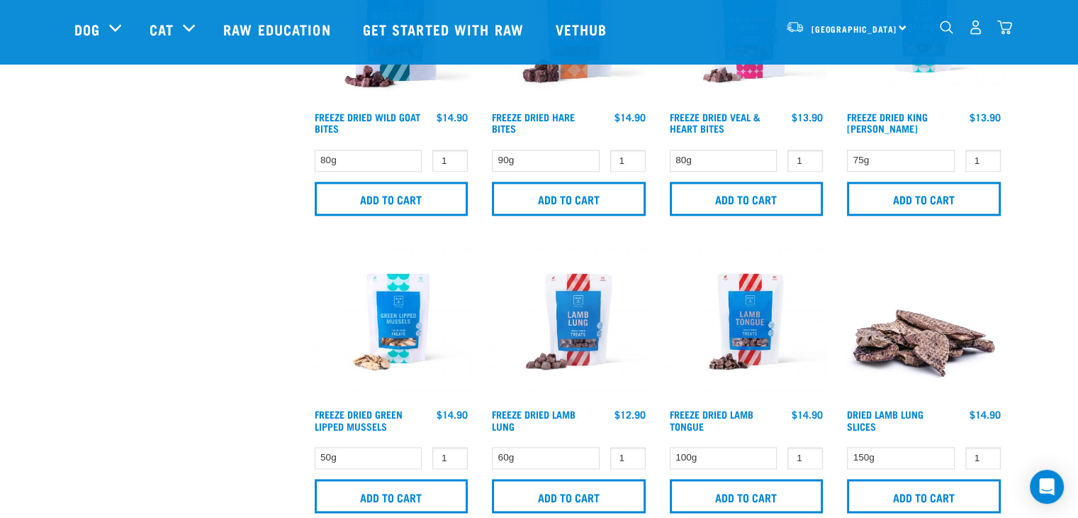
scroll to position [1985, 0]
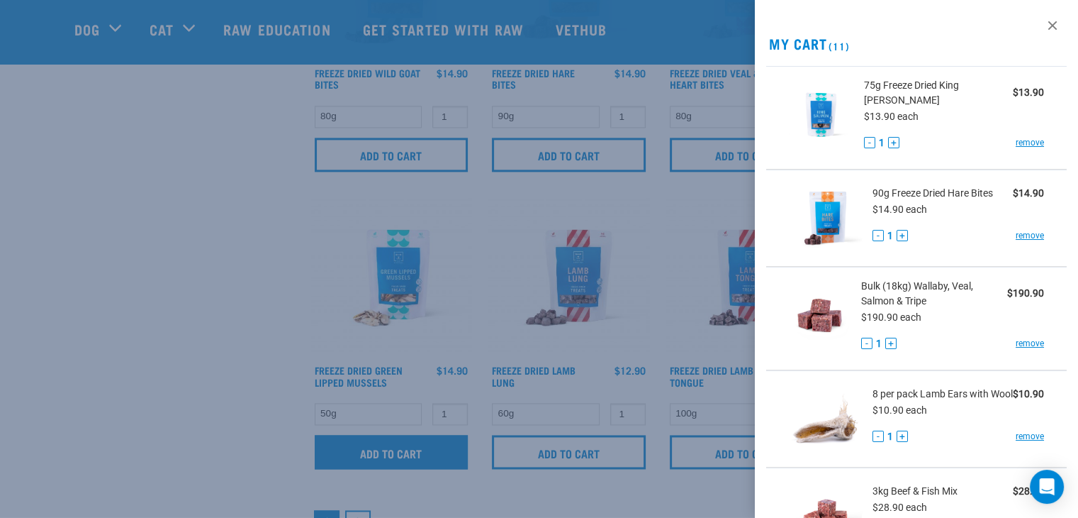
click at [385, 451] on div at bounding box center [539, 259] width 1078 height 518
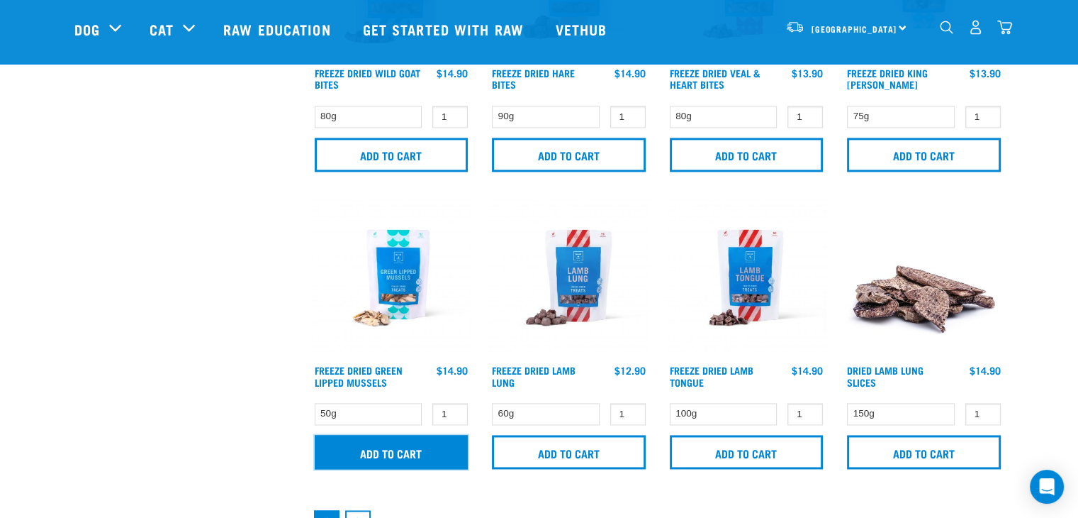
click at [379, 442] on input "Add to cart" at bounding box center [392, 452] width 154 height 34
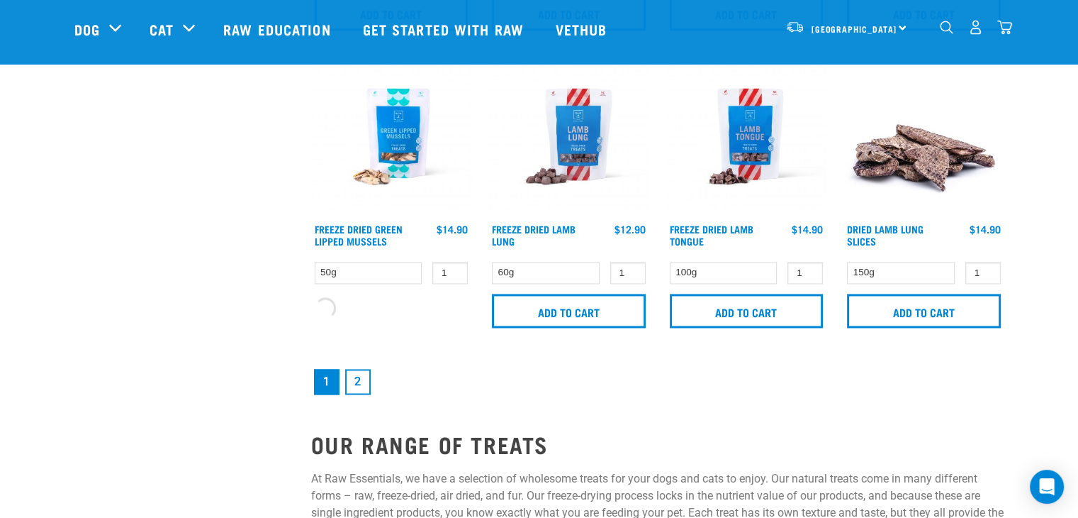
scroll to position [2127, 0]
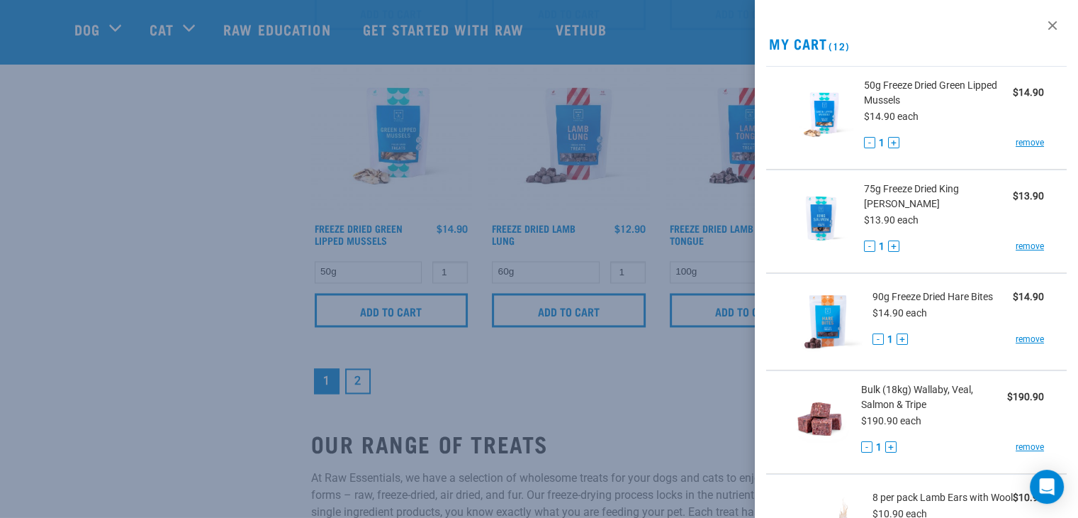
click at [358, 375] on div at bounding box center [539, 259] width 1078 height 518
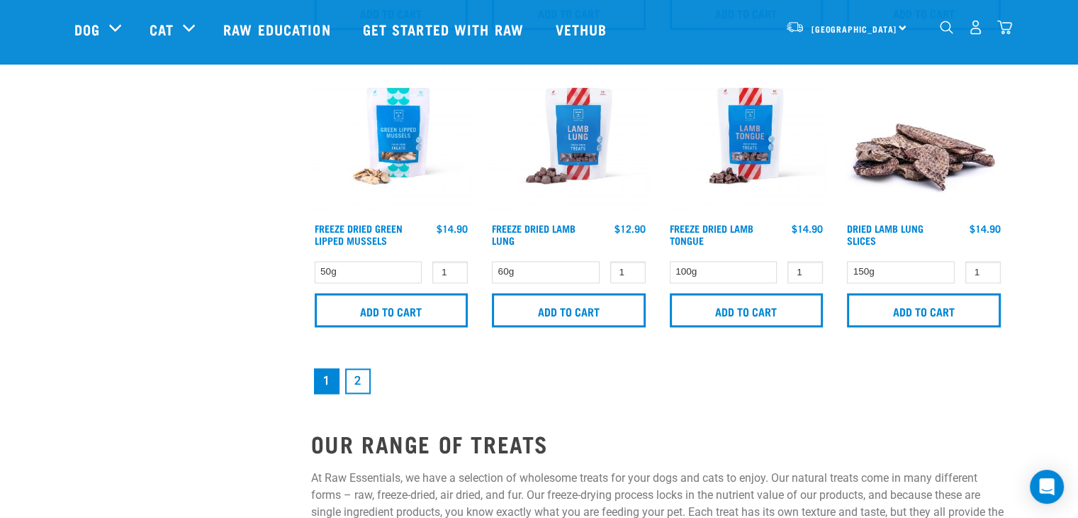
click at [358, 376] on link "2" at bounding box center [358, 381] width 26 height 26
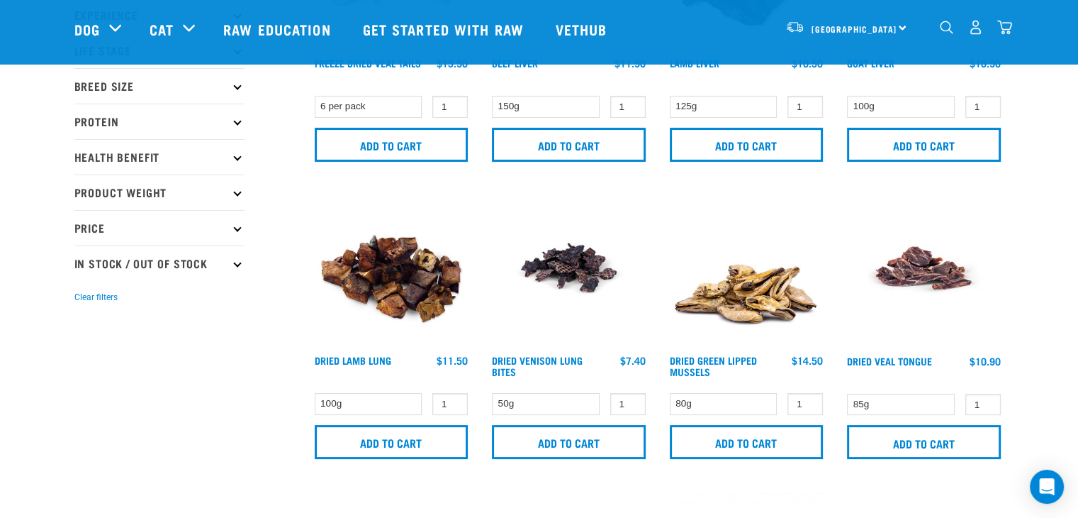
scroll to position [213, 0]
click at [990, 31] on div "17" at bounding box center [975, 27] width 73 height 32
click at [1006, 30] on img "dropdown navigation" at bounding box center [1005, 27] width 15 height 15
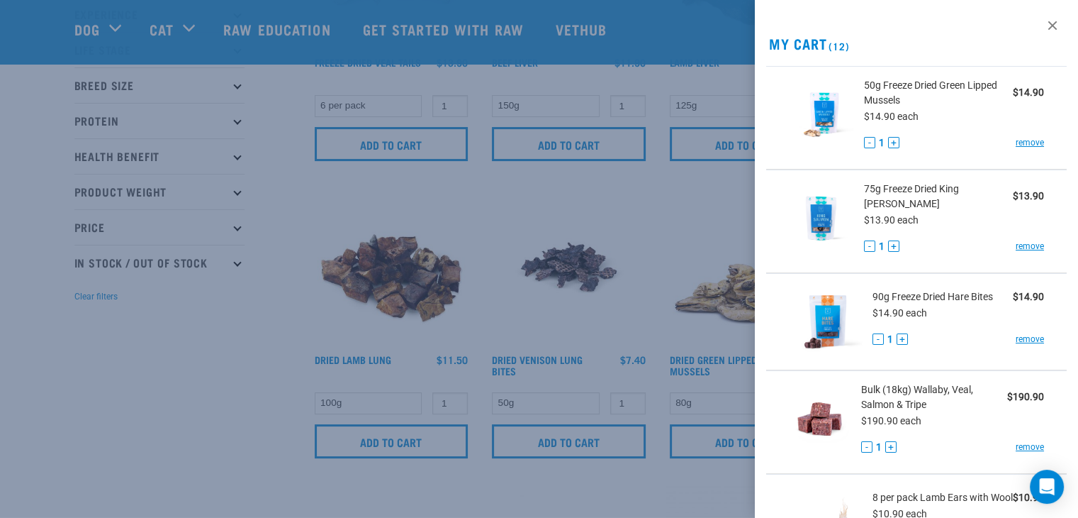
click at [1028, 147] on link "remove" at bounding box center [1030, 142] width 28 height 13
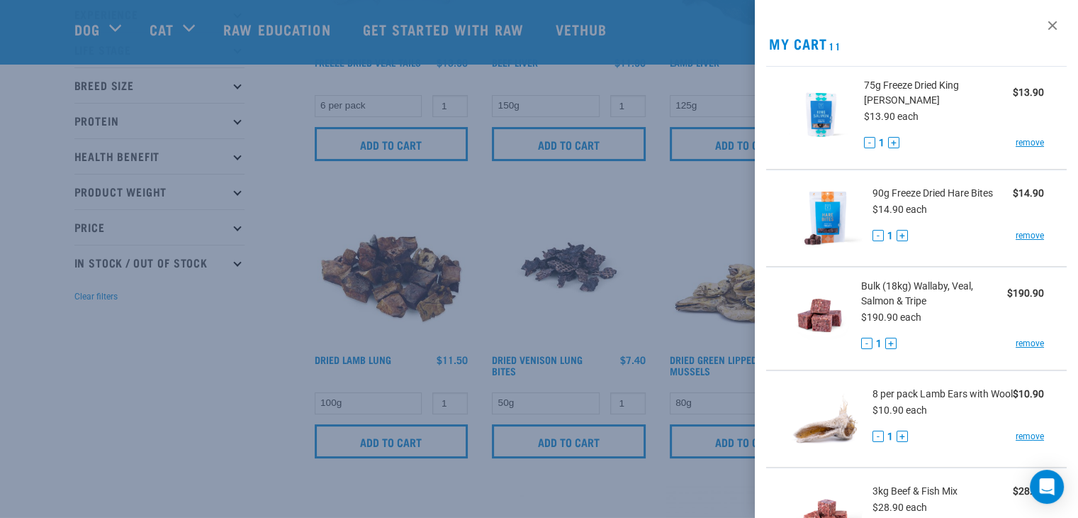
drag, startPoint x: 706, startPoint y: 310, endPoint x: 712, endPoint y: 315, distance: 8.0
click at [705, 310] on div at bounding box center [539, 259] width 1078 height 518
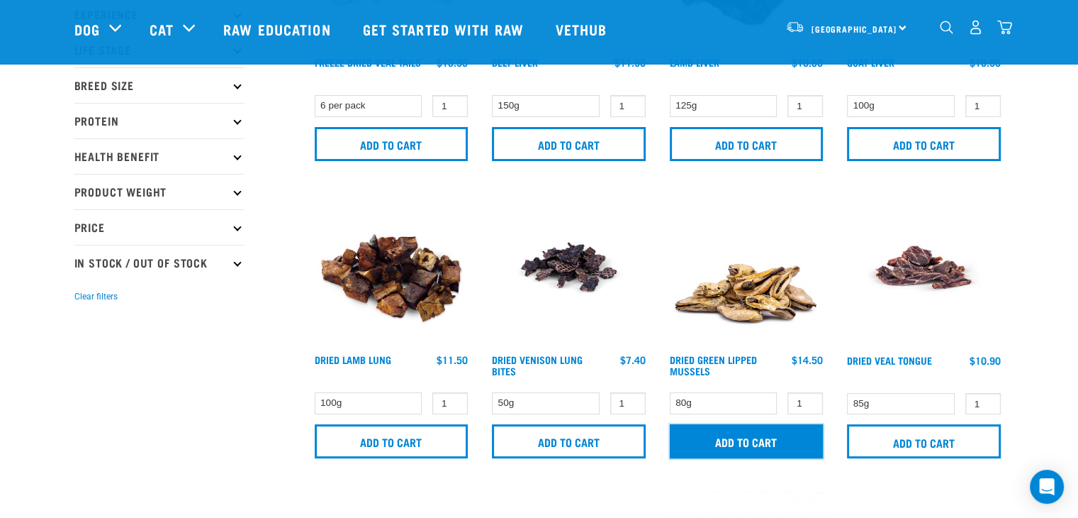
click at [778, 428] on input "Add to cart" at bounding box center [747, 441] width 154 height 34
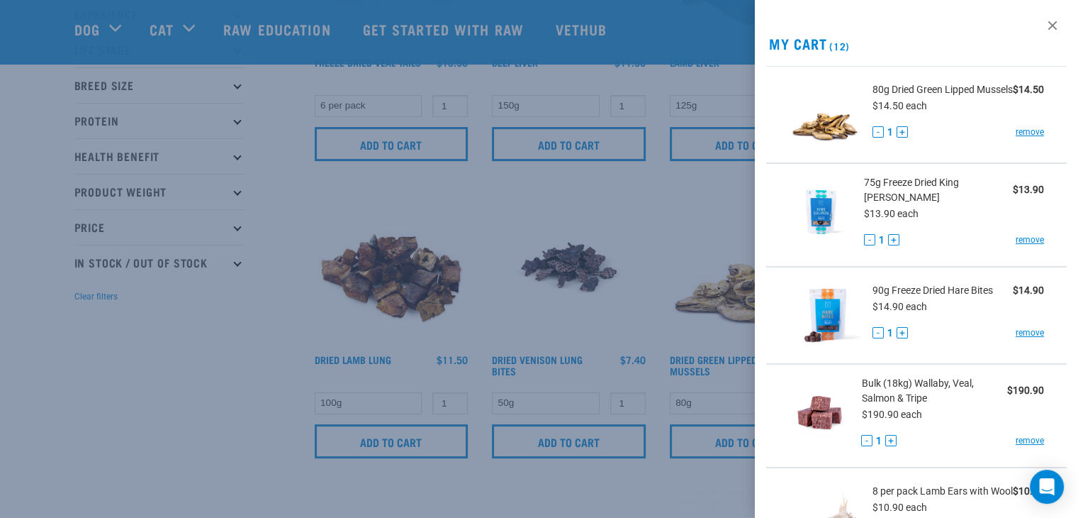
click at [638, 330] on div at bounding box center [539, 259] width 1078 height 518
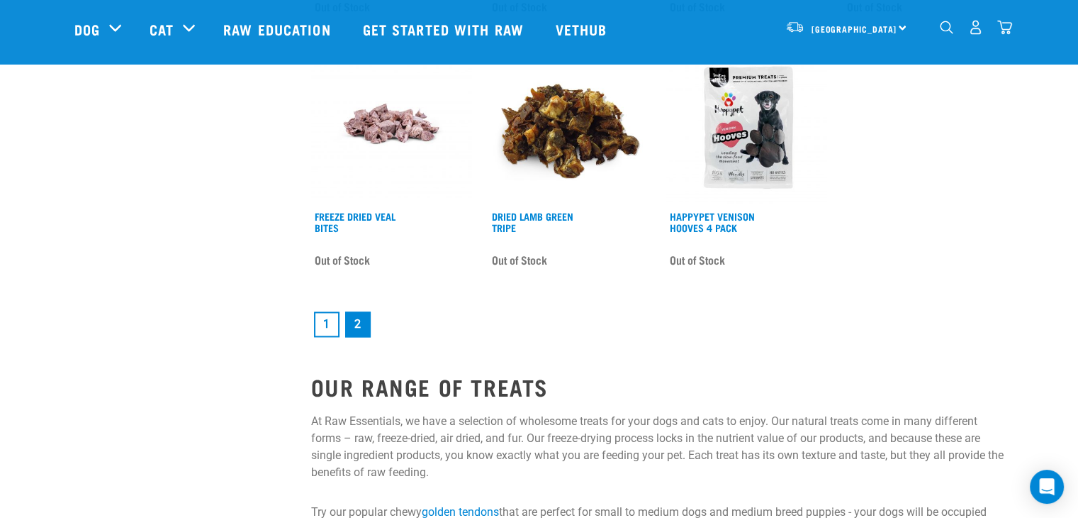
scroll to position [2056, 0]
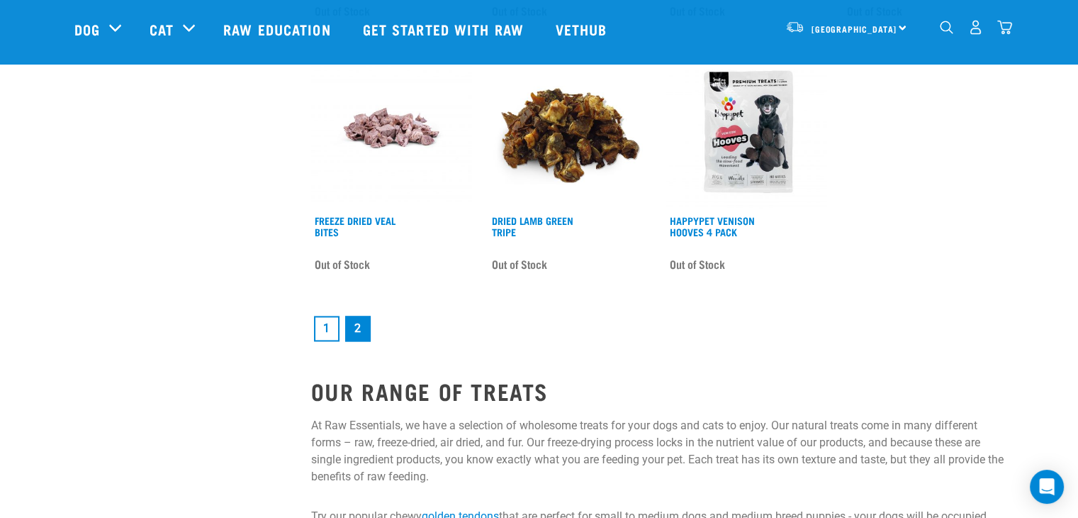
click at [320, 322] on link "1" at bounding box center [327, 328] width 26 height 26
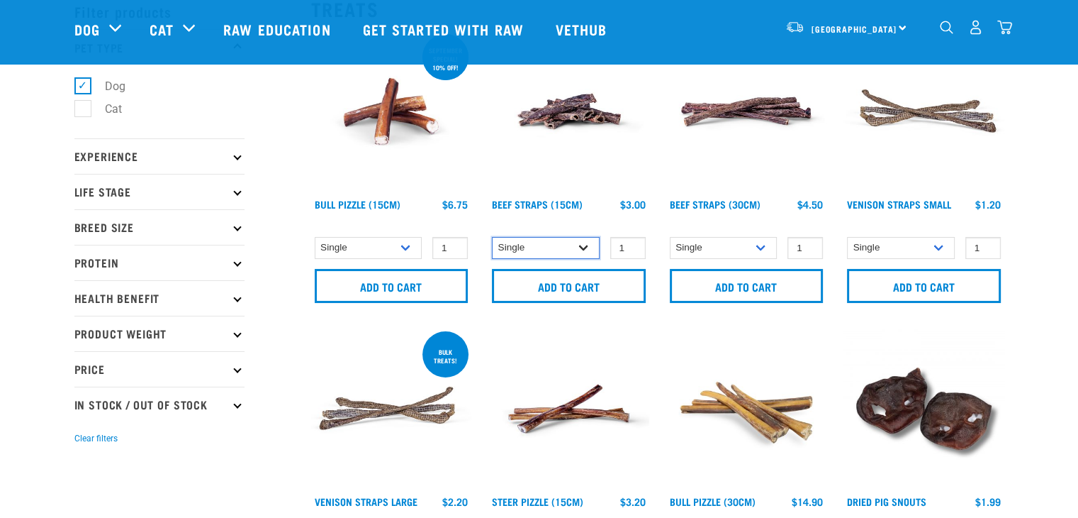
click at [573, 250] on select "Single 6 per pack 25 per pack" at bounding box center [546, 248] width 108 height 22
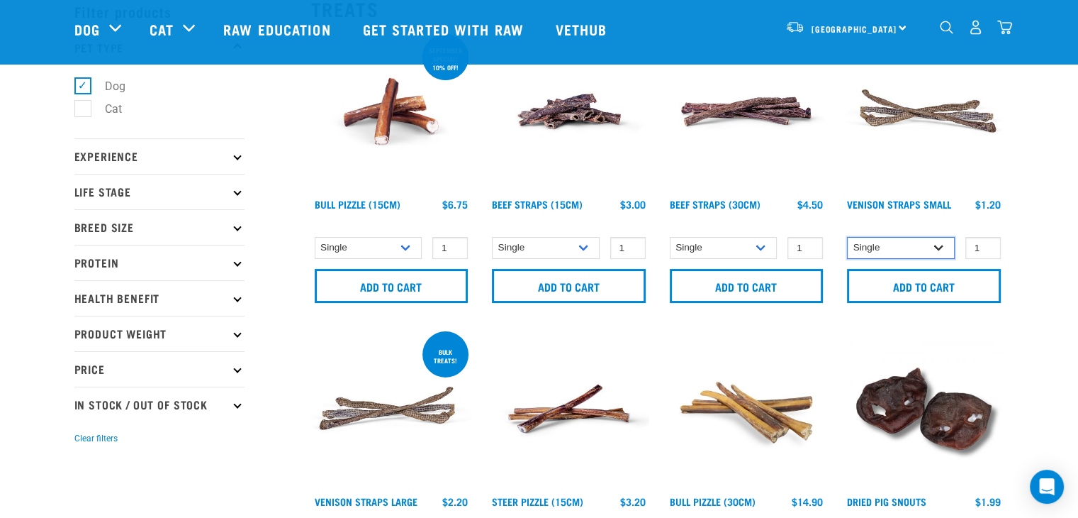
click at [920, 242] on select "Single 25 per pack 50 per pack" at bounding box center [901, 248] width 108 height 22
select select "337205"
click at [847, 237] on select "Single 25 per pack 50 per pack" at bounding box center [901, 248] width 108 height 22
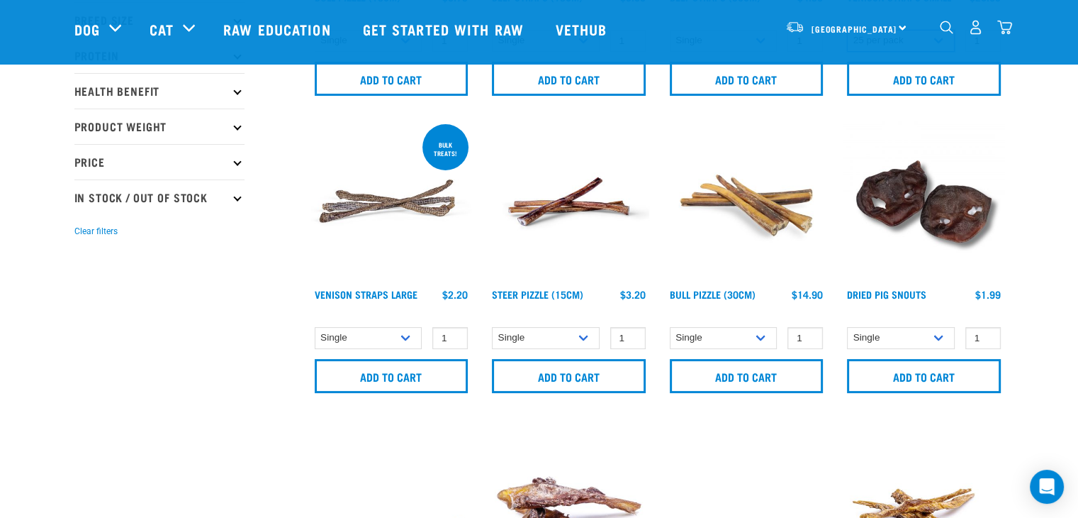
scroll to position [284, 0]
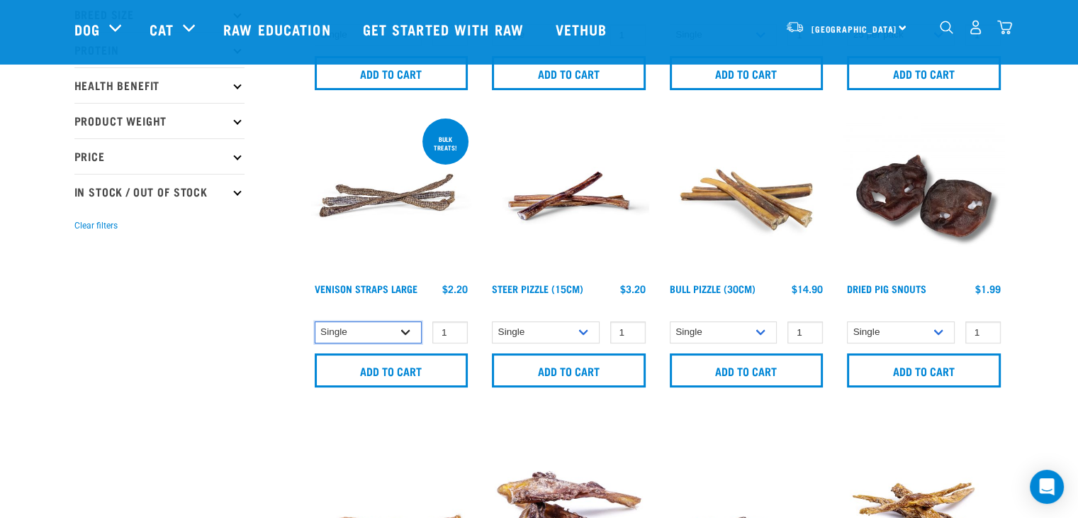
click at [347, 333] on select "Single 25 per pack" at bounding box center [369, 332] width 108 height 22
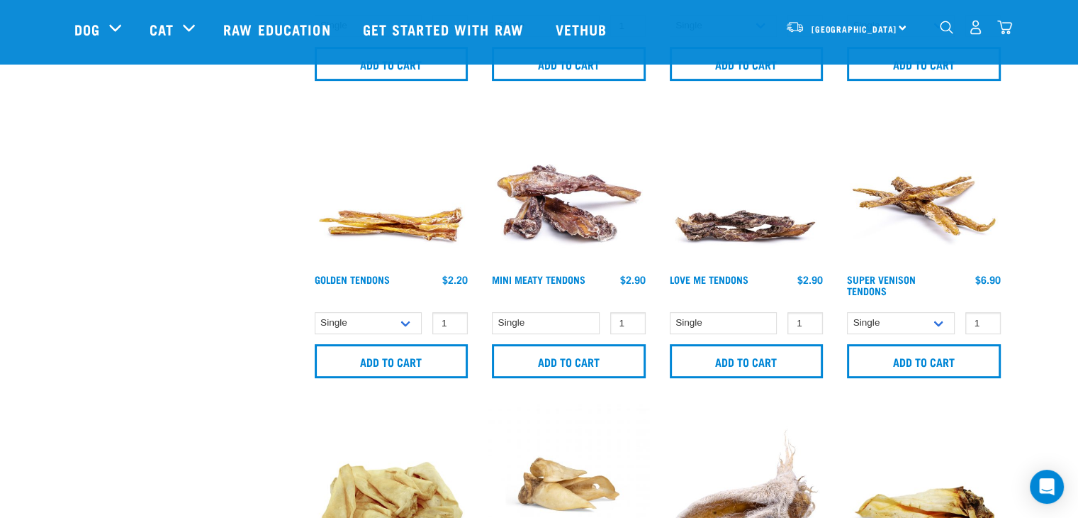
scroll to position [567, 0]
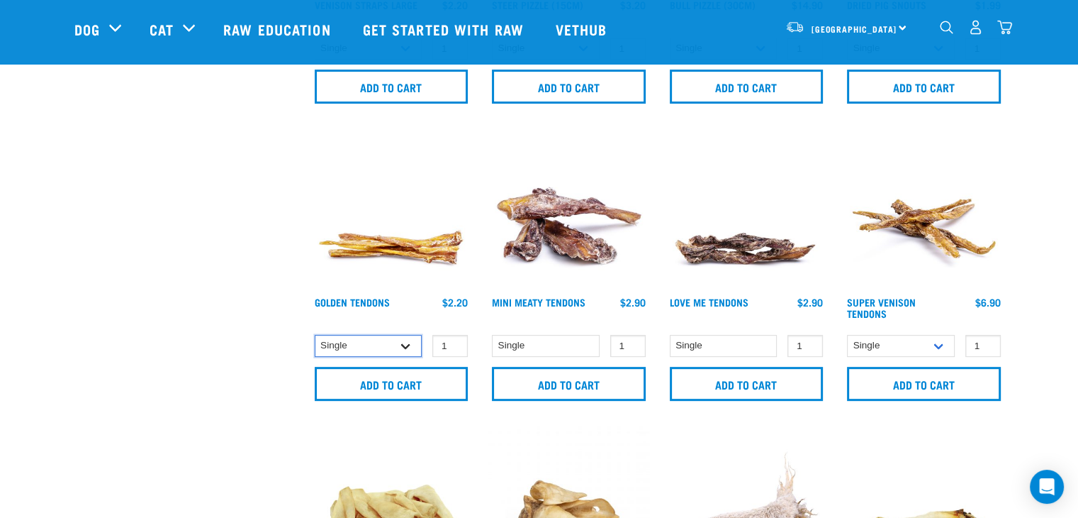
click at [385, 347] on select "Single 10 per pack 25 per pack" at bounding box center [369, 346] width 108 height 22
click at [315, 335] on select "Single 10 per pack 25 per pack" at bounding box center [369, 346] width 108 height 22
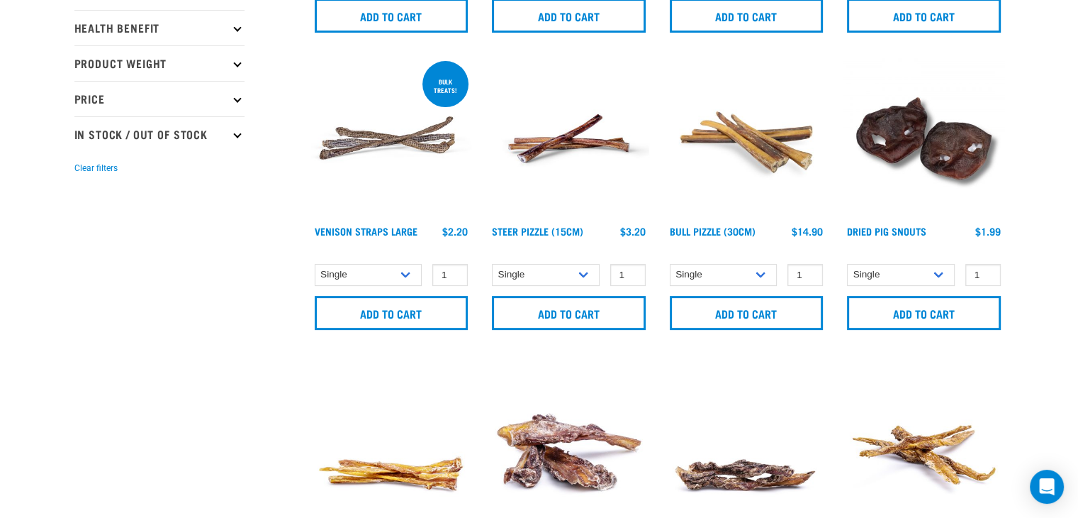
scroll to position [496, 0]
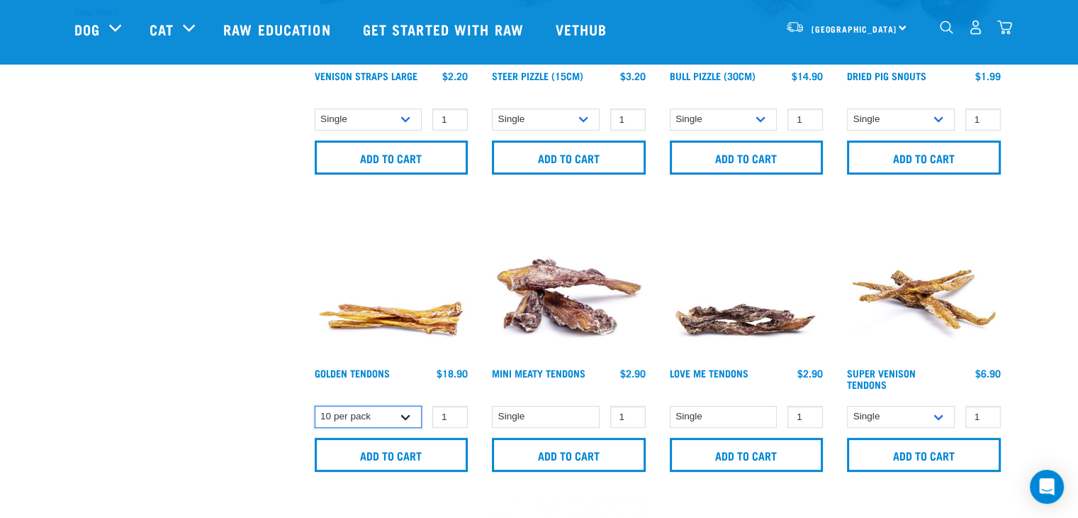
click at [362, 409] on select "Single 10 per pack 25 per pack" at bounding box center [369, 417] width 108 height 22
select select "248515"
click at [315, 406] on select "Single 10 per pack 25 per pack" at bounding box center [369, 417] width 108 height 22
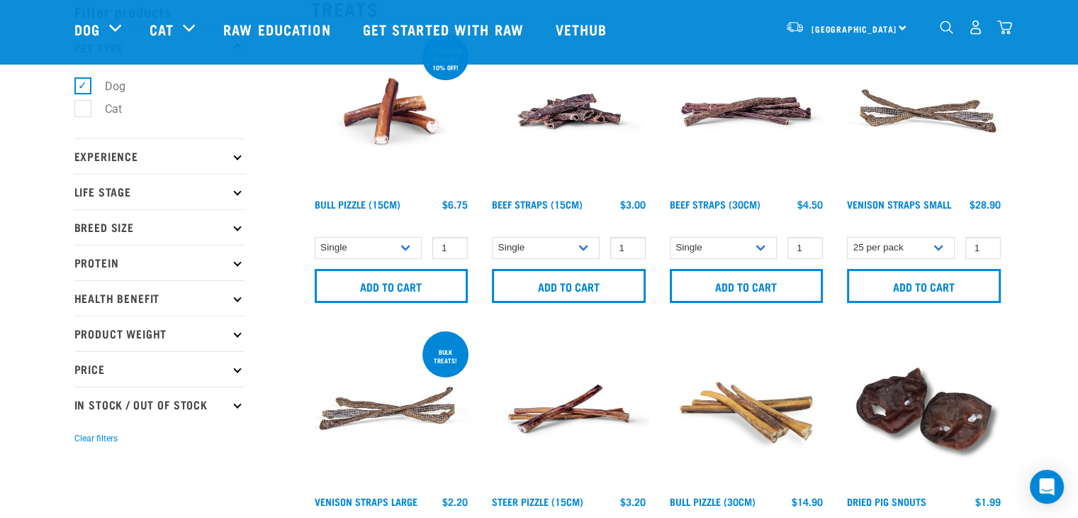
scroll to position [71, 0]
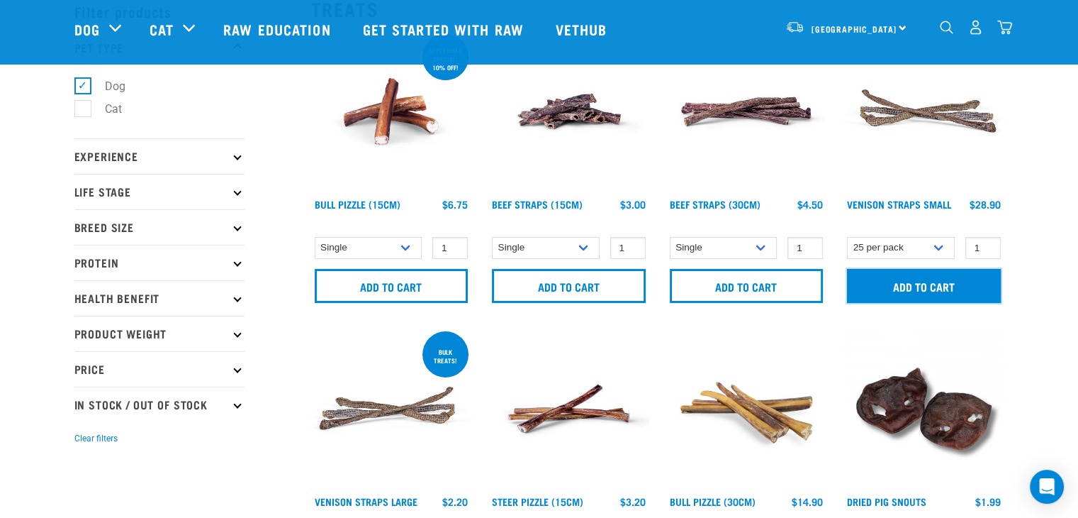
click at [908, 287] on input "Add to cart" at bounding box center [924, 286] width 154 height 34
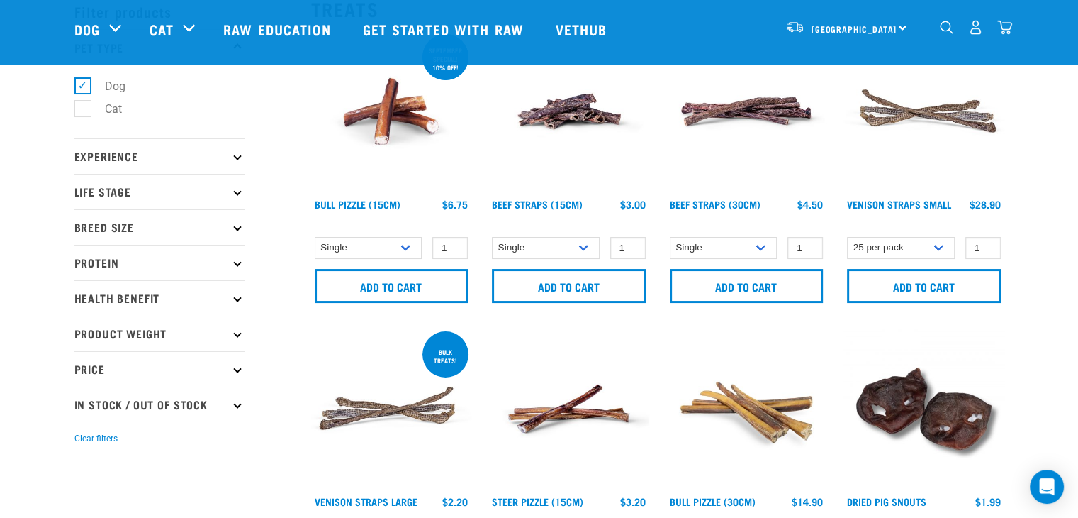
click at [0, 132] on article "Minimum order quantity for this item is 2." at bounding box center [0, 259] width 0 height 518
click at [62, 254] on button "delete" at bounding box center [55, 259] width 14 height 14
click at [1002, 35] on img "dropdown navigation" at bounding box center [1005, 27] width 15 height 15
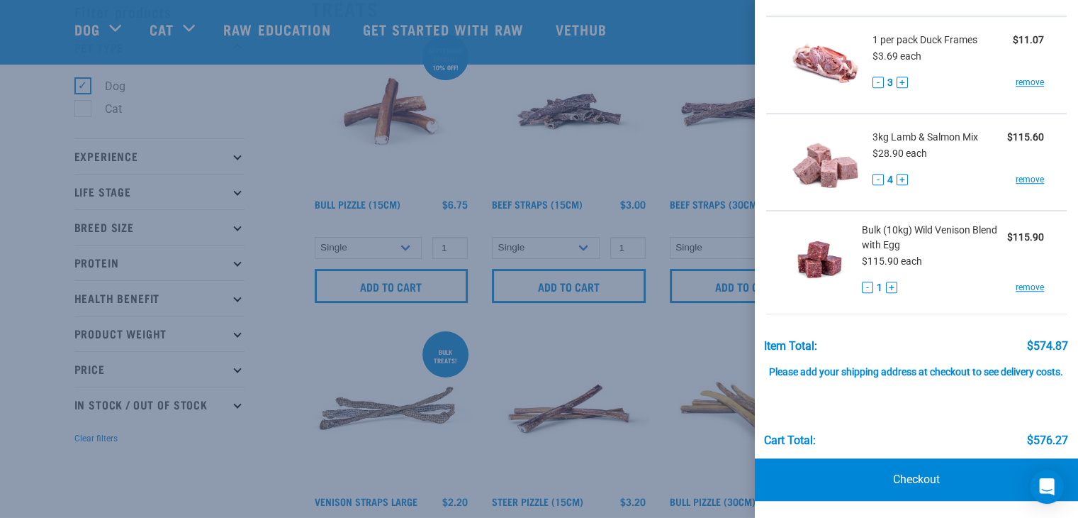
scroll to position [957, 0]
click at [366, 327] on div at bounding box center [539, 259] width 1078 height 518
